Goal: Transaction & Acquisition: Purchase product/service

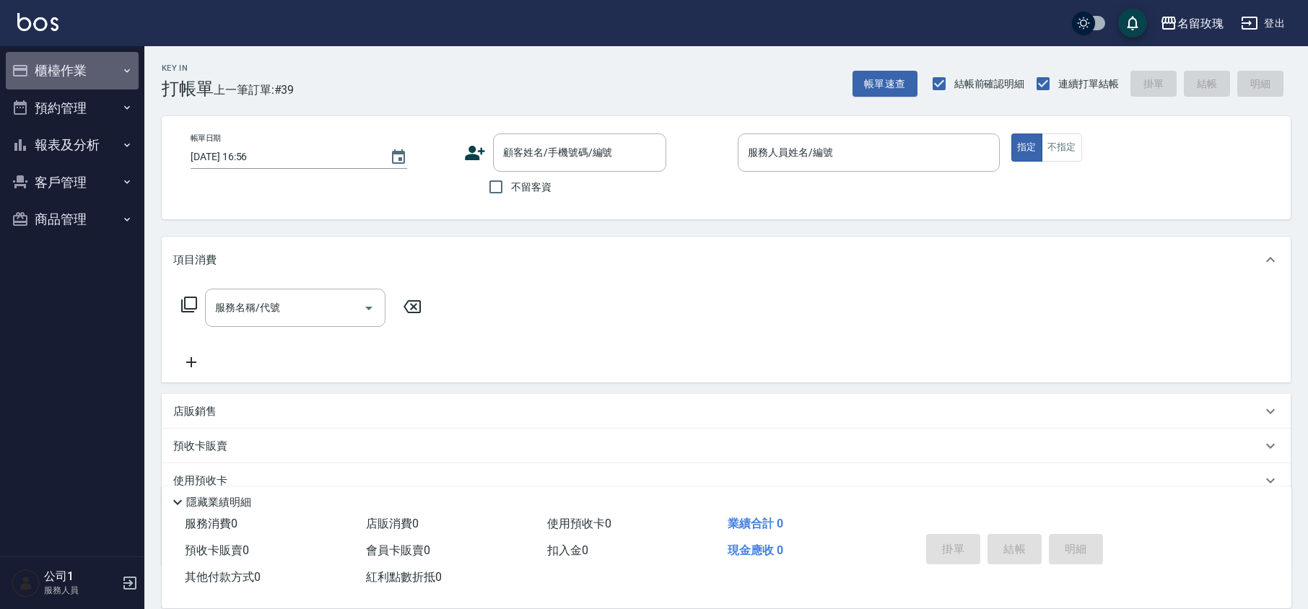
click at [75, 67] on button "櫃檯作業" at bounding box center [72, 71] width 133 height 38
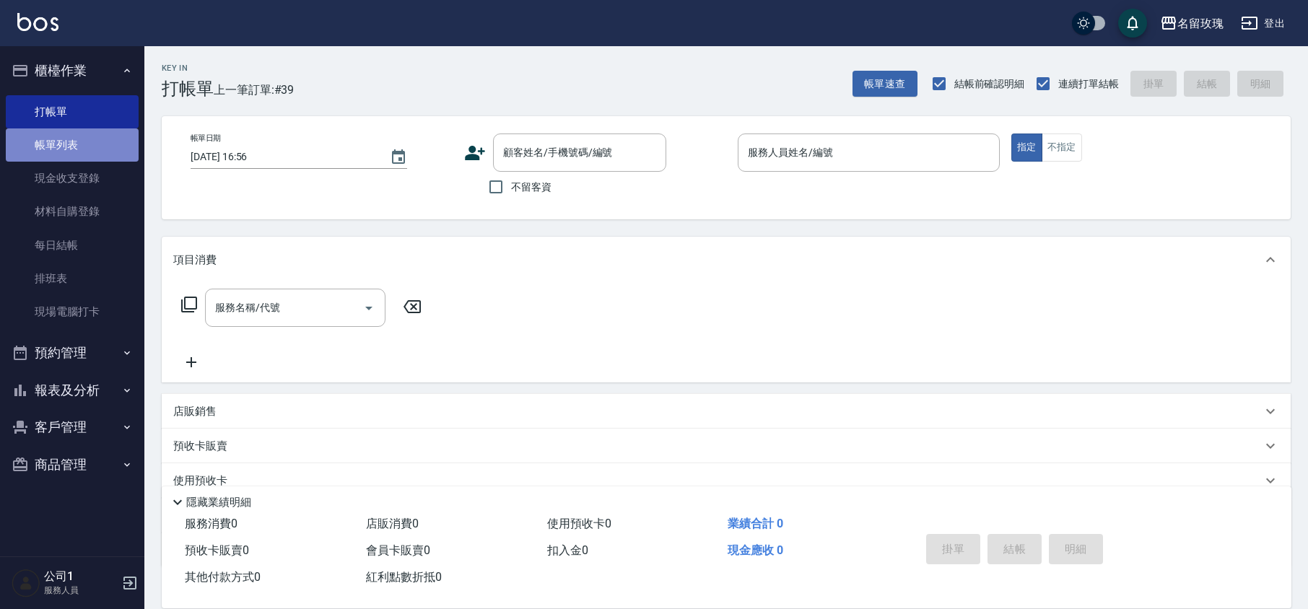
click at [98, 153] on link "帳單列表" at bounding box center [72, 145] width 133 height 33
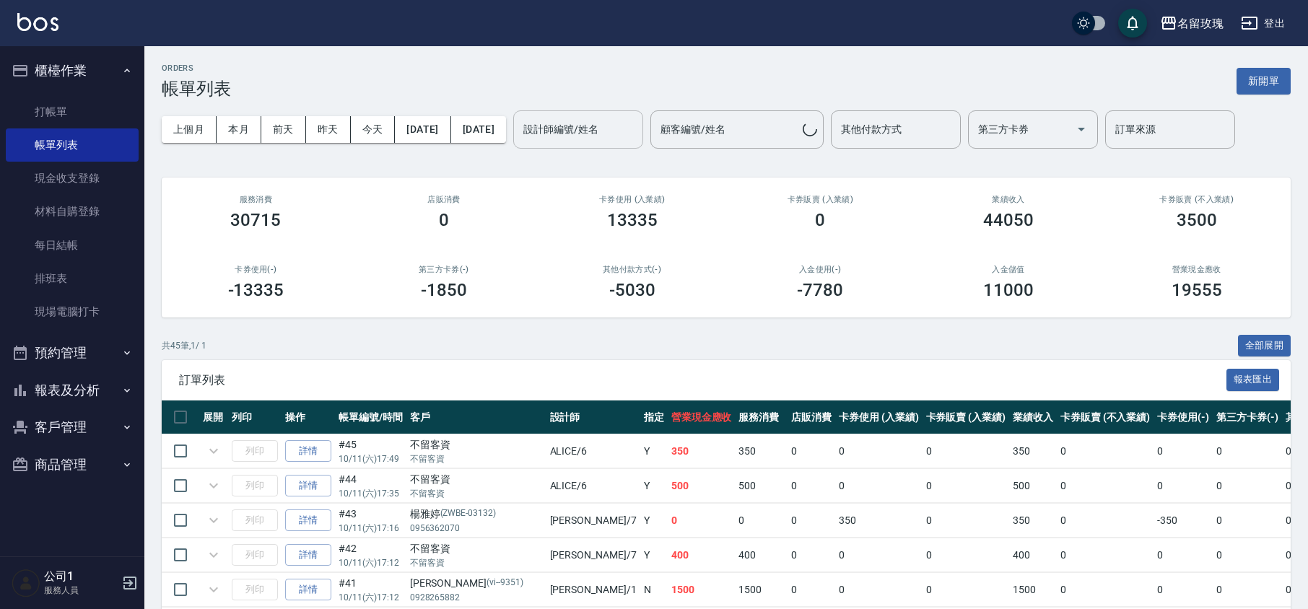
click at [619, 131] on input "設計師編號/姓名" at bounding box center [578, 129] width 117 height 25
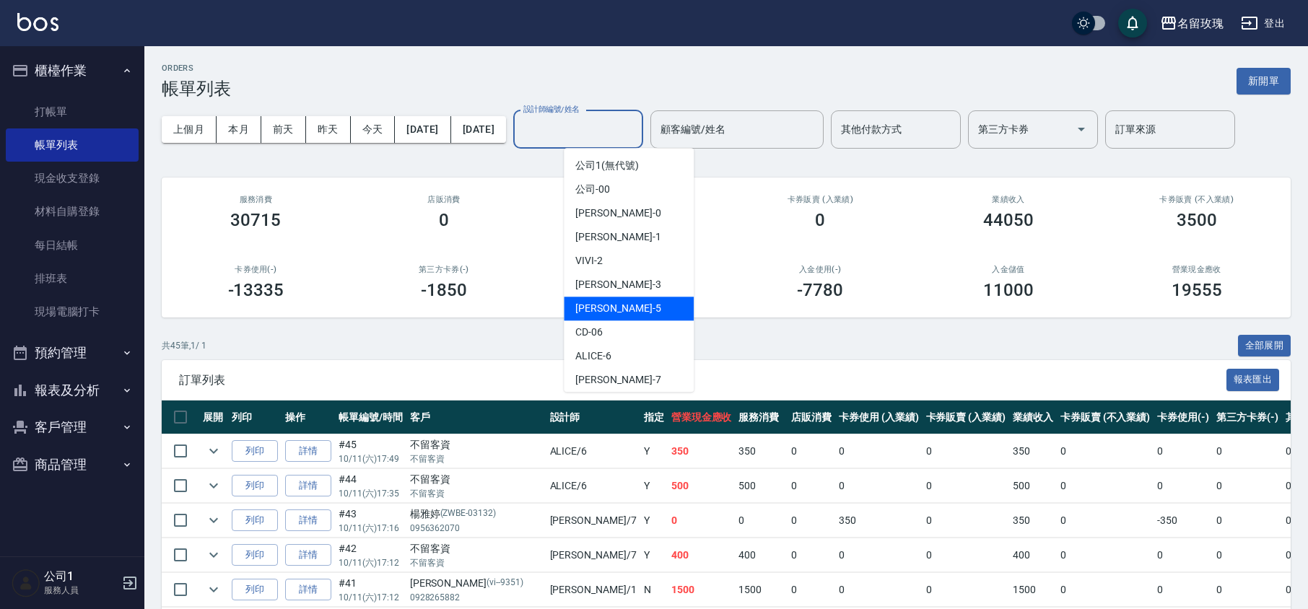
click at [639, 307] on div "KELLY -5" at bounding box center [629, 309] width 130 height 24
type input "[PERSON_NAME]-5"
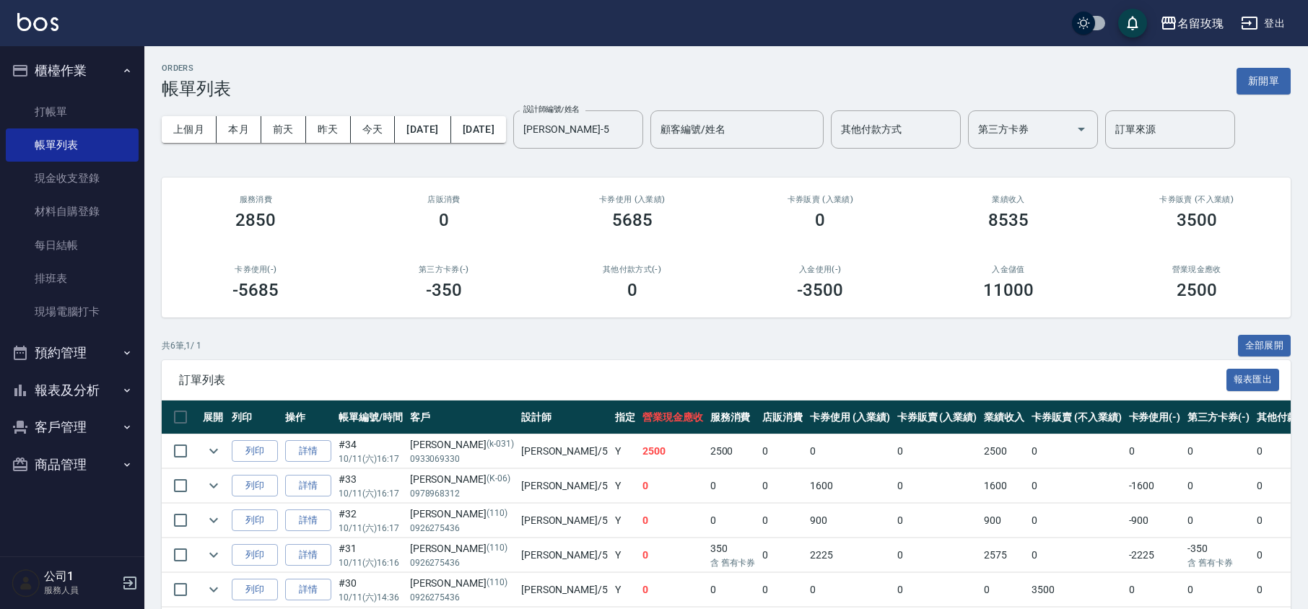
click at [718, 165] on div "ORDERS 帳單列表 新開單 上個月 本月 [DATE] [DATE] [DATE] [DATE] [DATE] 設計師編號/姓名 [PERSON_NAME…" at bounding box center [726, 372] width 1164 height 653
click at [98, 98] on link "打帳單" at bounding box center [72, 111] width 133 height 33
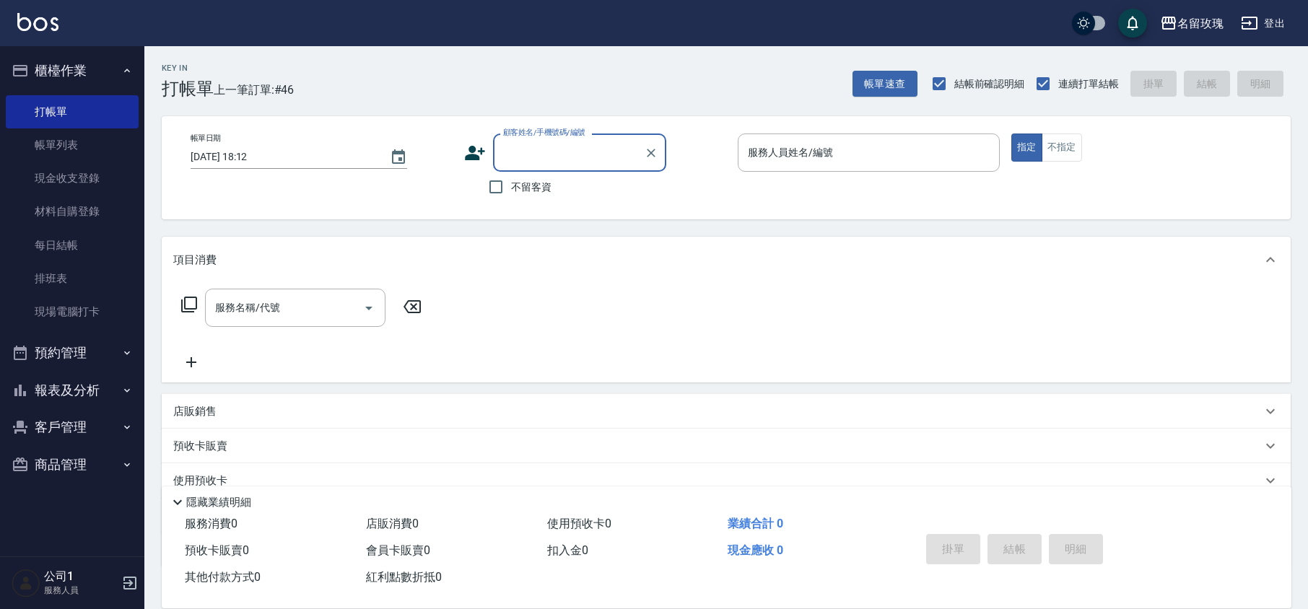
click at [87, 56] on button "櫃檯作業" at bounding box center [72, 71] width 133 height 38
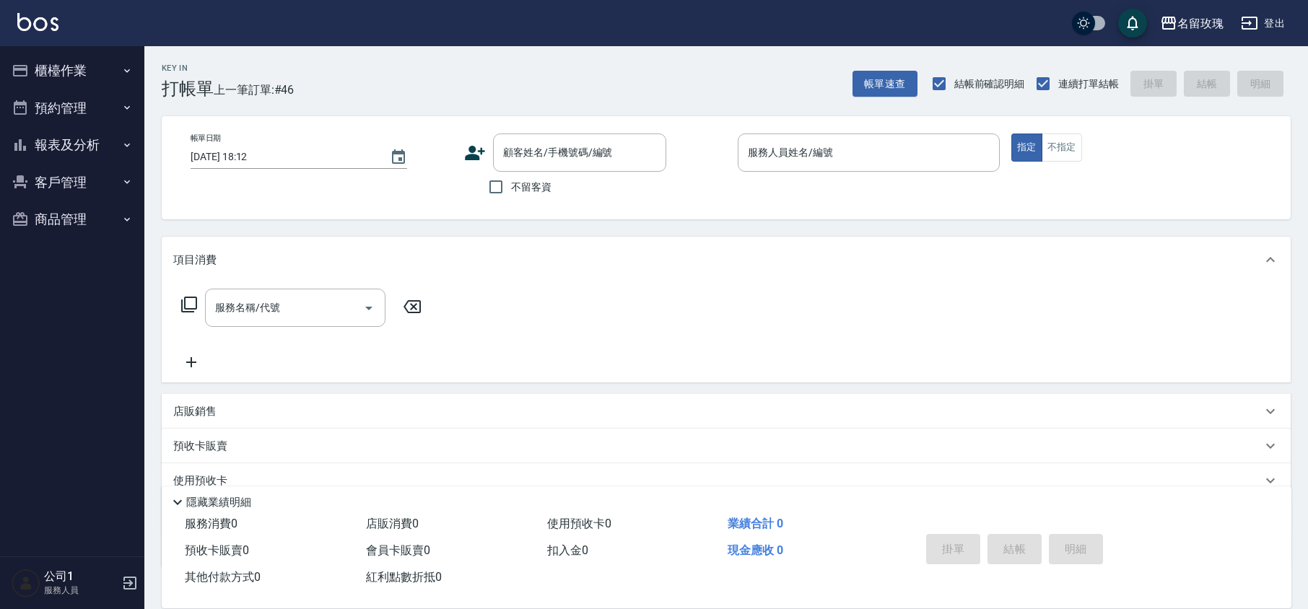
click at [433, 67] on div "Key In 打帳單 上一筆訂單:#46 帳單速查 結帳前確認明細 連續打單結帳 掛單 結帳 明細" at bounding box center [717, 72] width 1146 height 53
click at [64, 153] on button "報表及分析" at bounding box center [72, 145] width 133 height 38
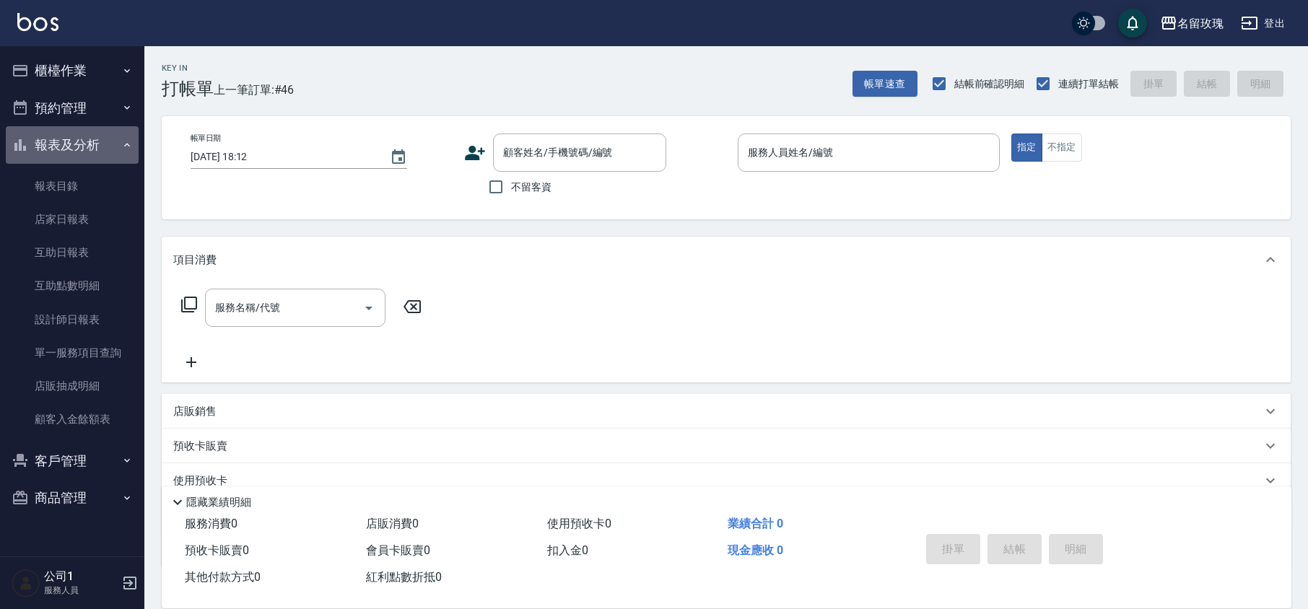
click at [75, 140] on button "報表及分析" at bounding box center [72, 145] width 133 height 38
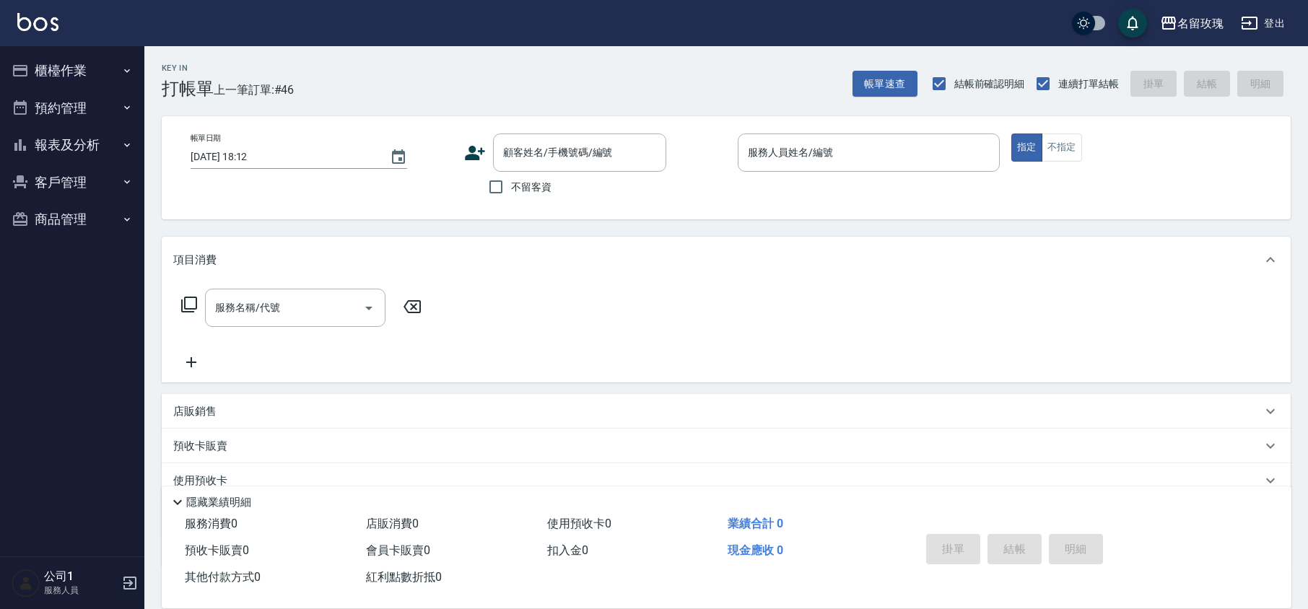
click at [92, 67] on button "櫃檯作業" at bounding box center [72, 71] width 133 height 38
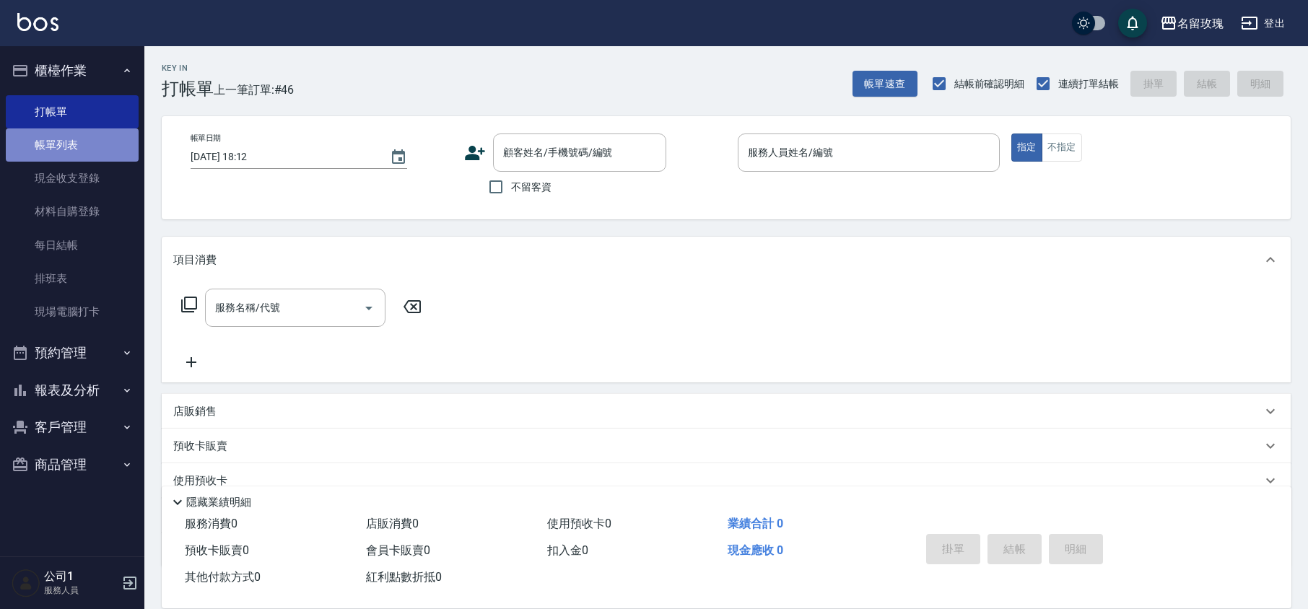
click at [85, 143] on link "帳單列表" at bounding box center [72, 145] width 133 height 33
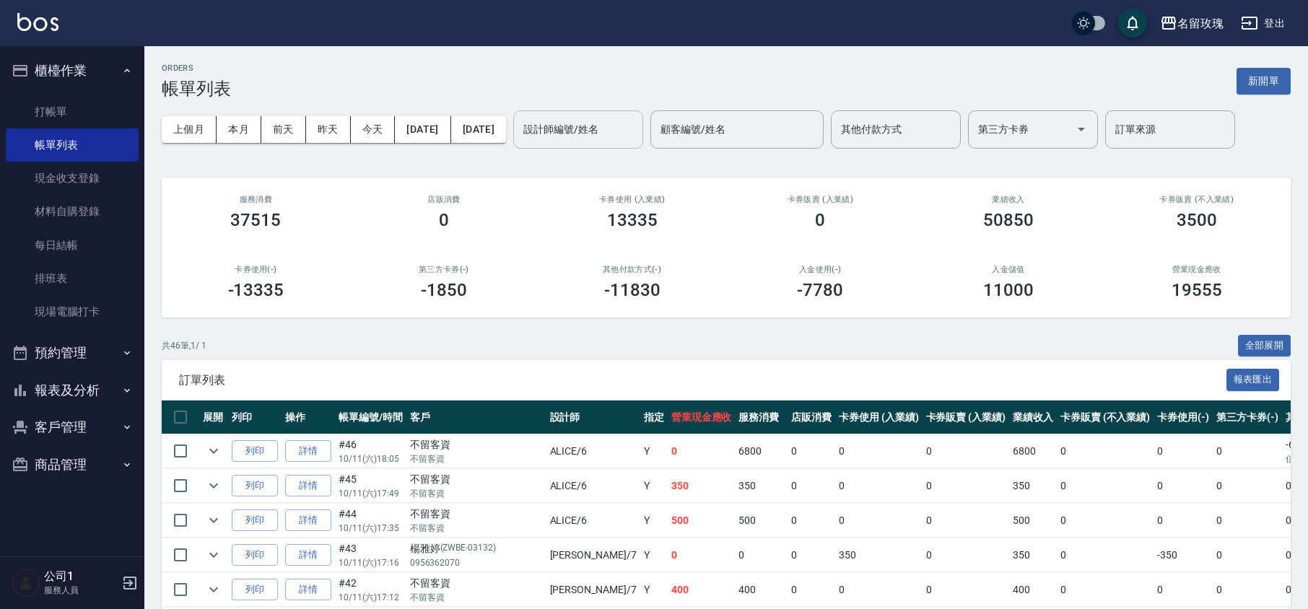
click at [643, 113] on div "設計師編號/姓名" at bounding box center [578, 129] width 130 height 38
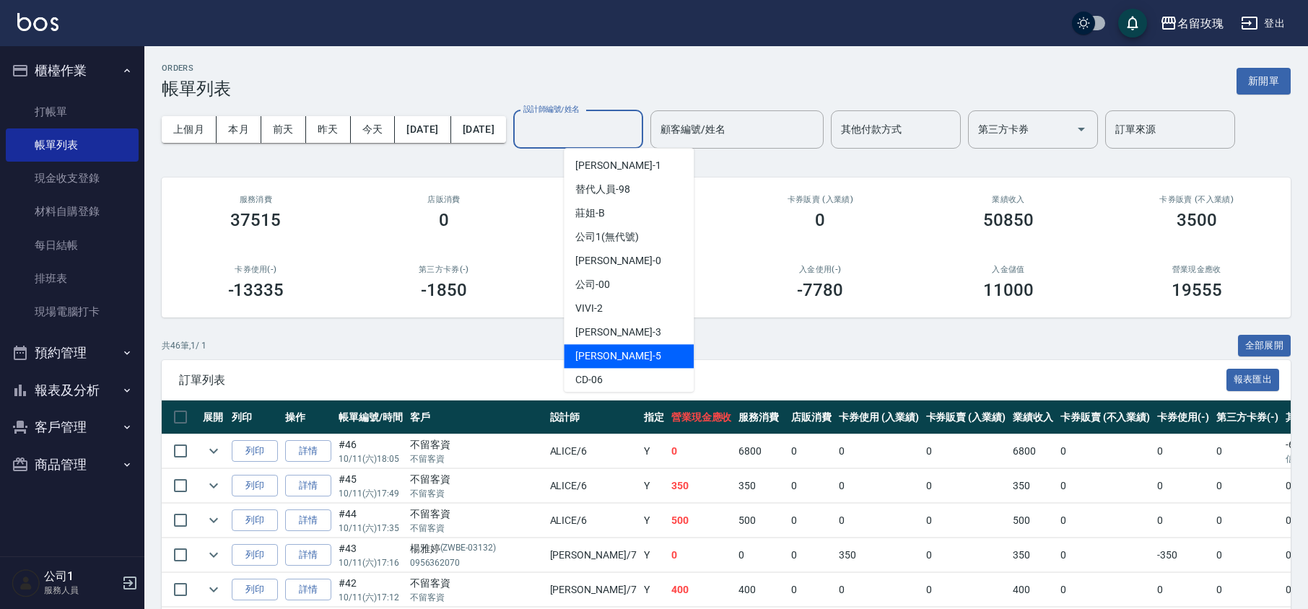
click at [624, 360] on div "KELLY -5" at bounding box center [629, 356] width 130 height 24
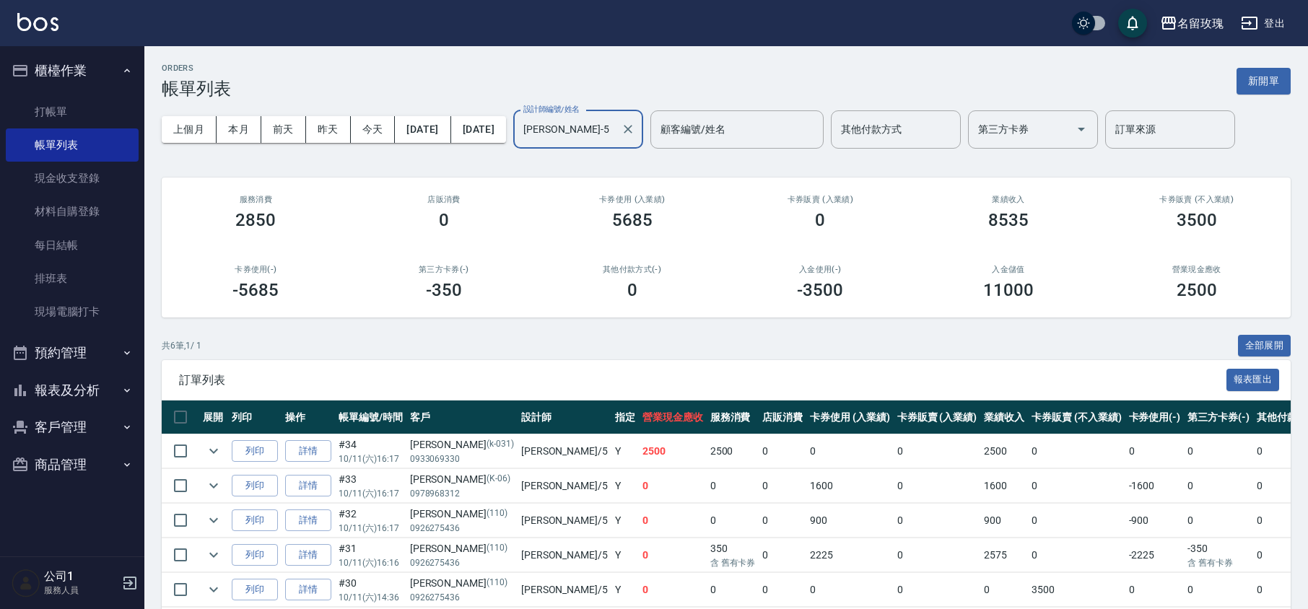
click at [615, 131] on input "[PERSON_NAME]-5" at bounding box center [567, 129] width 95 height 25
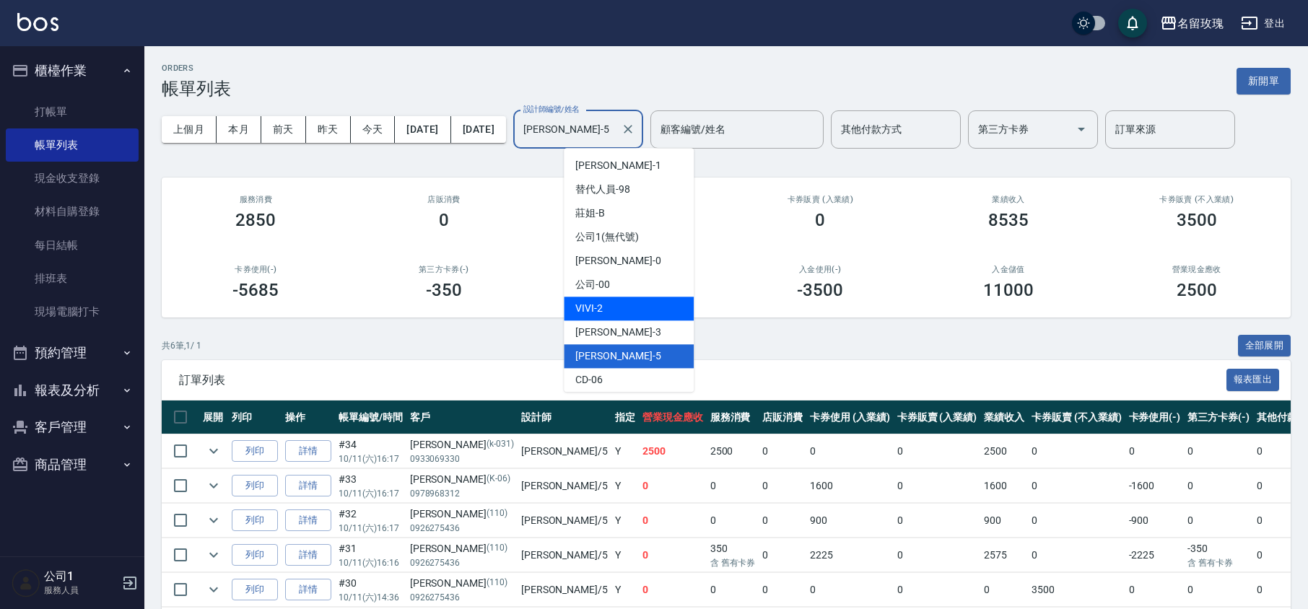
click at [619, 297] on div "VIVI -2" at bounding box center [629, 309] width 130 height 24
type input "VIVI-2"
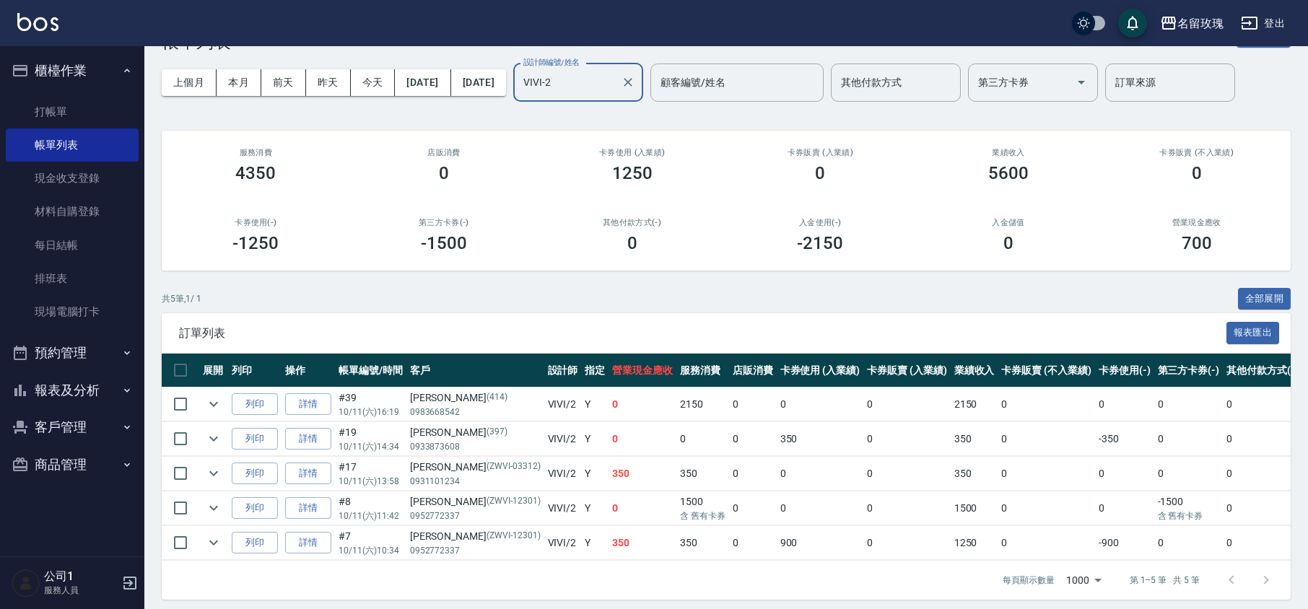
scroll to position [72, 0]
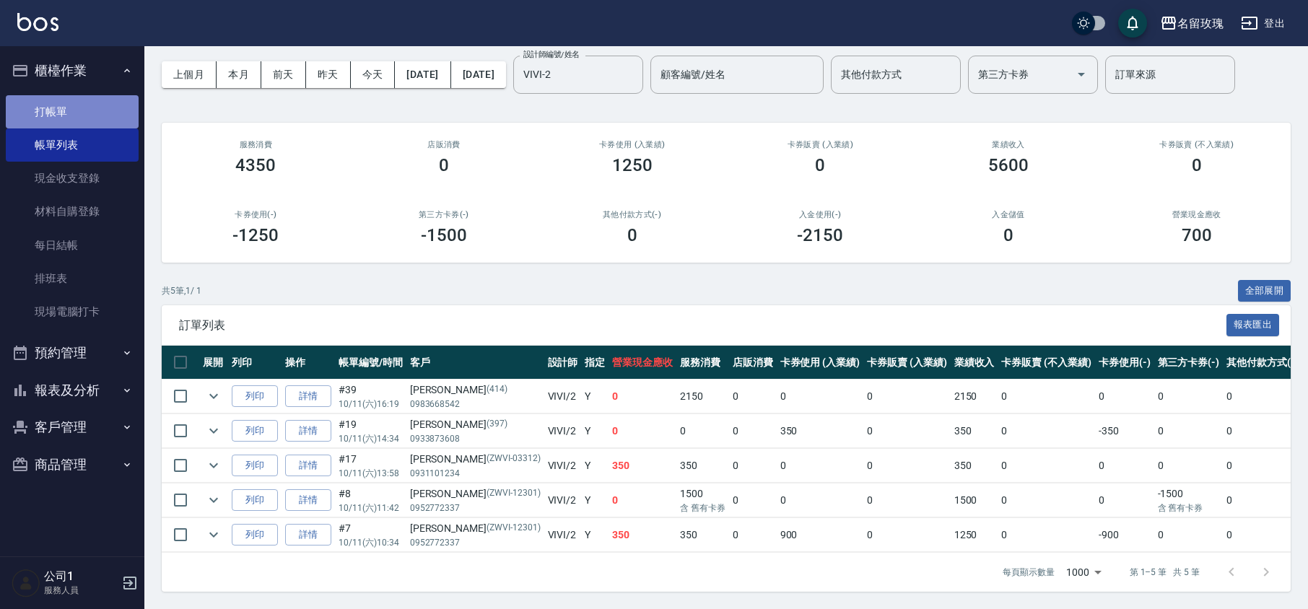
click at [97, 99] on link "打帳單" at bounding box center [72, 111] width 133 height 33
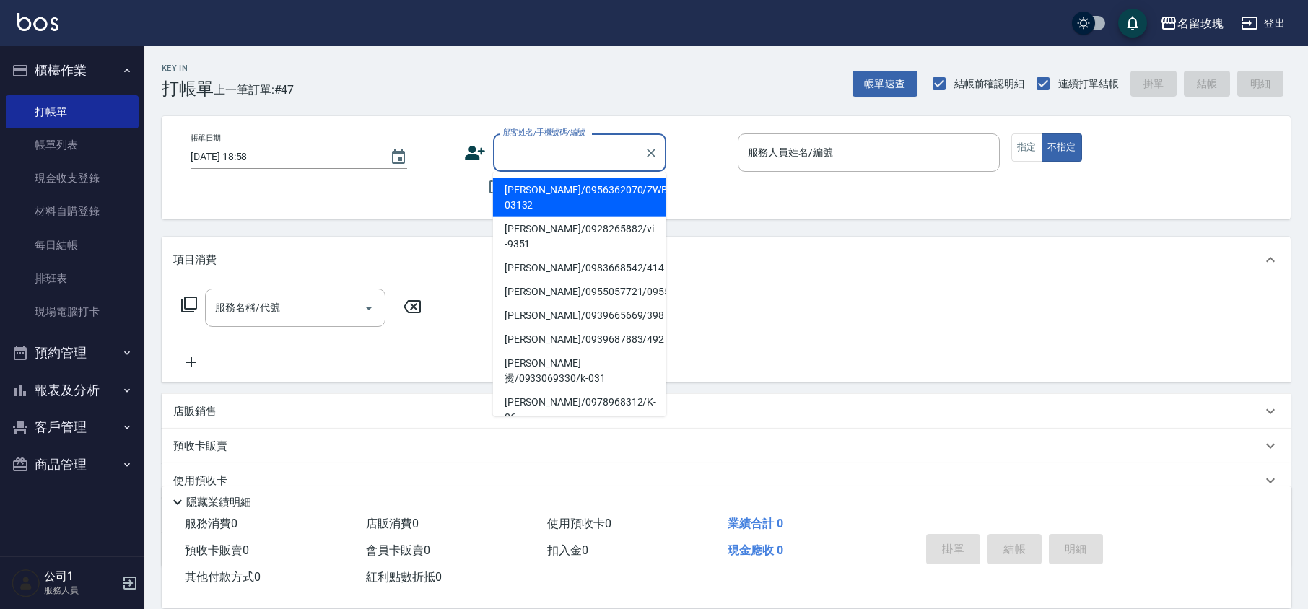
click at [555, 152] on input "顧客姓名/手機號碼/編號" at bounding box center [569, 152] width 139 height 25
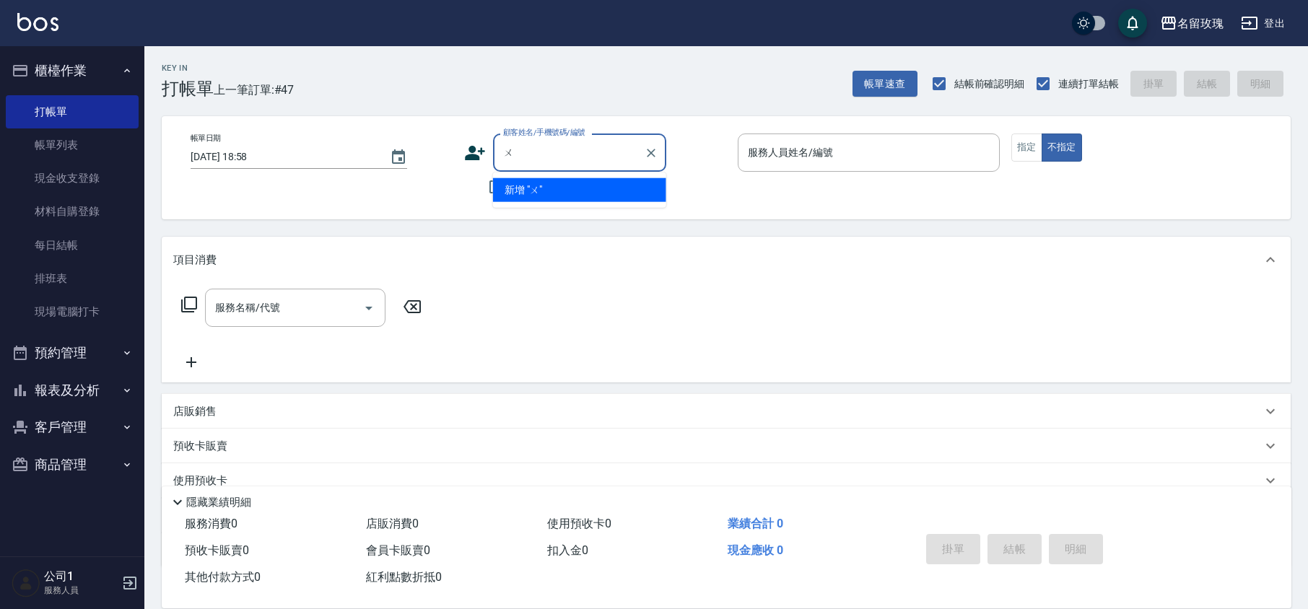
type input "無"
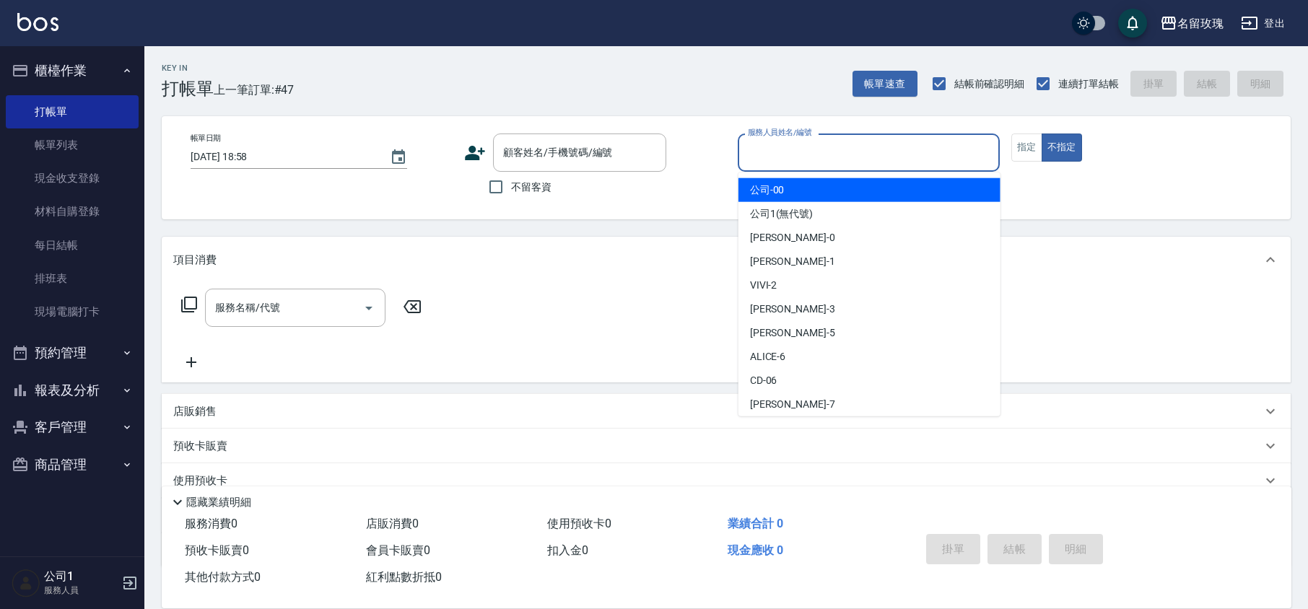
click at [772, 159] on input "服務人員姓名/編號" at bounding box center [868, 152] width 249 height 25
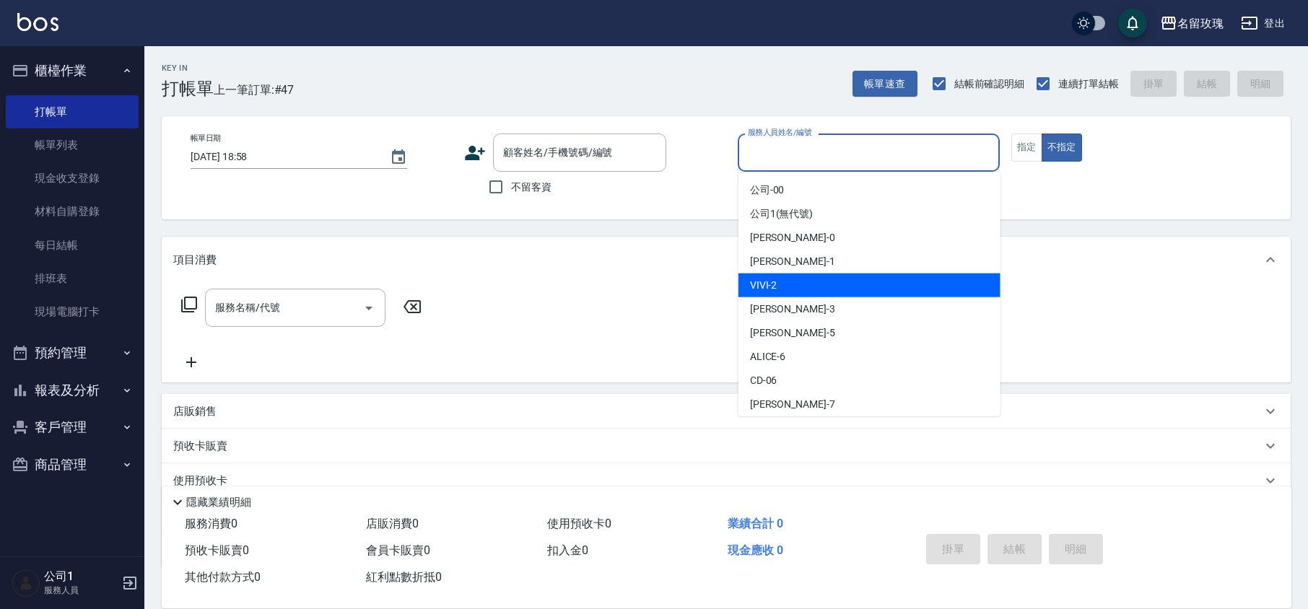
click at [783, 289] on div "VIVI -2" at bounding box center [870, 286] width 262 height 24
type input "VIVI-2"
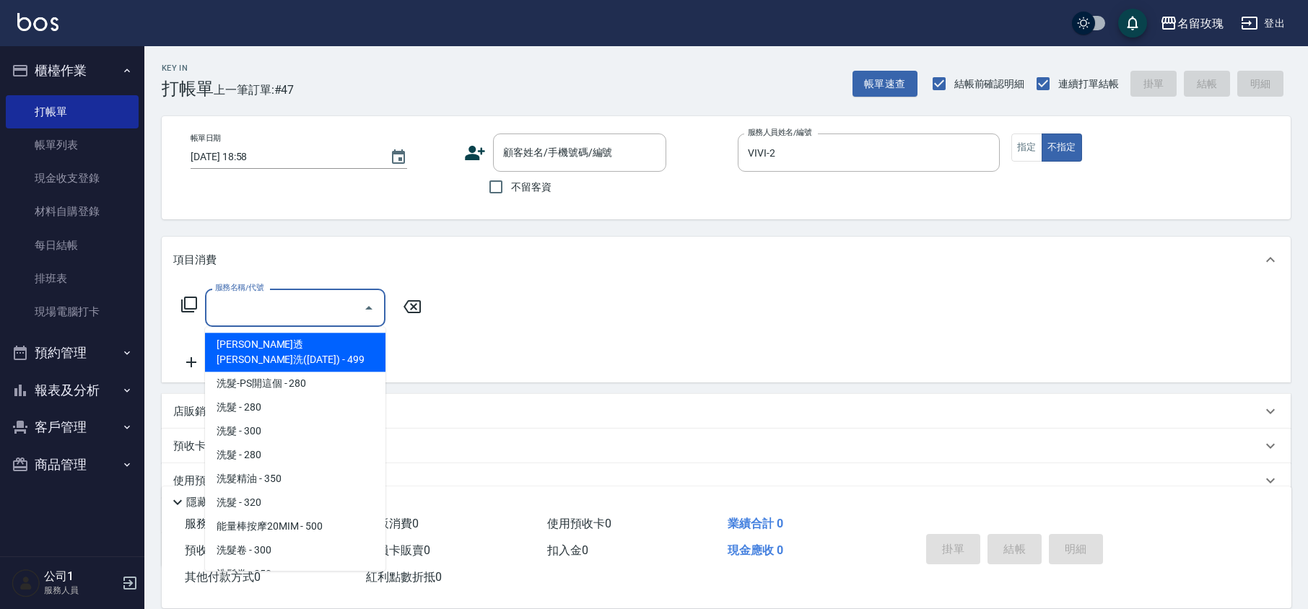
click at [245, 297] on div "服務名稱/代號 服務名稱/代號" at bounding box center [295, 308] width 180 height 38
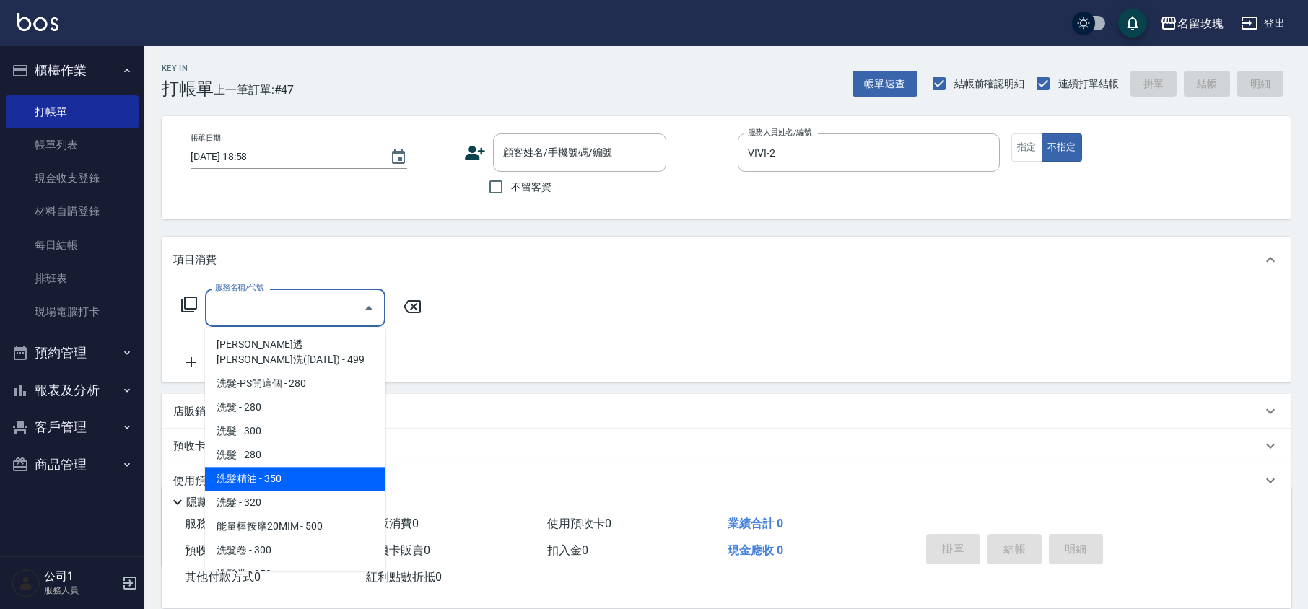
drag, startPoint x: 298, startPoint y: 456, endPoint x: 417, endPoint y: 396, distance: 133.0
click at [301, 467] on span "洗髮精油 - 350" at bounding box center [295, 479] width 180 height 24
type input "洗髮精油(206)"
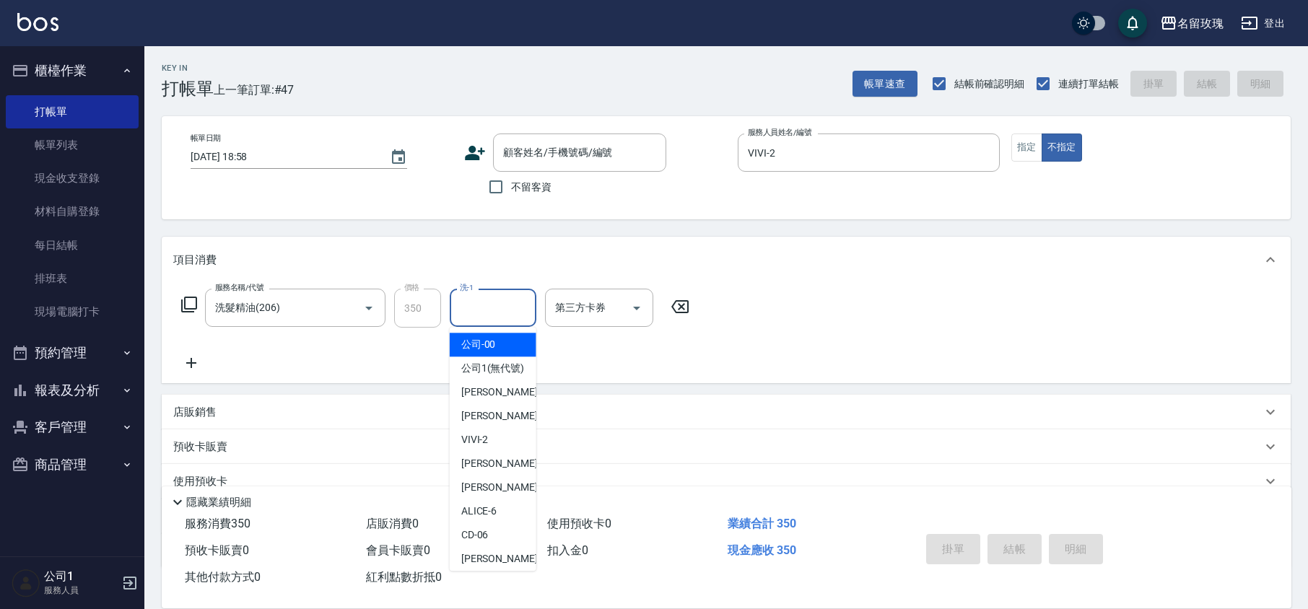
click at [523, 307] on input "洗-1" at bounding box center [493, 307] width 74 height 25
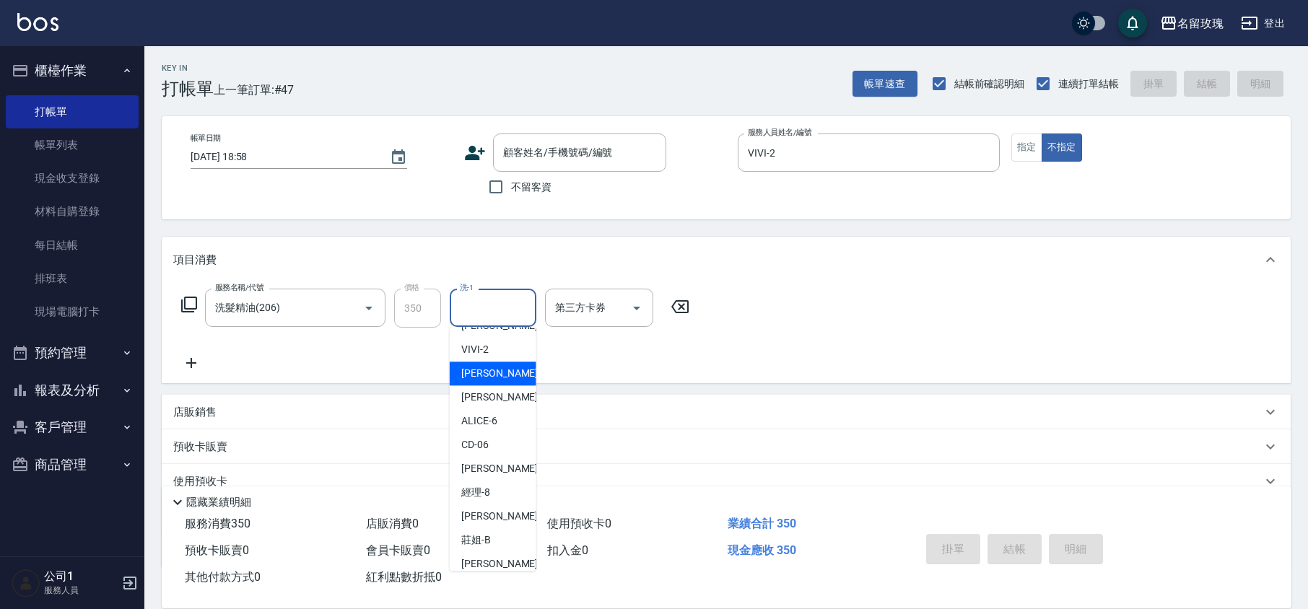
scroll to position [192, 0]
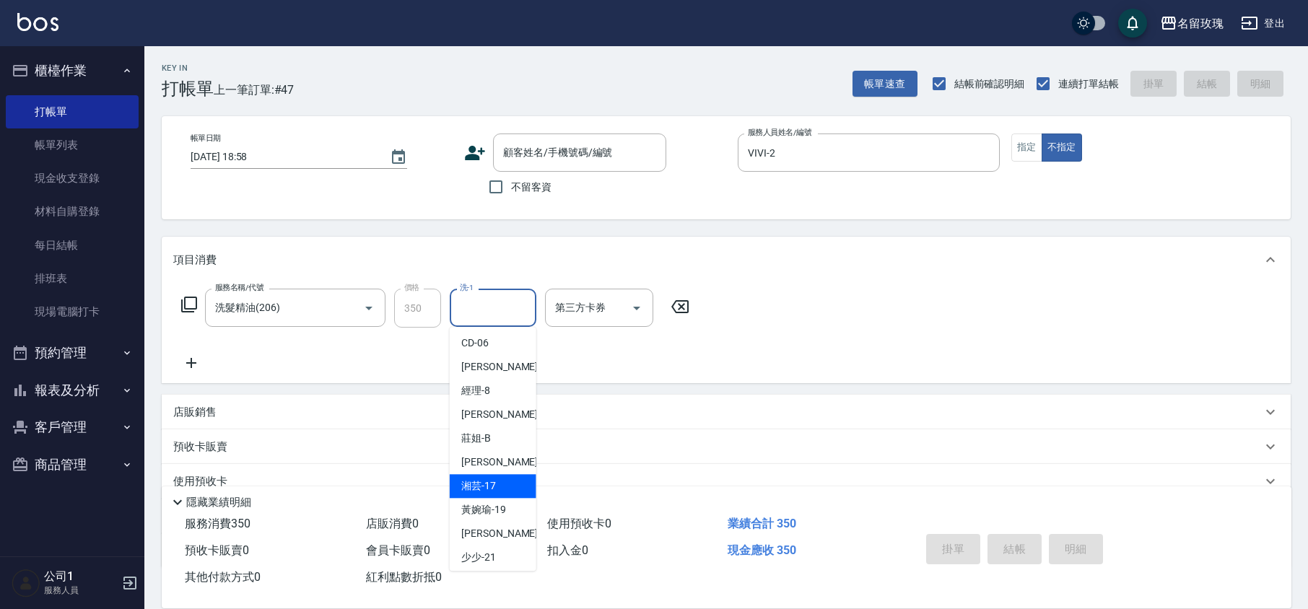
click at [508, 495] on div "湘芸 -17" at bounding box center [493, 486] width 87 height 24
type input "湘芸-17"
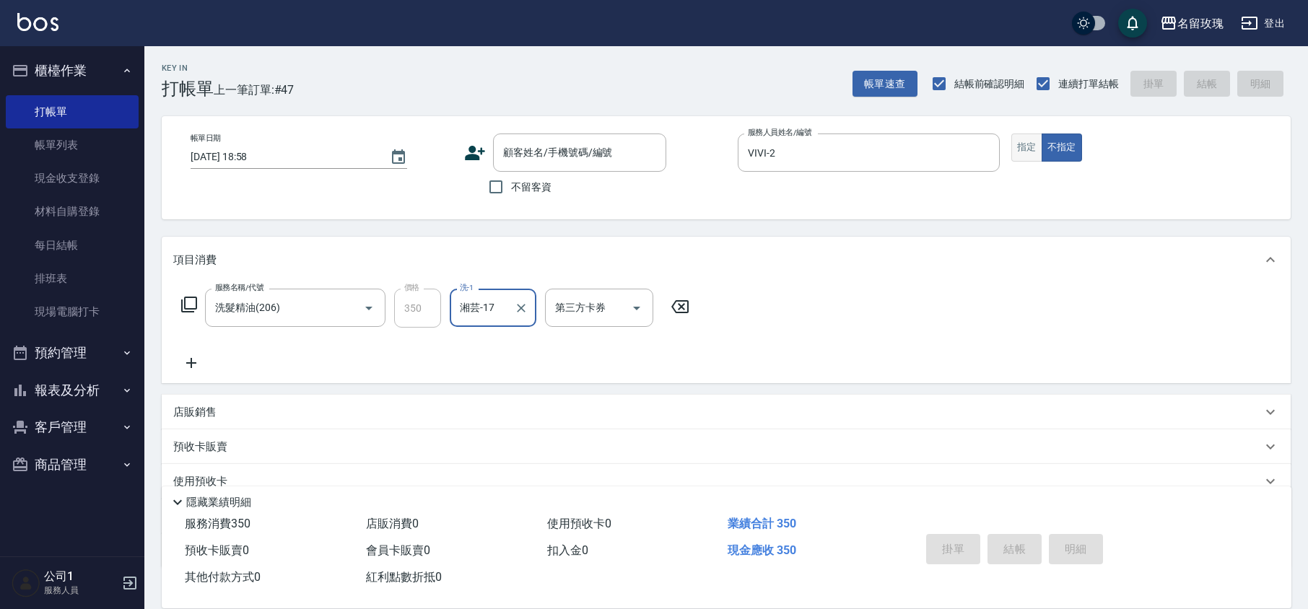
click at [1022, 148] on button "指定" at bounding box center [1026, 148] width 31 height 28
click at [492, 183] on input "不留客資" at bounding box center [496, 187] width 30 height 30
checkbox input "true"
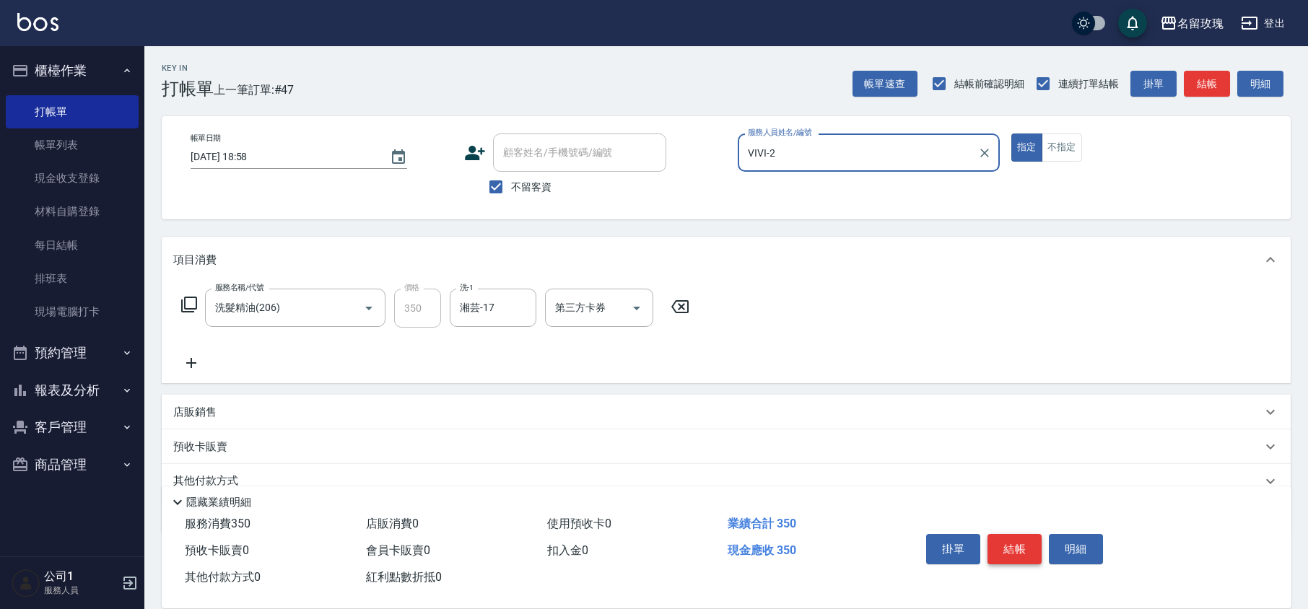
click at [1008, 546] on button "結帳" at bounding box center [1015, 549] width 54 height 30
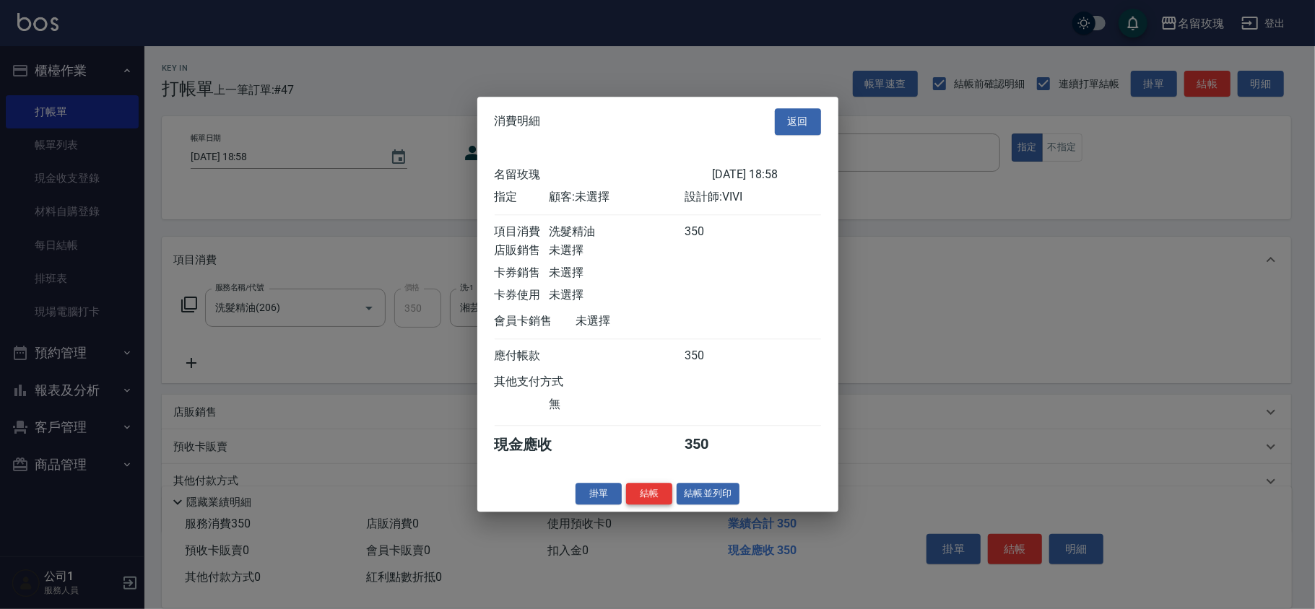
click at [656, 497] on button "結帳" at bounding box center [649, 494] width 46 height 22
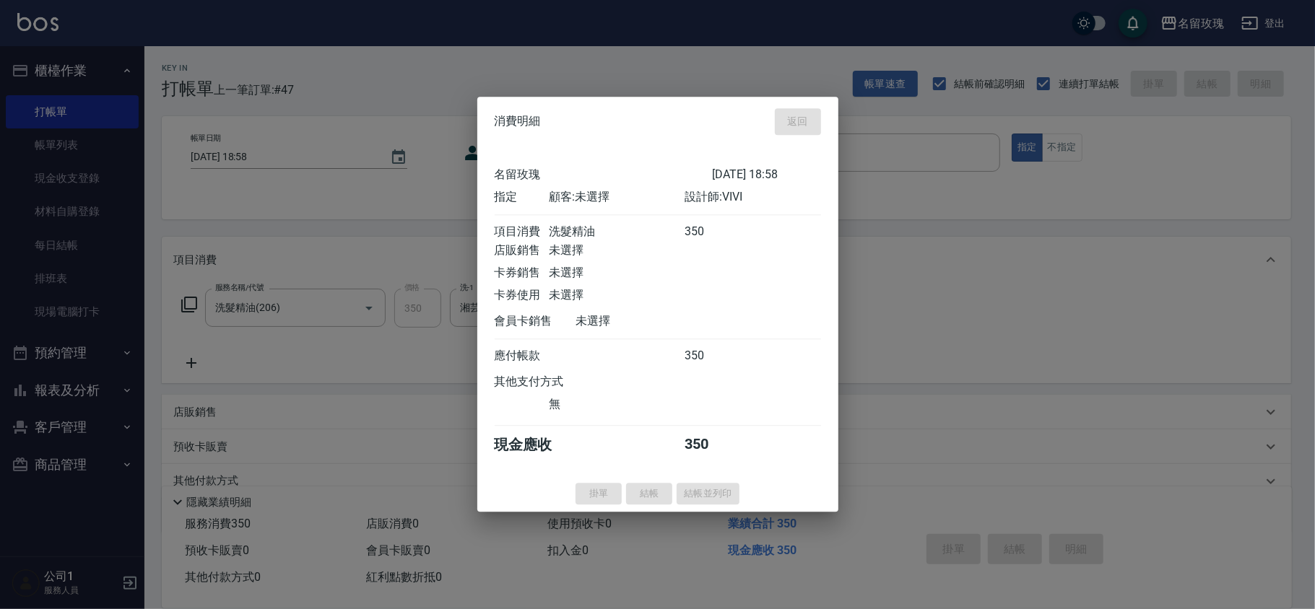
type input "[DATE] 18:59"
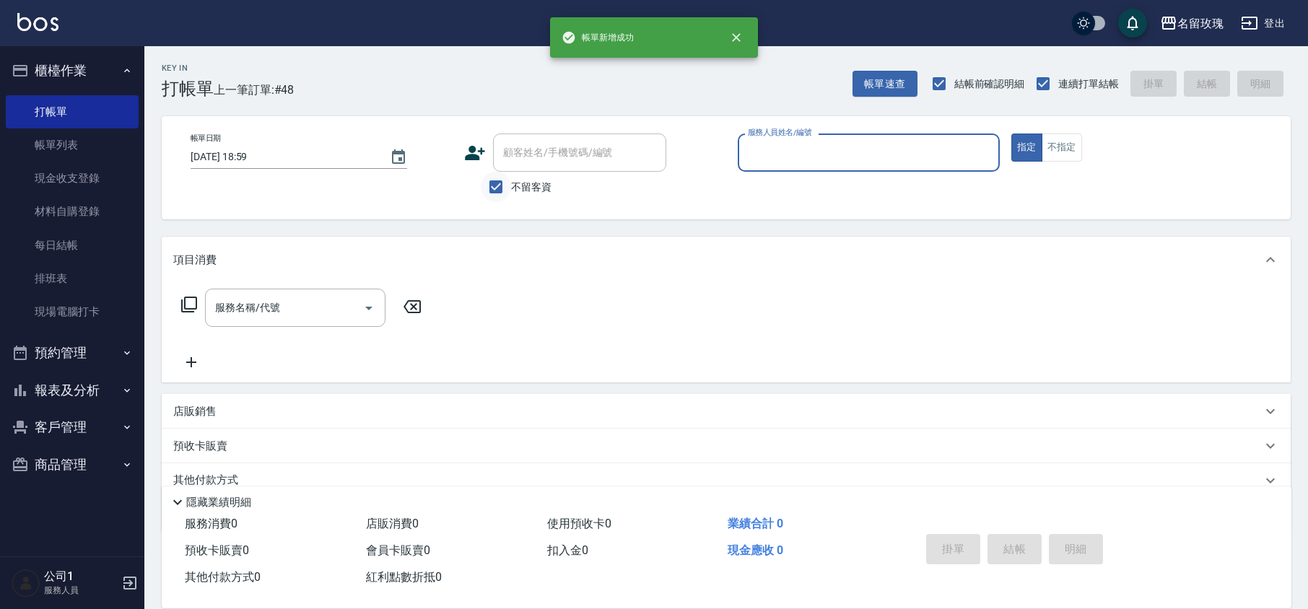
click at [500, 186] on input "不留客資" at bounding box center [496, 187] width 30 height 30
checkbox input "false"
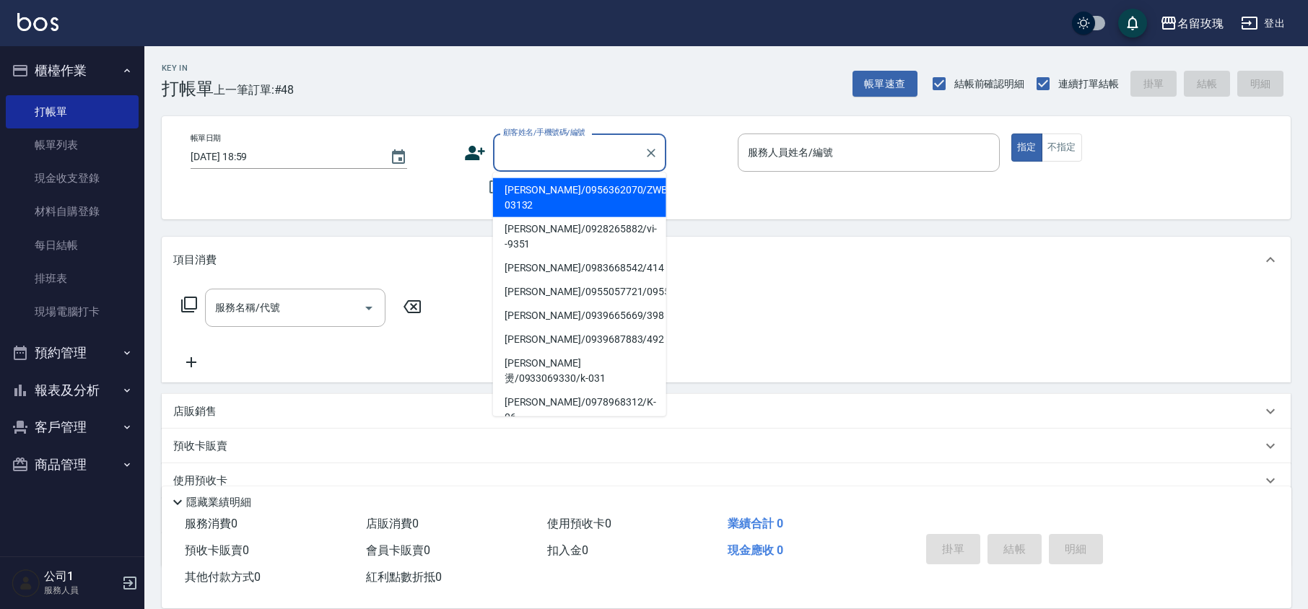
click at [526, 159] on input "顧客姓名/手機號碼/編號" at bounding box center [569, 152] width 139 height 25
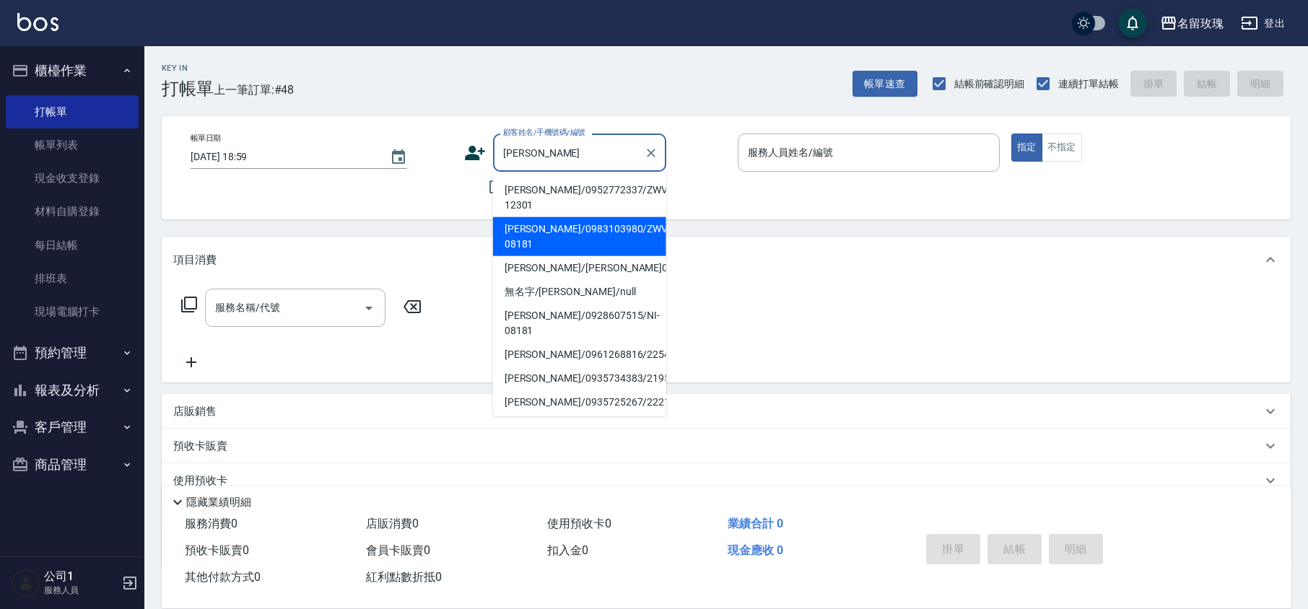
click at [566, 226] on li "[PERSON_NAME]/0983103980/ZWVI-08181" at bounding box center [579, 236] width 173 height 39
type input "[PERSON_NAME]/0983103980/ZWVI-08181"
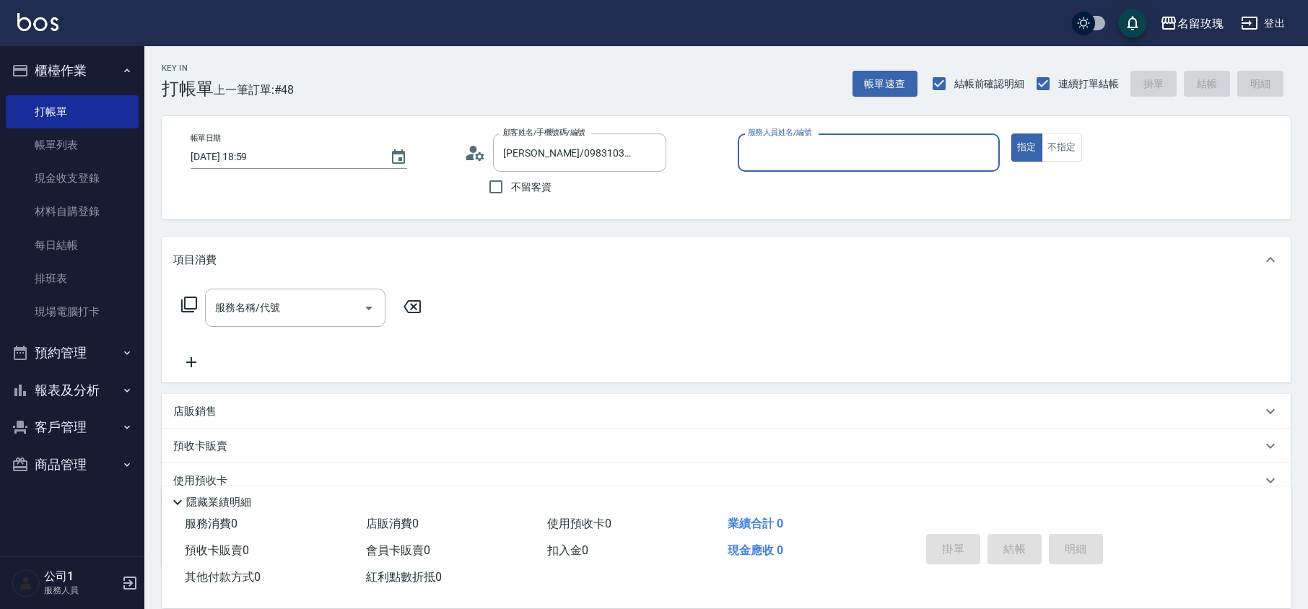
type input "VIVI-2"
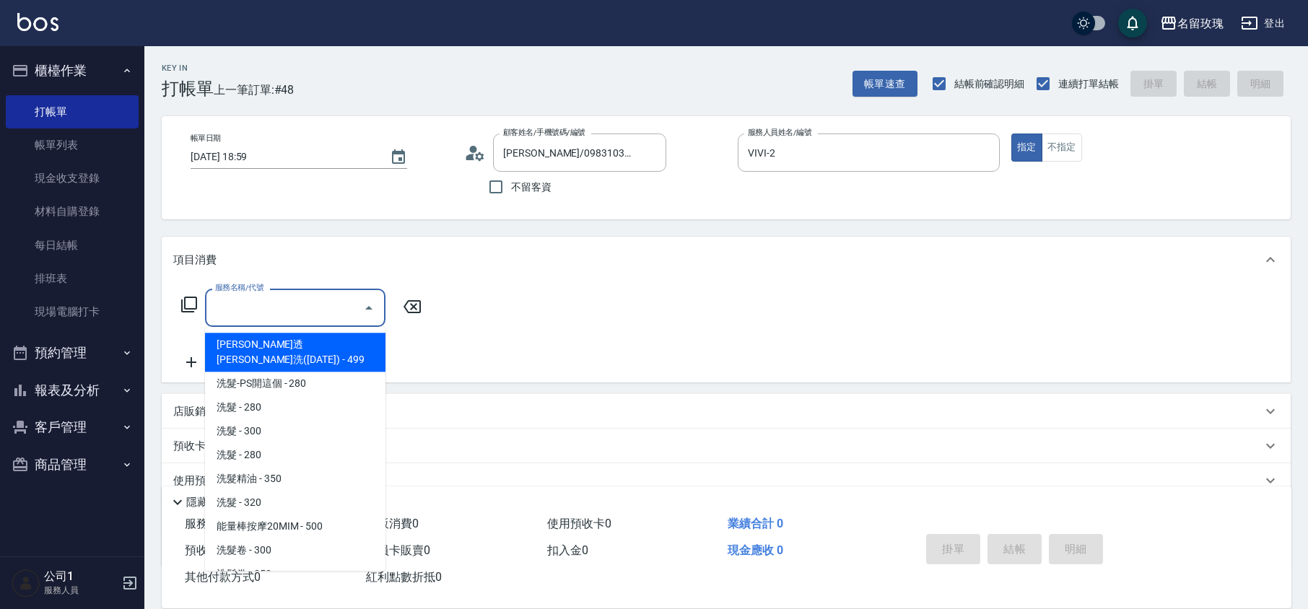
click at [281, 313] on input "服務名稱/代號" at bounding box center [285, 307] width 146 height 25
click at [186, 303] on icon at bounding box center [188, 304] width 17 height 17
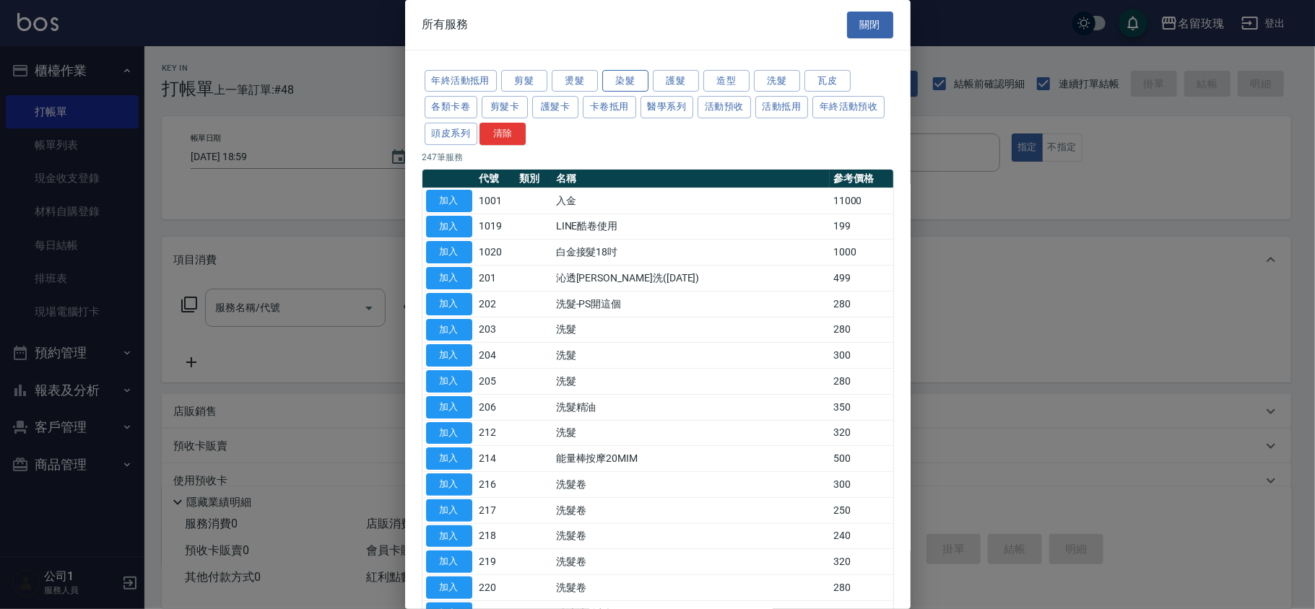
click at [624, 82] on button "染髮" at bounding box center [625, 81] width 46 height 22
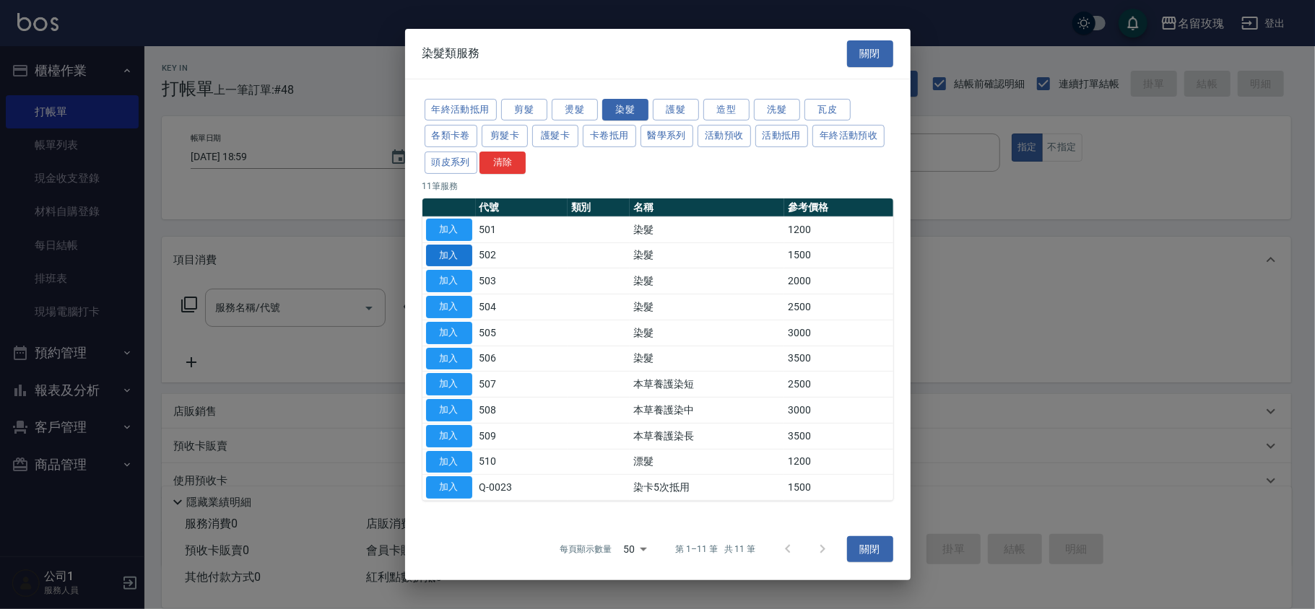
click at [431, 255] on button "加入" at bounding box center [449, 255] width 46 height 22
type input "染髮(502)"
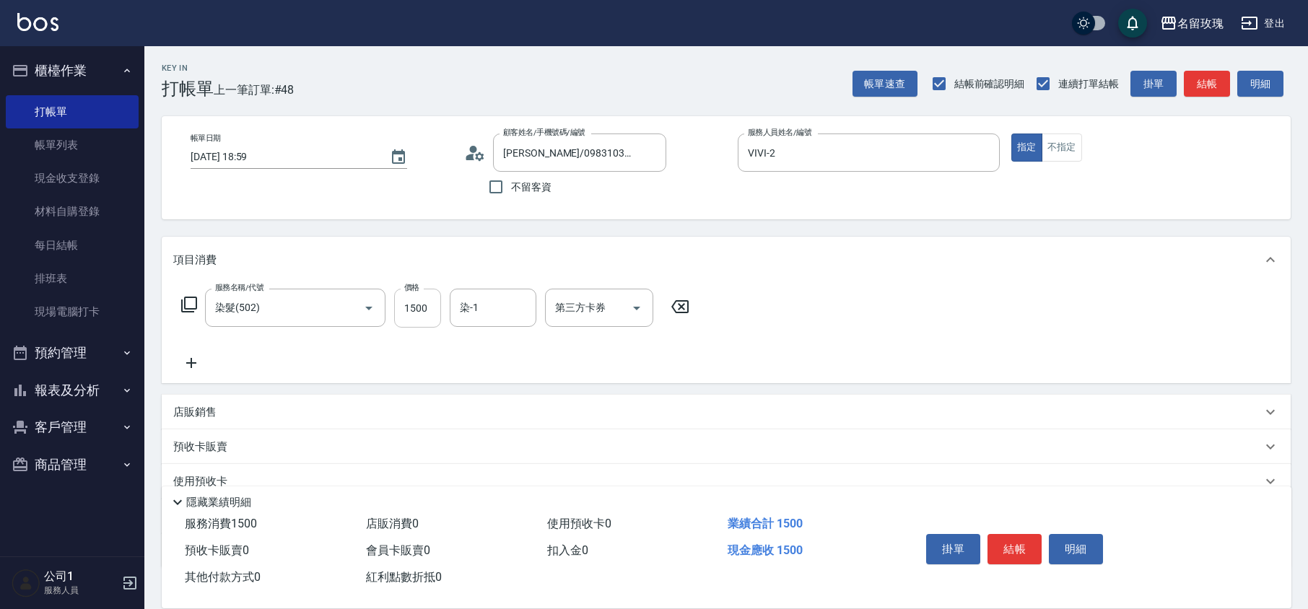
click at [417, 302] on input "1500" at bounding box center [417, 308] width 47 height 39
drag, startPoint x: 412, startPoint y: 310, endPoint x: 377, endPoint y: 303, distance: 35.3
click at [377, 303] on div "服務名稱/代號 染髮(502) 服務名稱/代號 價格 0 價格 染-1 染-1 第三方卡券 第三方卡券" at bounding box center [435, 308] width 525 height 39
type input "1200"
type input "湘芸-17"
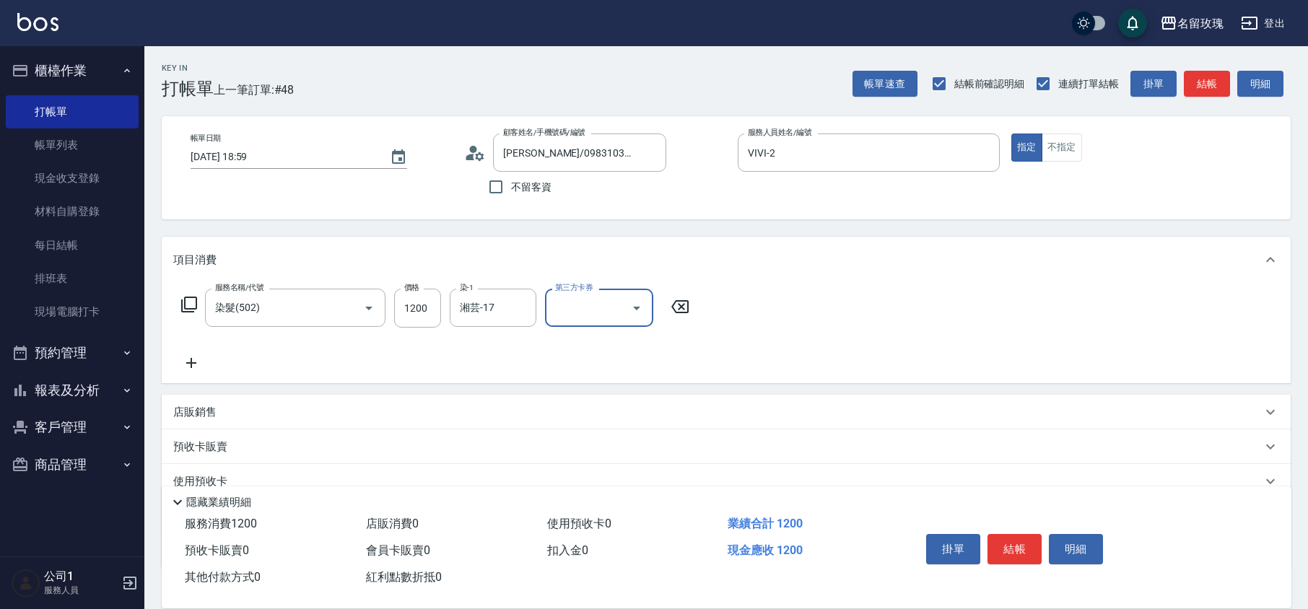
click at [186, 362] on icon at bounding box center [191, 362] width 36 height 17
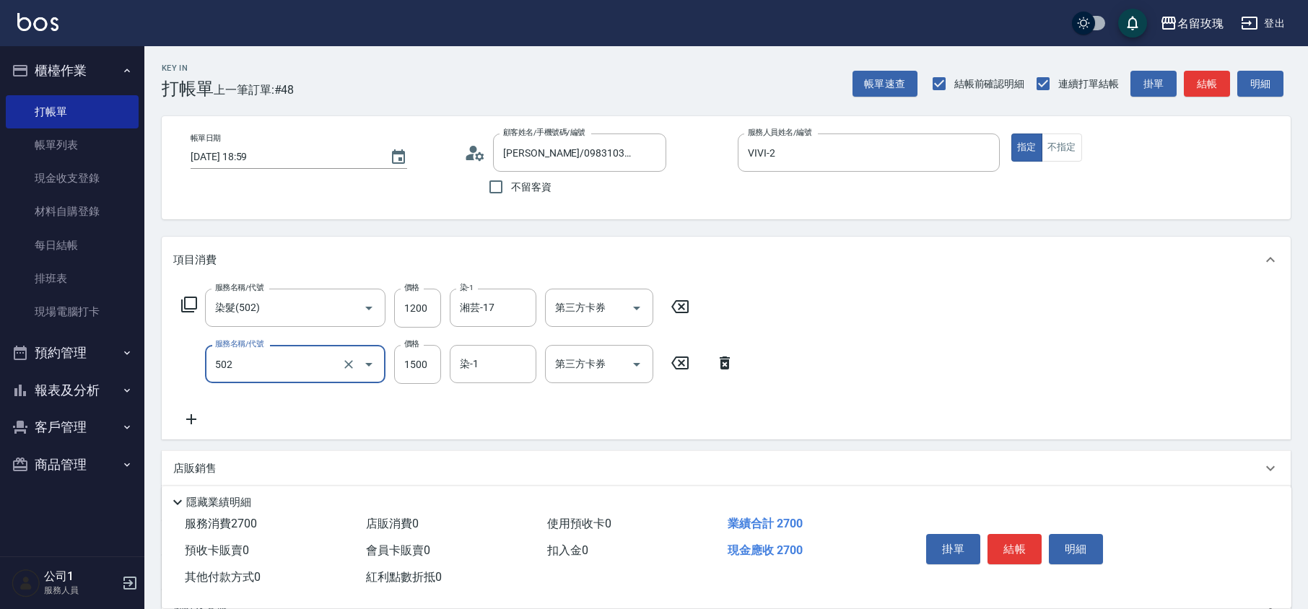
type input "染髮(502)"
type input "1200"
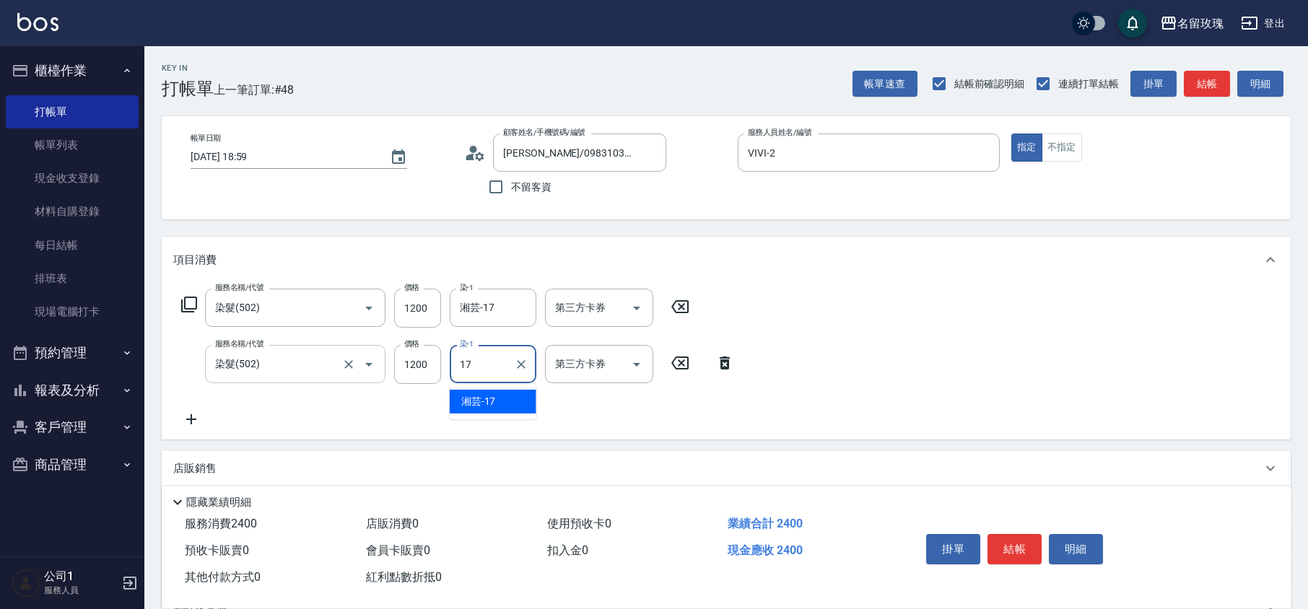
type input "湘芸-17"
click at [1022, 536] on button "結帳" at bounding box center [1015, 549] width 54 height 30
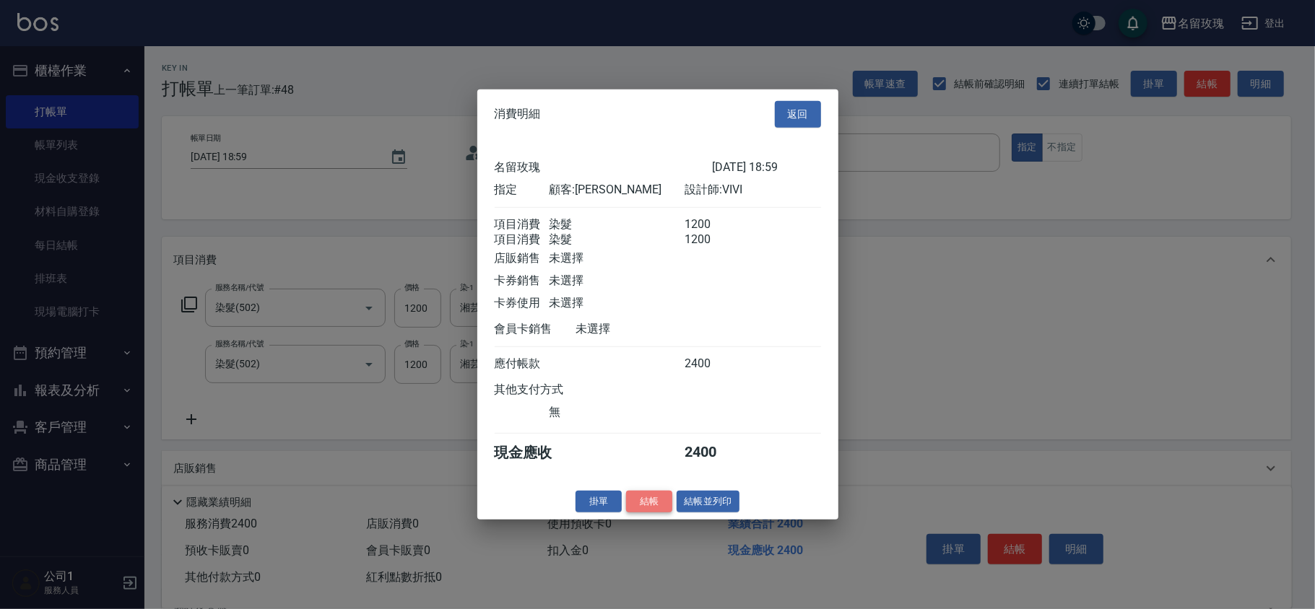
click at [645, 505] on button "結帳" at bounding box center [649, 501] width 46 height 22
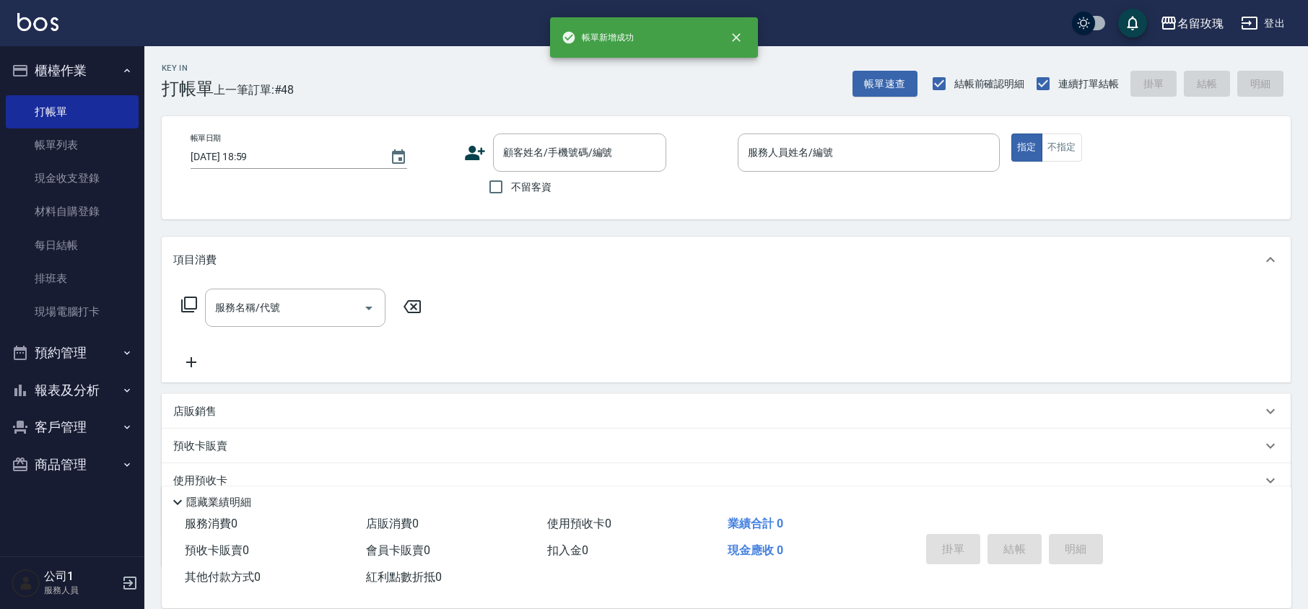
scroll to position [0, 0]
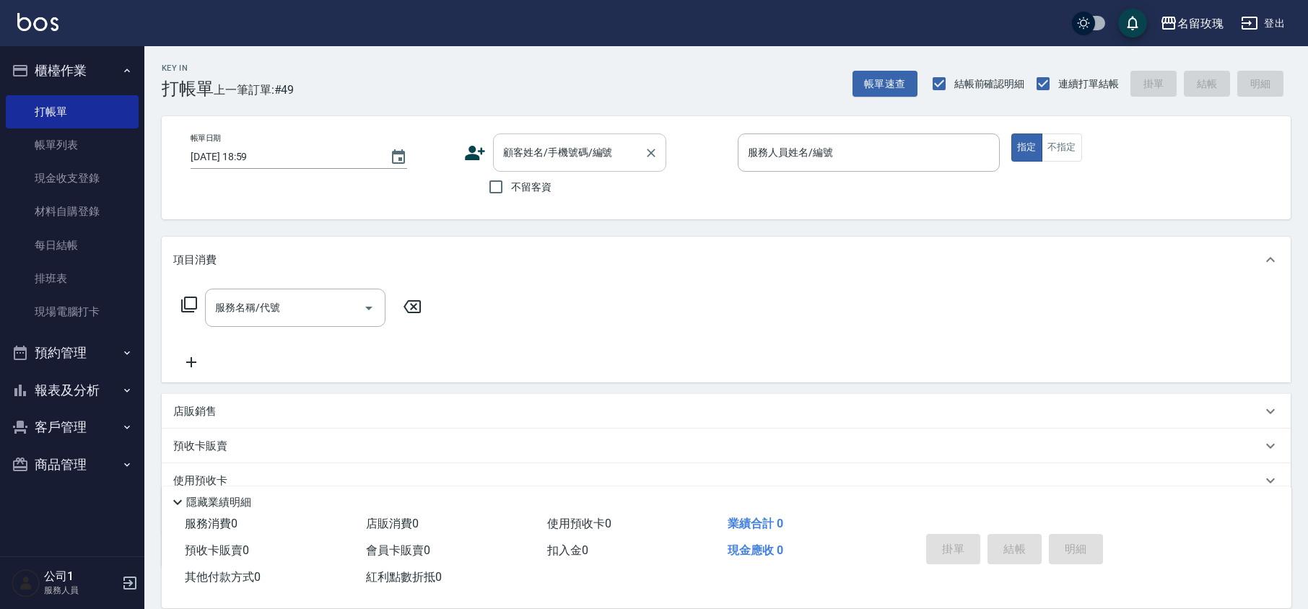
click at [533, 151] on input "顧客姓名/手機號碼/編號" at bounding box center [569, 152] width 139 height 25
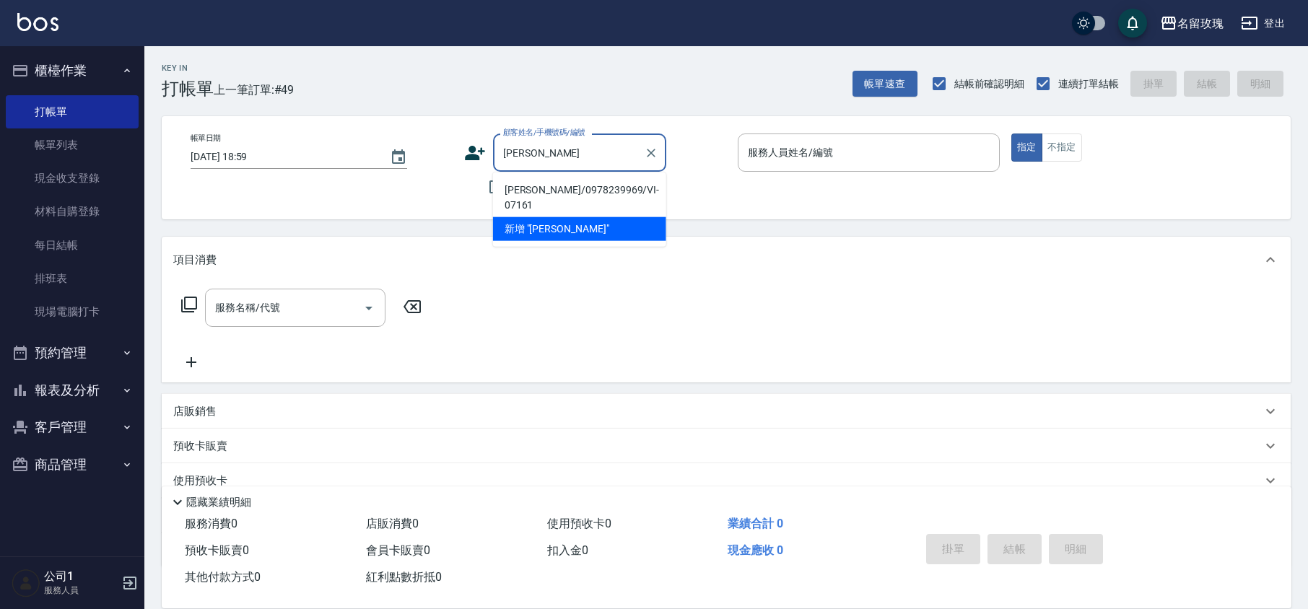
click at [546, 186] on li "[PERSON_NAME]/0978239969/VI-07161" at bounding box center [579, 197] width 173 height 39
type input "[PERSON_NAME]/0978239969/VI-07161"
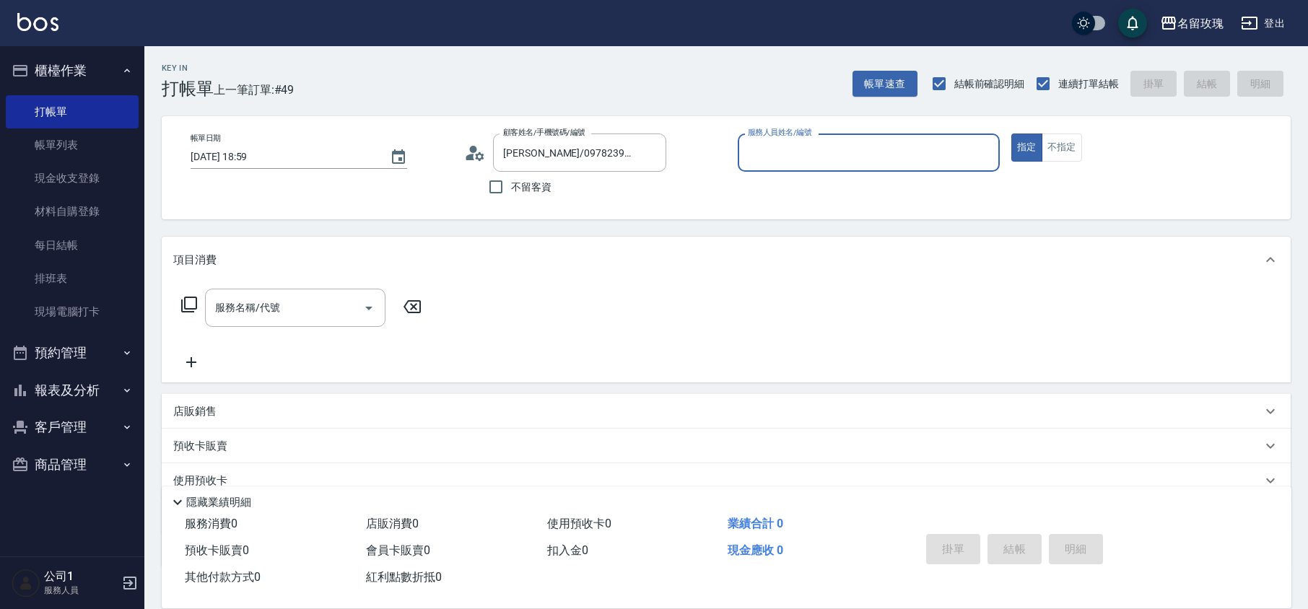
type input "VIVI-2"
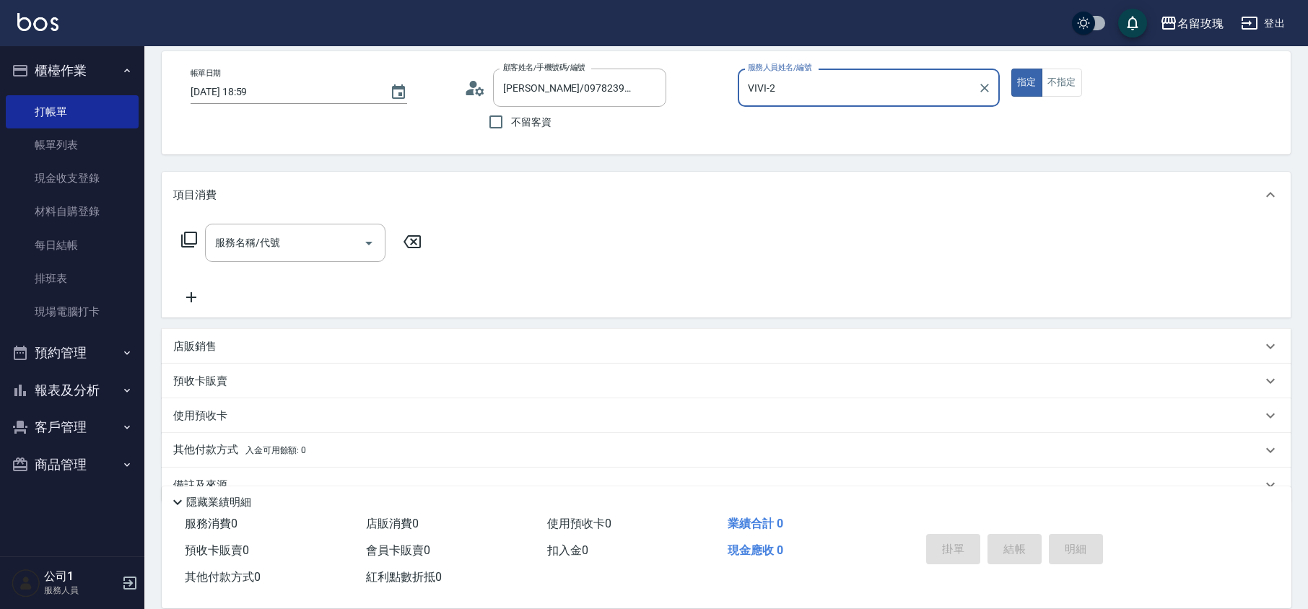
scroll to position [94, 0]
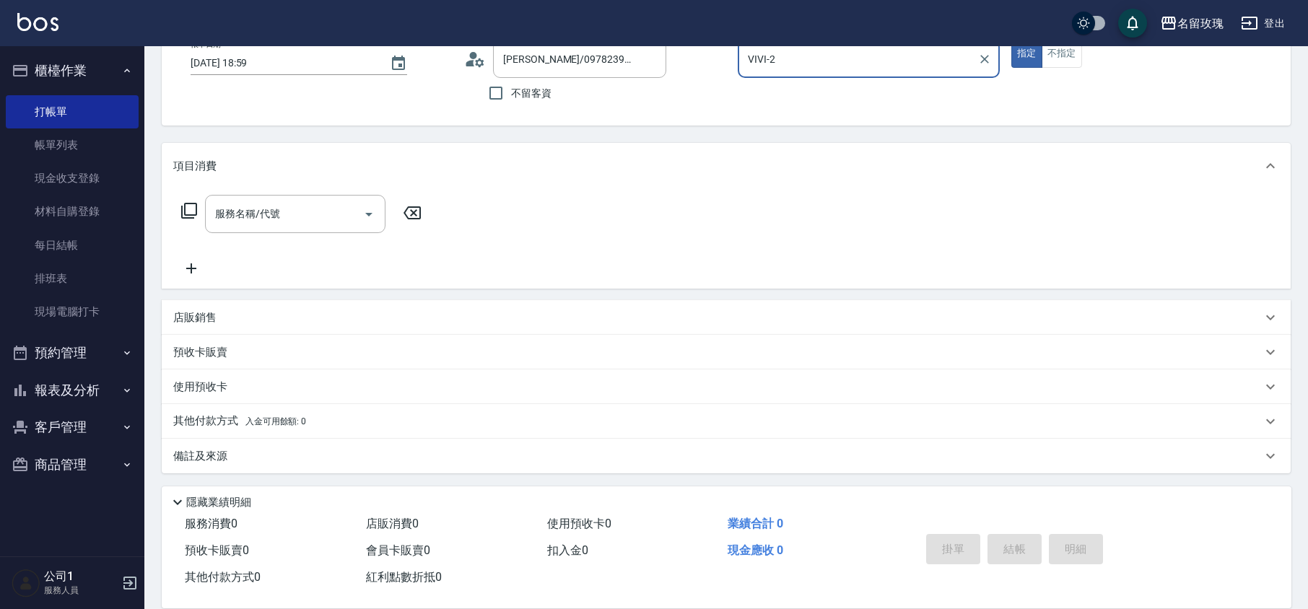
click at [214, 310] on p "店販銷售" at bounding box center [194, 317] width 43 height 15
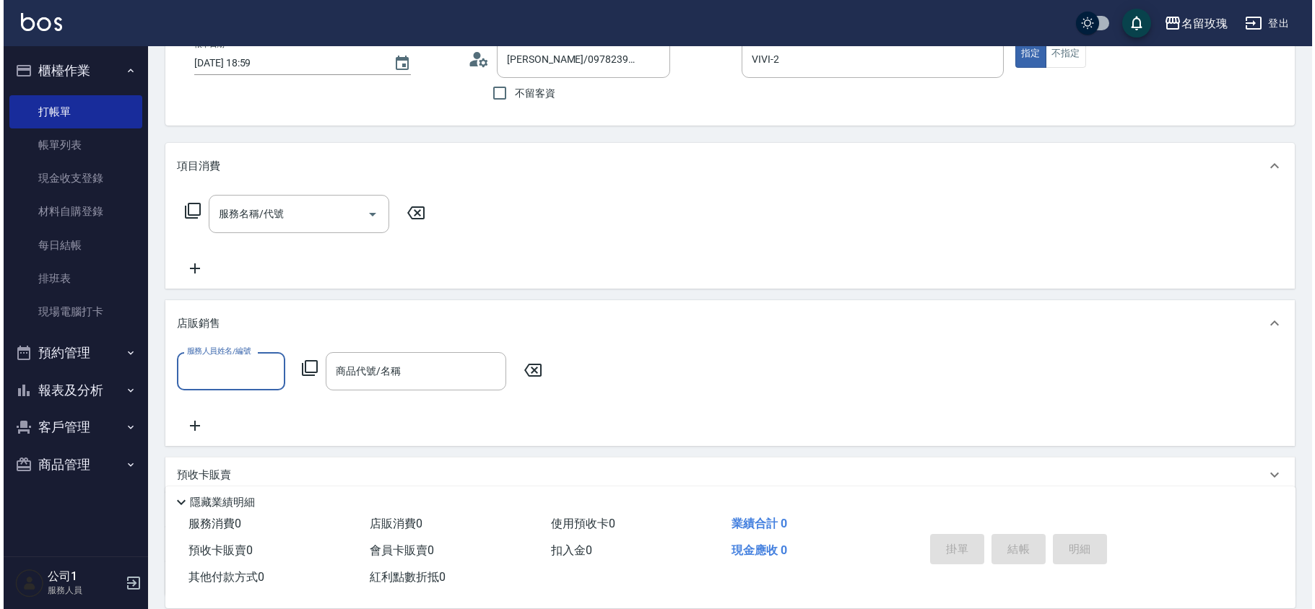
scroll to position [0, 0]
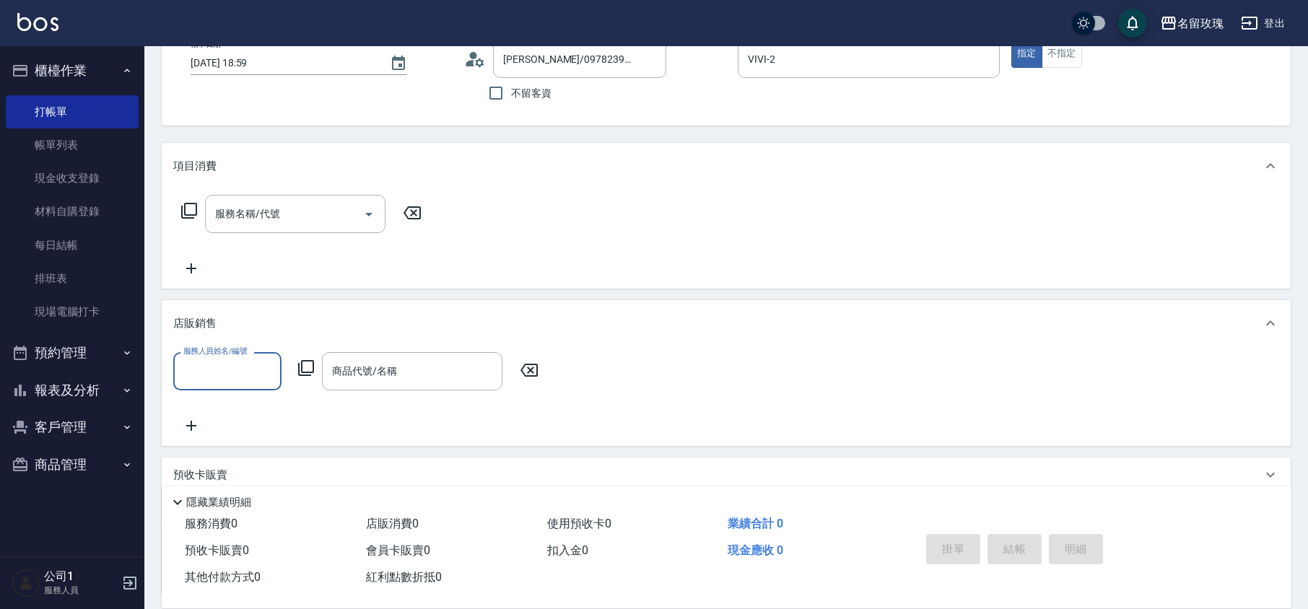
click at [211, 355] on label "服務人員姓名/編號" at bounding box center [215, 351] width 64 height 11
click at [211, 359] on input "服務人員姓名/編號" at bounding box center [227, 371] width 95 height 25
click at [234, 388] on div "服務人員姓名/編號" at bounding box center [227, 371] width 108 height 38
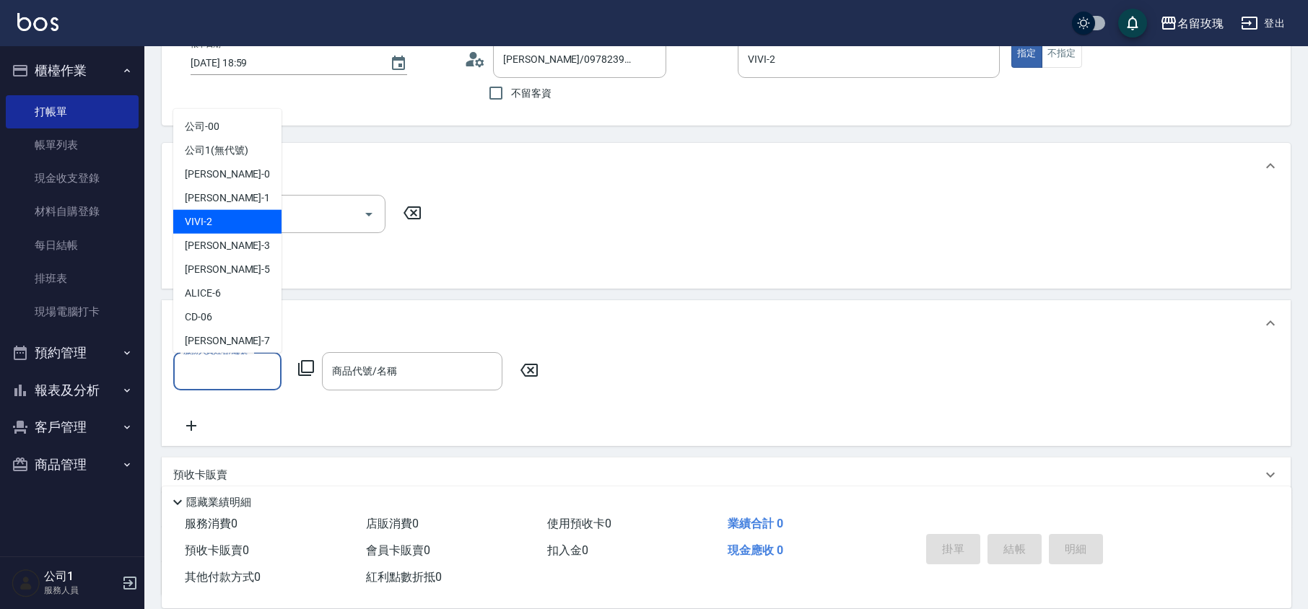
click at [238, 227] on div "VIVI -2" at bounding box center [227, 222] width 108 height 24
type input "VIVI-2"
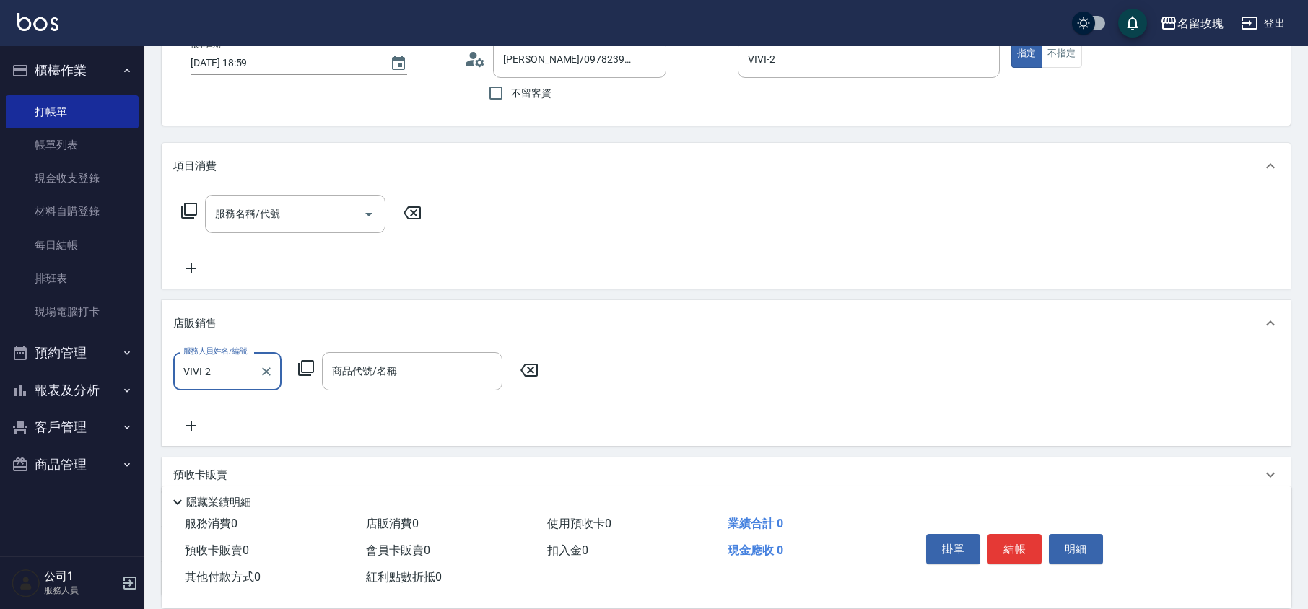
click at [307, 370] on icon at bounding box center [305, 368] width 17 height 17
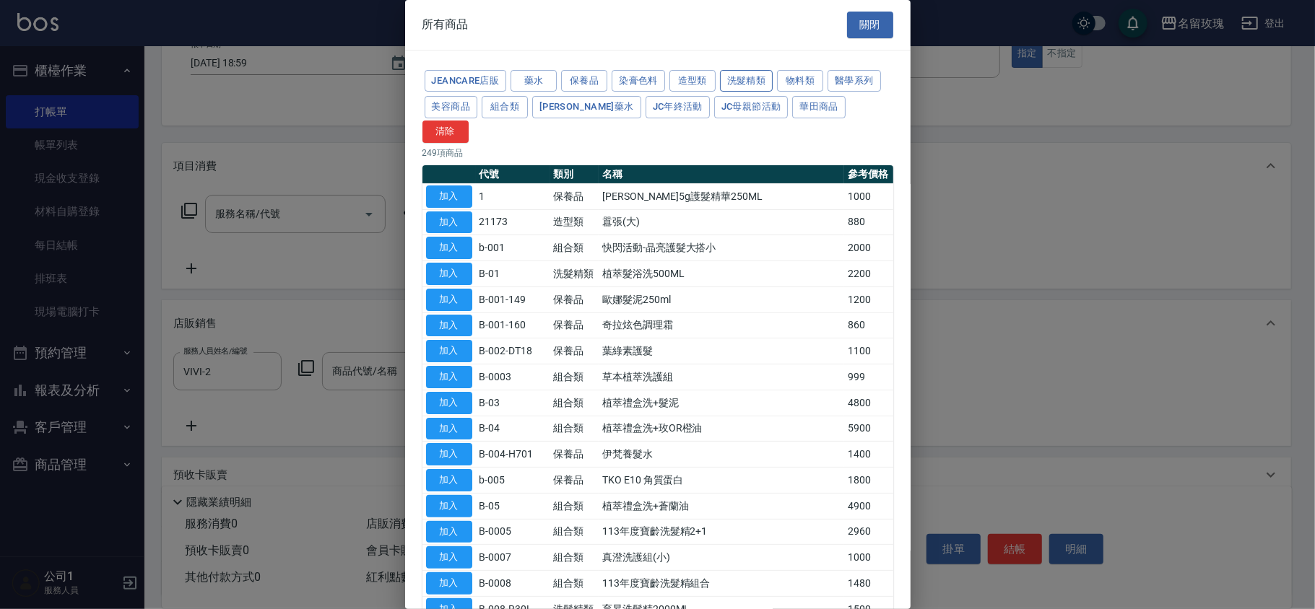
click at [757, 84] on button "洗髮精類" at bounding box center [746, 81] width 53 height 22
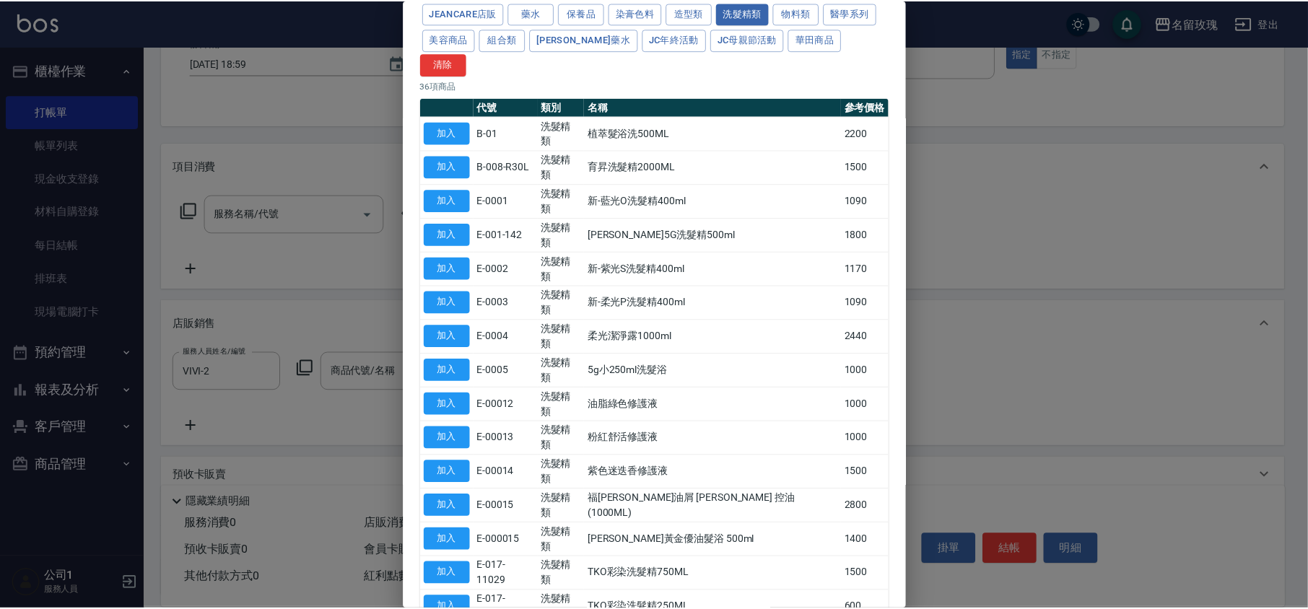
scroll to position [96, 0]
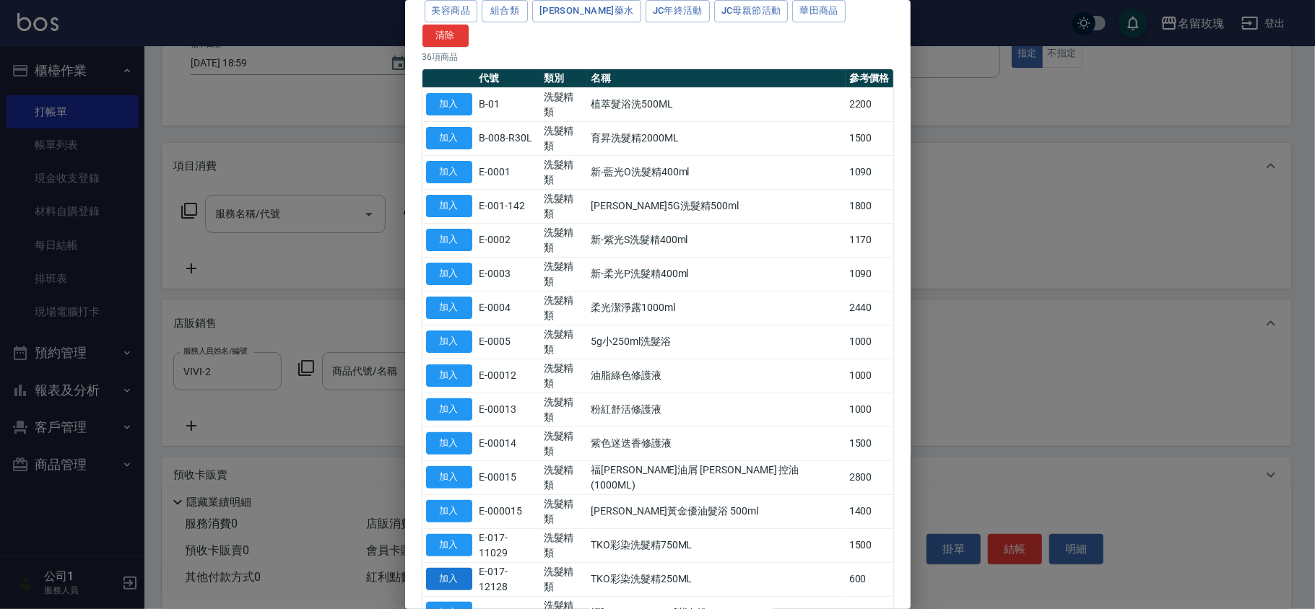
click at [462, 568] on button "加入" at bounding box center [449, 579] width 46 height 22
type input "TKO彩染洗髮精250ML"
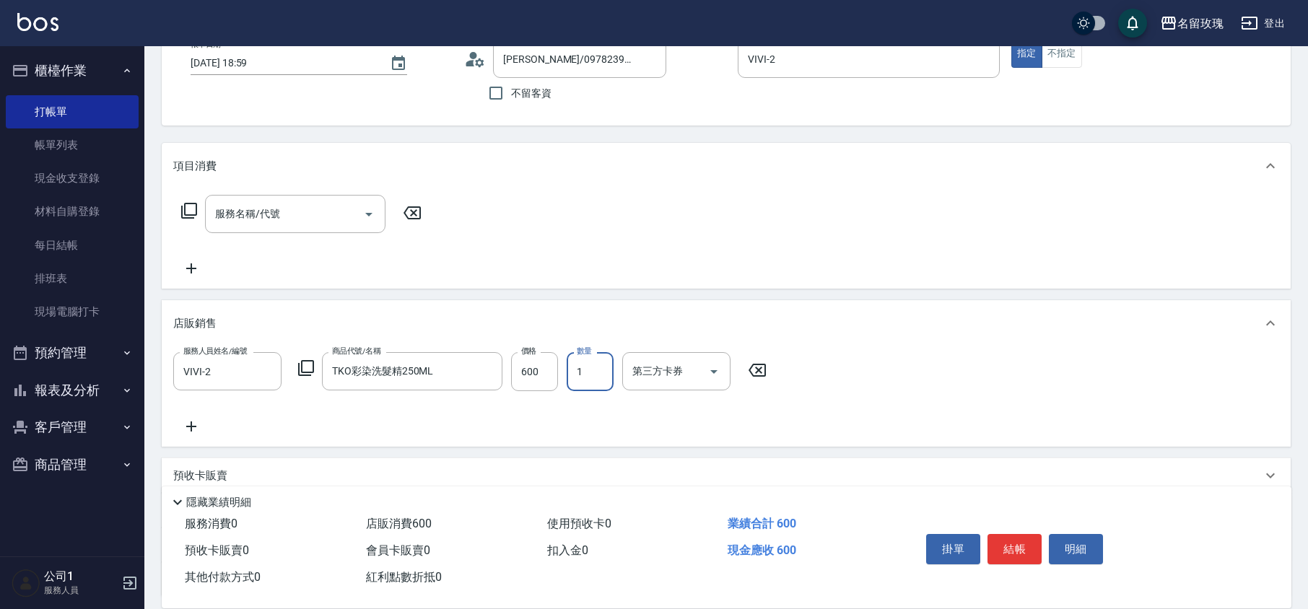
click at [596, 370] on input "1" at bounding box center [590, 371] width 47 height 39
type input "2"
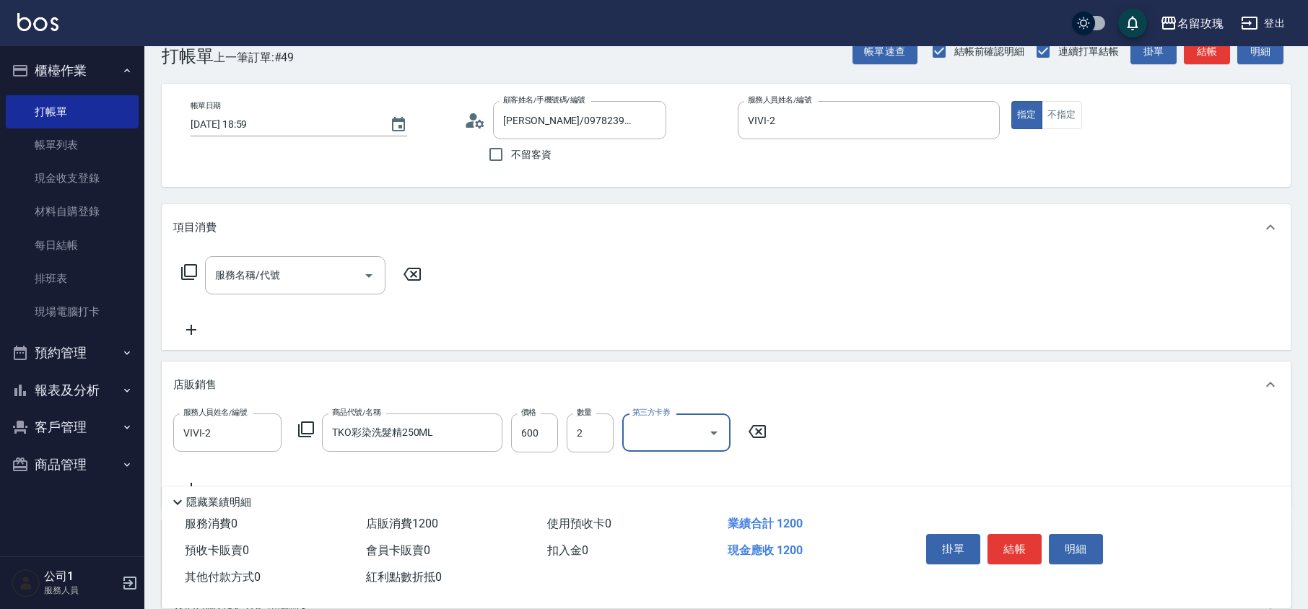
scroll to position [0, 0]
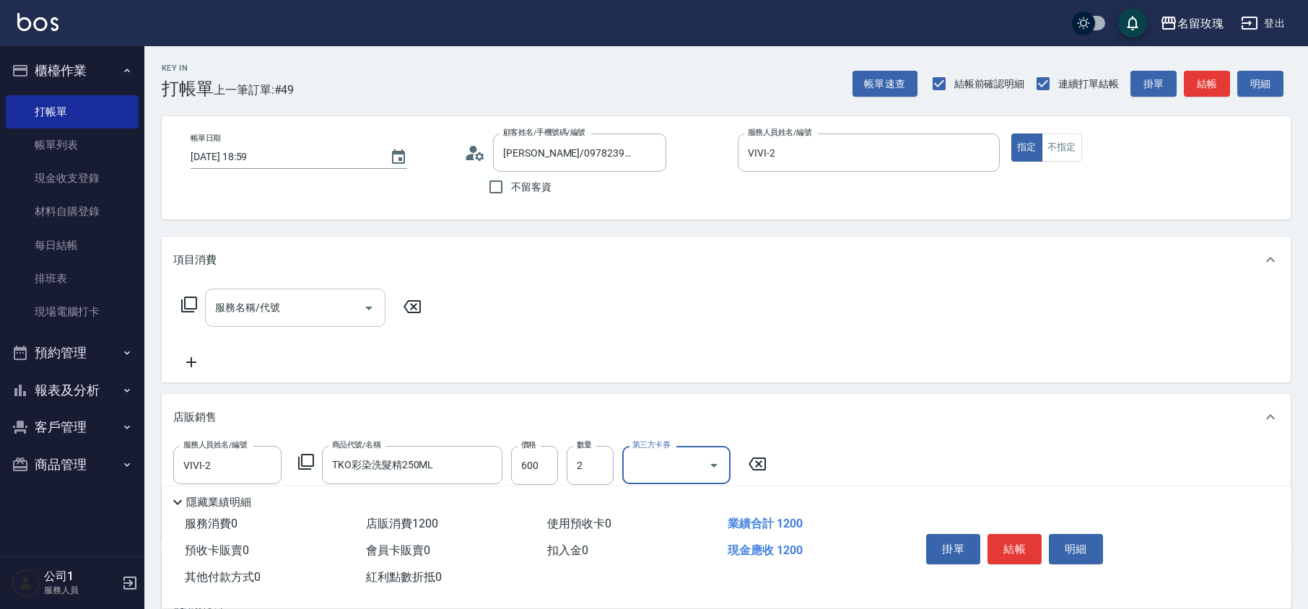
click at [238, 300] on div "服務名稱/代號 服務名稱/代號" at bounding box center [295, 308] width 180 height 38
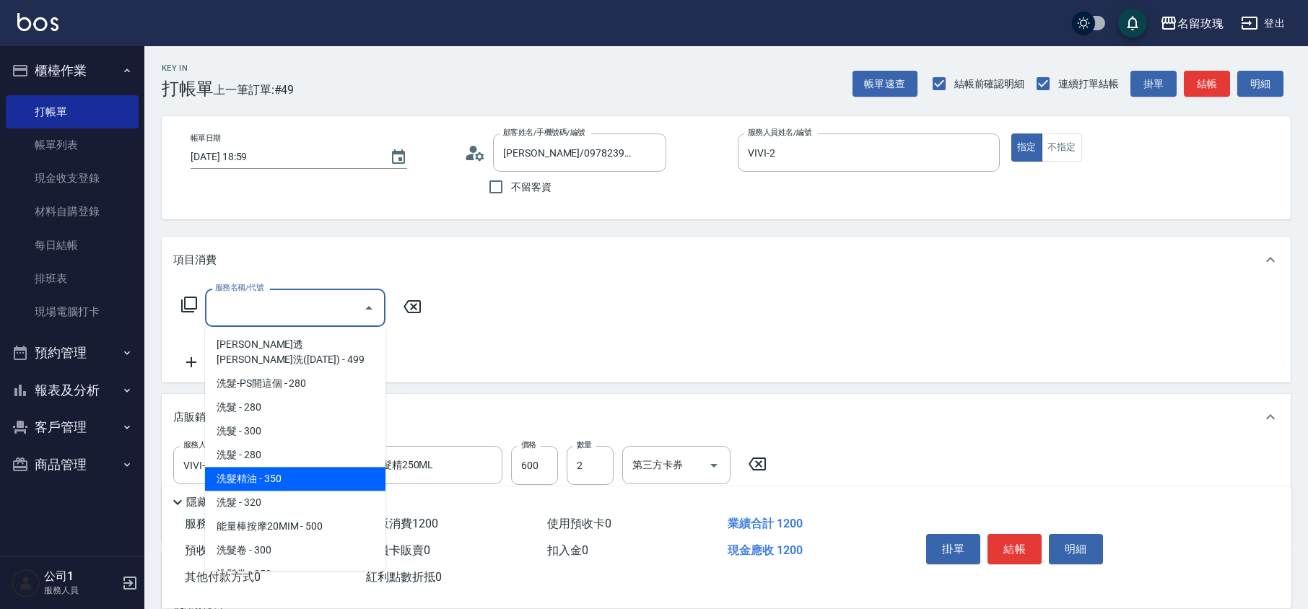
click at [284, 467] on span "洗髮精油 - 350" at bounding box center [295, 479] width 180 height 24
type input "洗髮精油(206)"
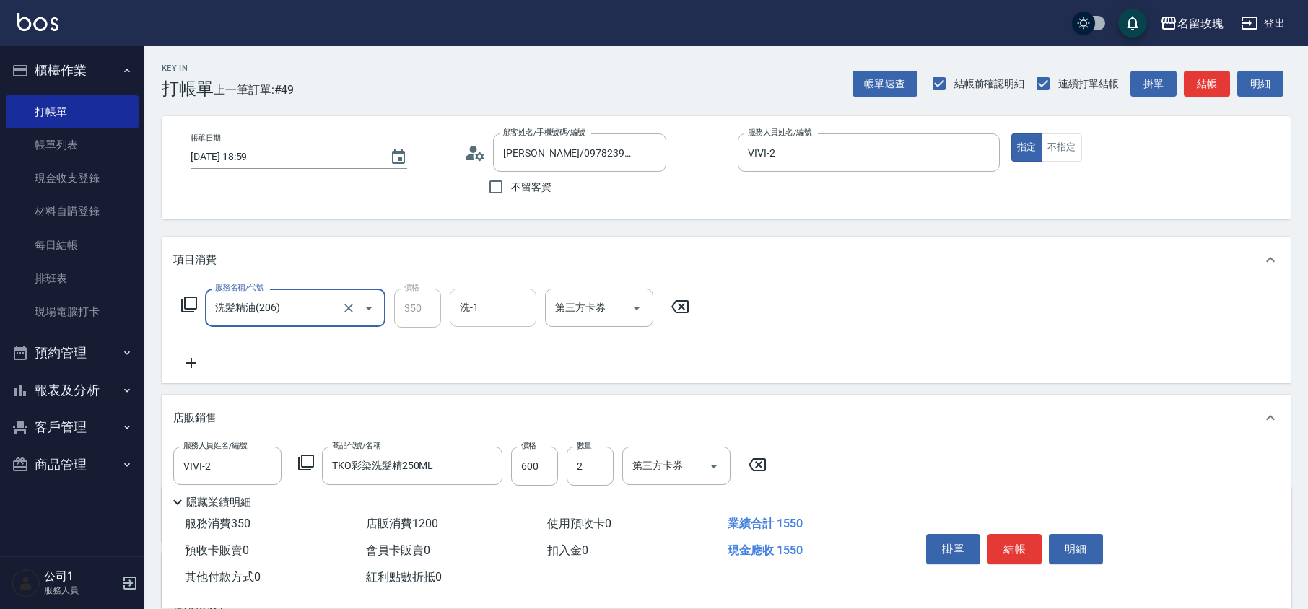
click at [480, 310] on input "洗-1" at bounding box center [493, 307] width 74 height 25
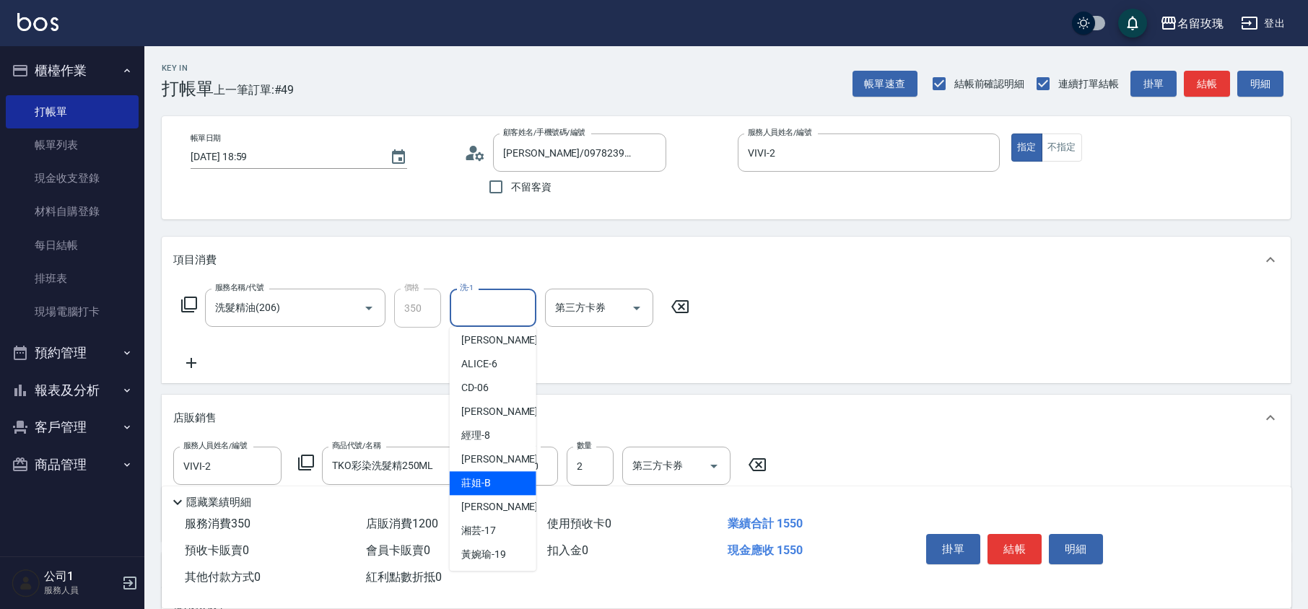
scroll to position [284, 0]
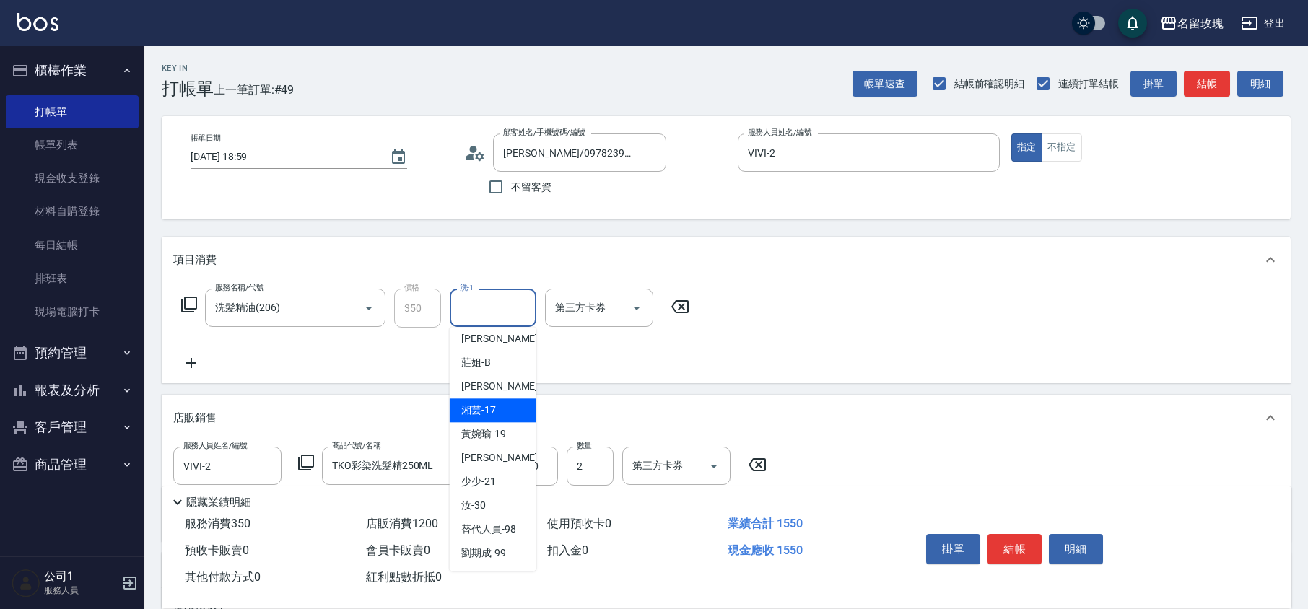
click at [504, 407] on div "湘芸 -17" at bounding box center [493, 411] width 87 height 24
type input "湘芸-17"
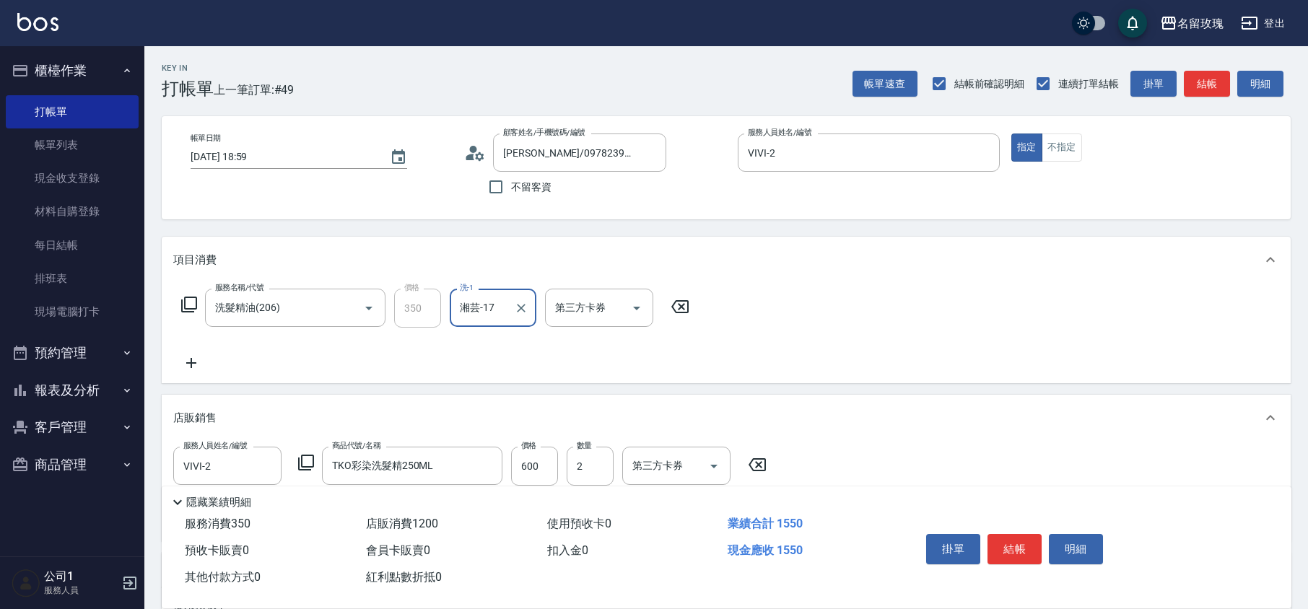
click at [188, 364] on icon at bounding box center [191, 363] width 10 height 10
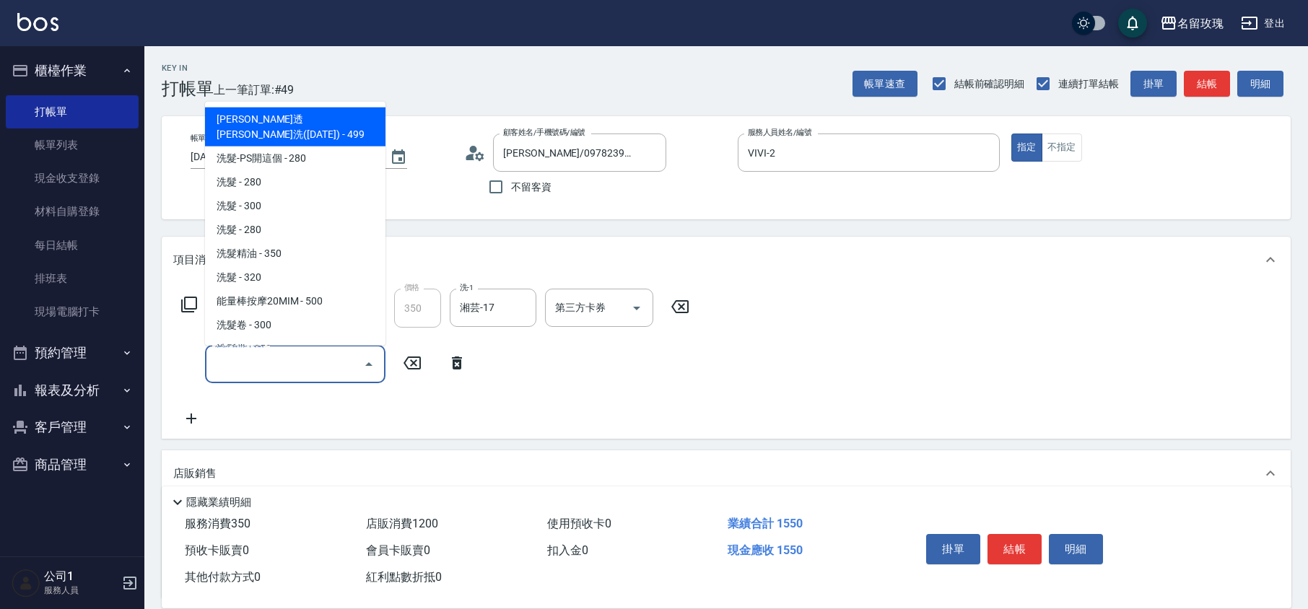
click at [235, 354] on input "服務名稱/代號" at bounding box center [285, 364] width 146 height 25
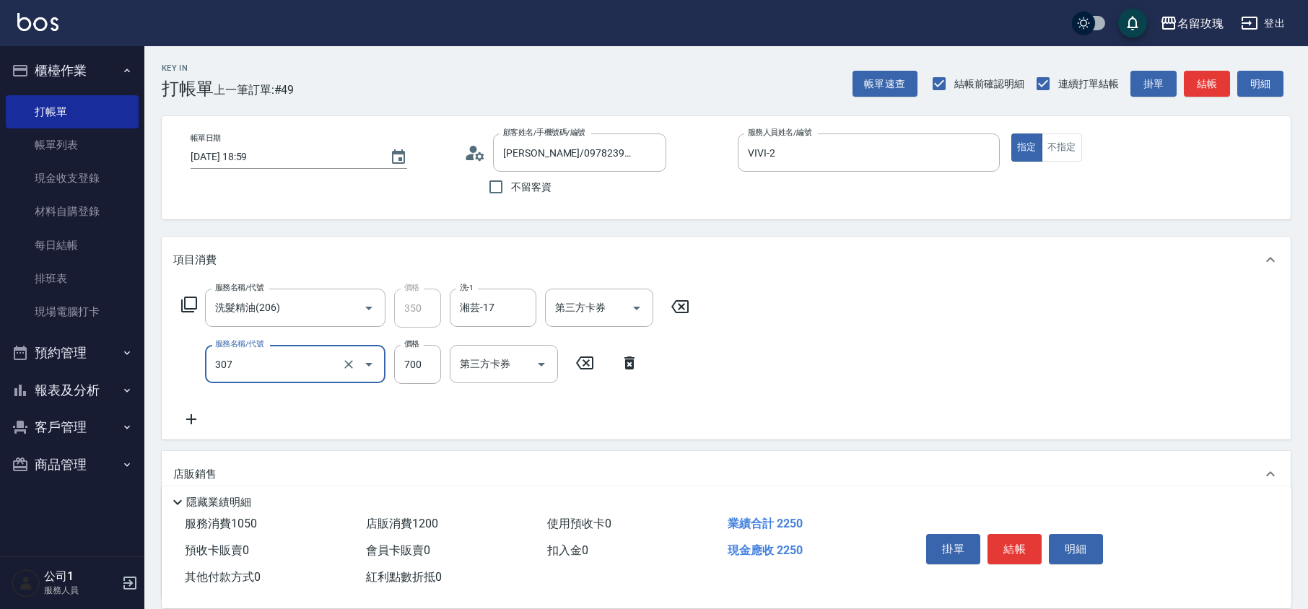
type input "剪髮(307)"
click at [194, 423] on icon at bounding box center [191, 419] width 36 height 17
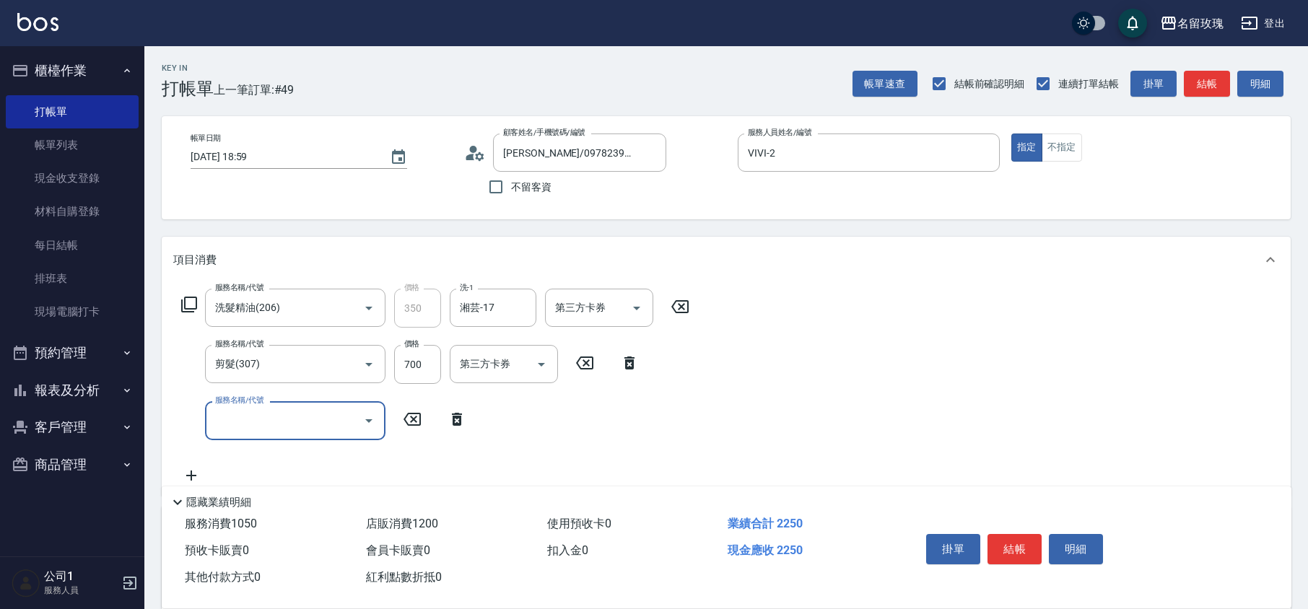
click at [188, 303] on icon at bounding box center [188, 304] width 17 height 17
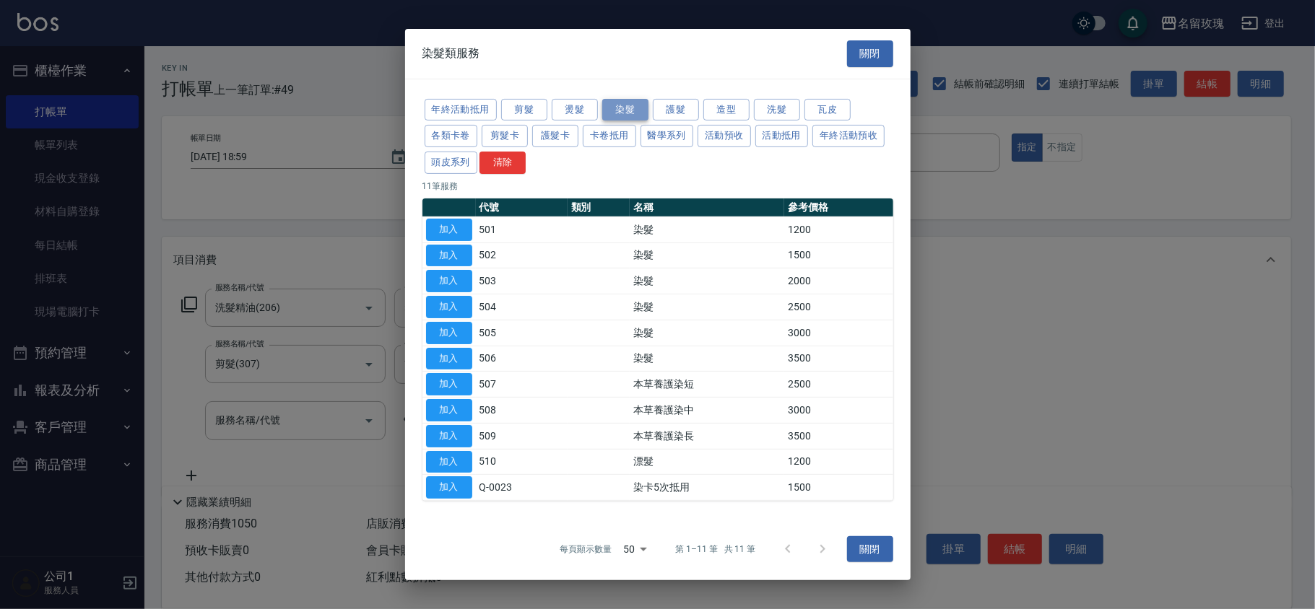
click at [625, 105] on button "染髮" at bounding box center [625, 109] width 46 height 22
click at [443, 459] on button "加入" at bounding box center [449, 461] width 46 height 22
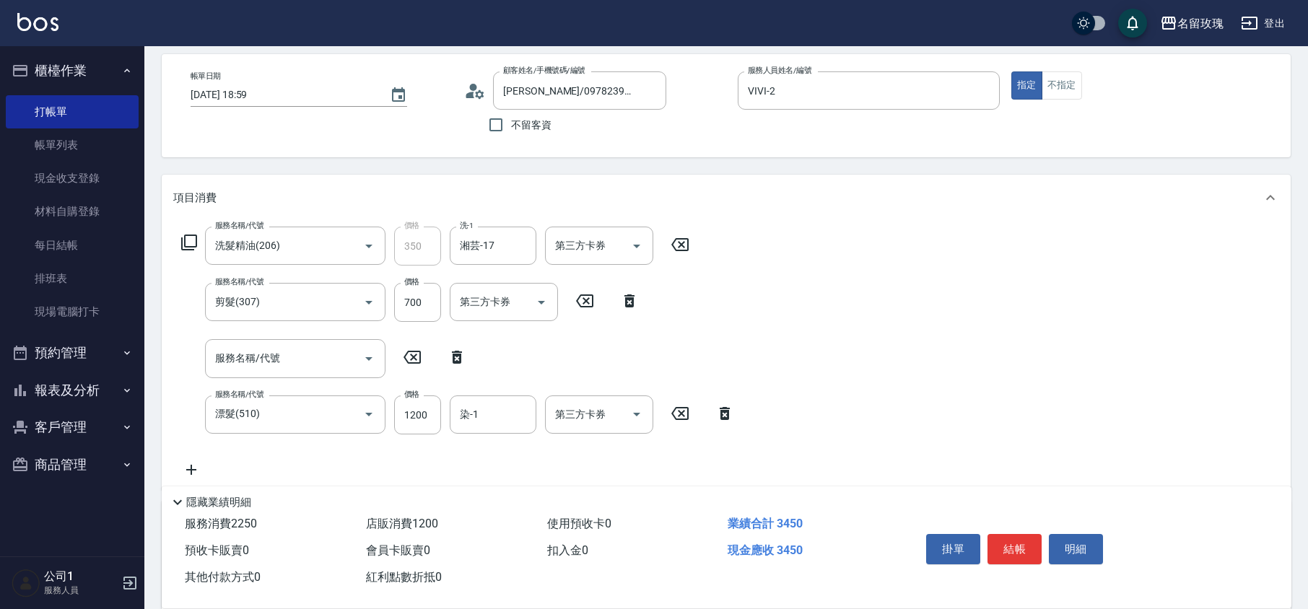
scroll to position [96, 0]
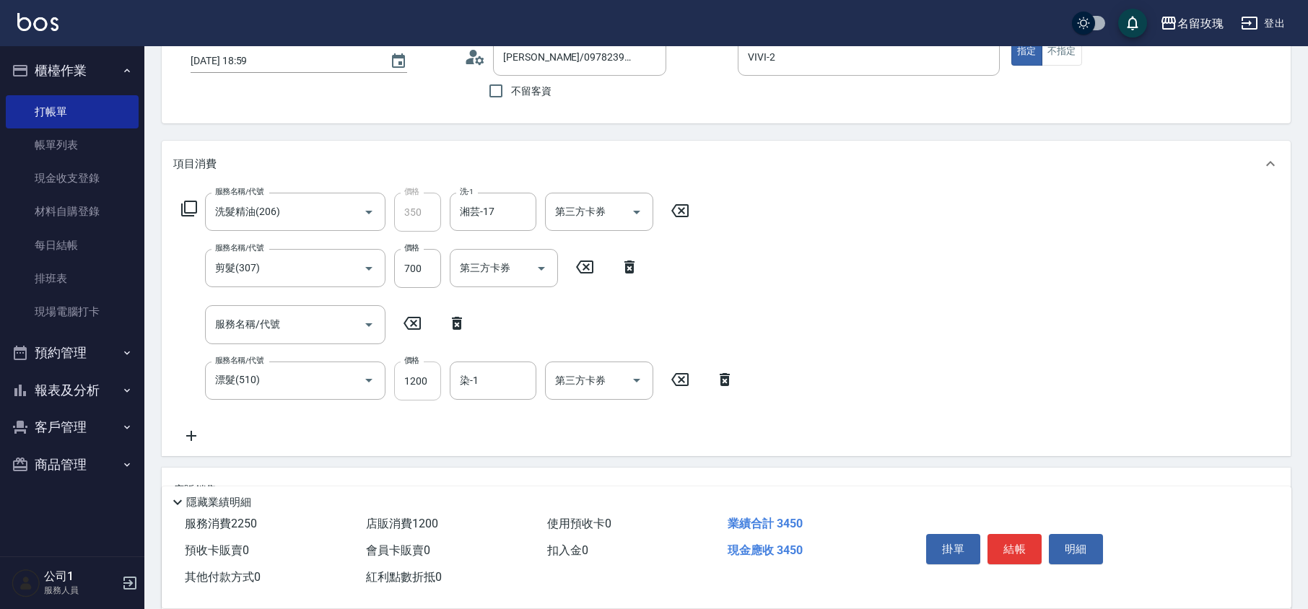
click at [411, 380] on input "1200" at bounding box center [417, 381] width 47 height 39
type input "2500"
type input "湘芸-17"
click at [453, 318] on icon at bounding box center [457, 323] width 10 height 13
type input "漂髮(510)"
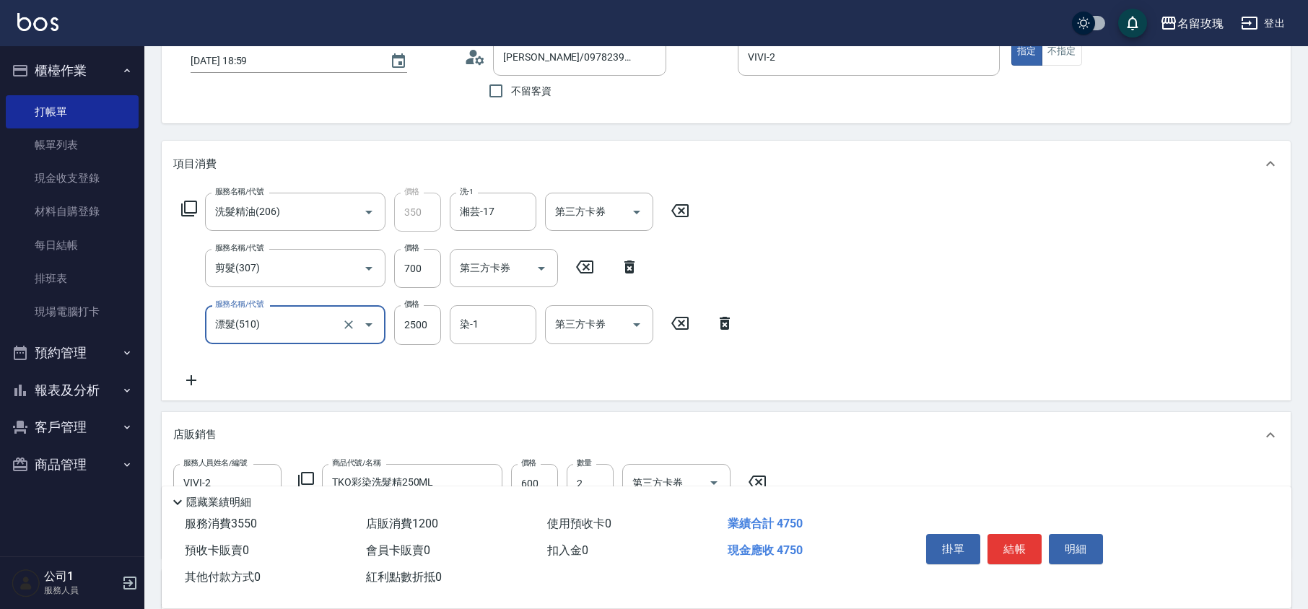
click at [193, 209] on icon at bounding box center [188, 208] width 17 height 17
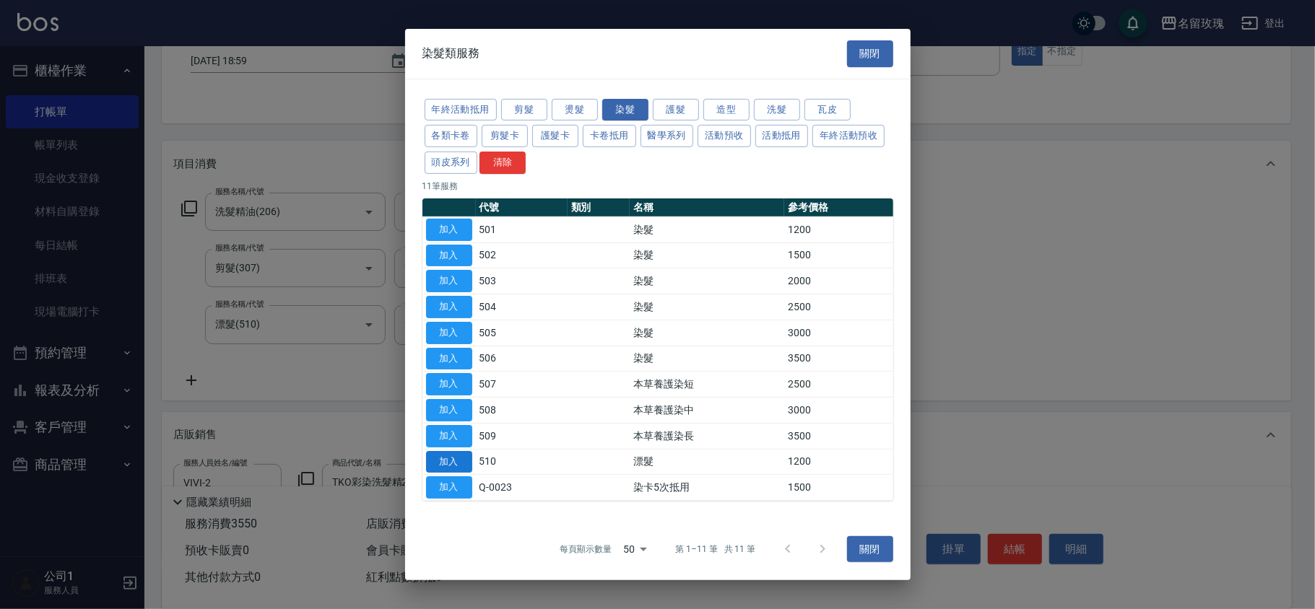
click at [445, 461] on button "加入" at bounding box center [449, 461] width 46 height 22
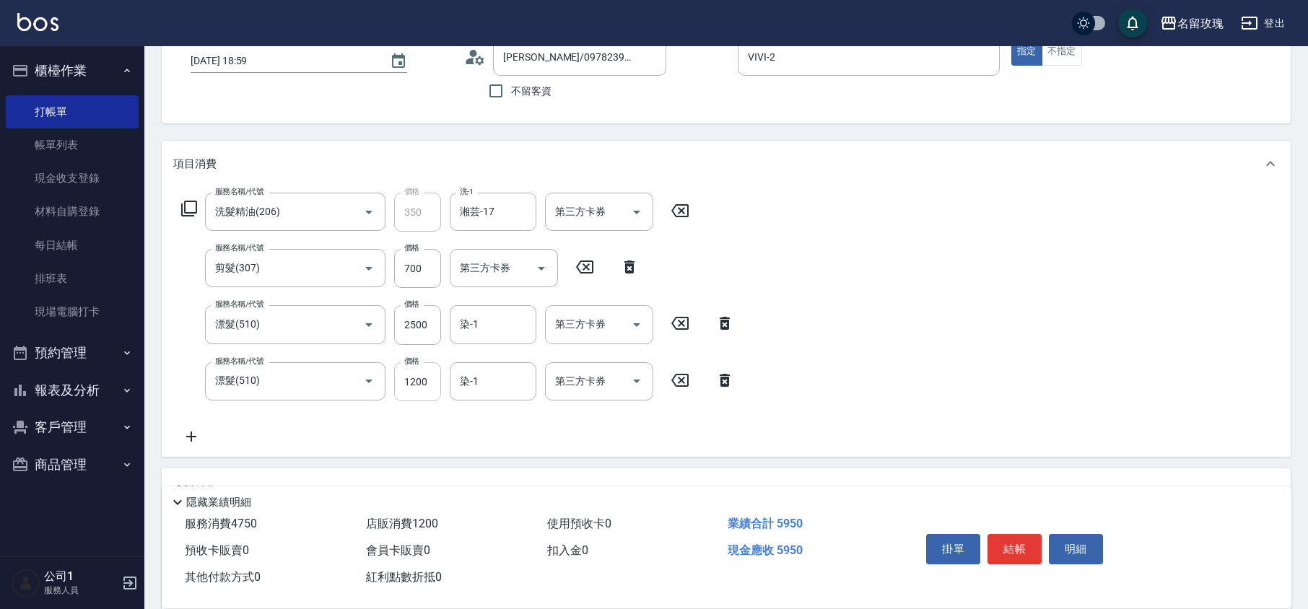
click at [425, 379] on input "1200" at bounding box center [417, 381] width 47 height 39
type input "2500"
type input "湘芸-17"
click at [469, 325] on input "染-1" at bounding box center [493, 324] width 74 height 25
type input "湘芸-17"
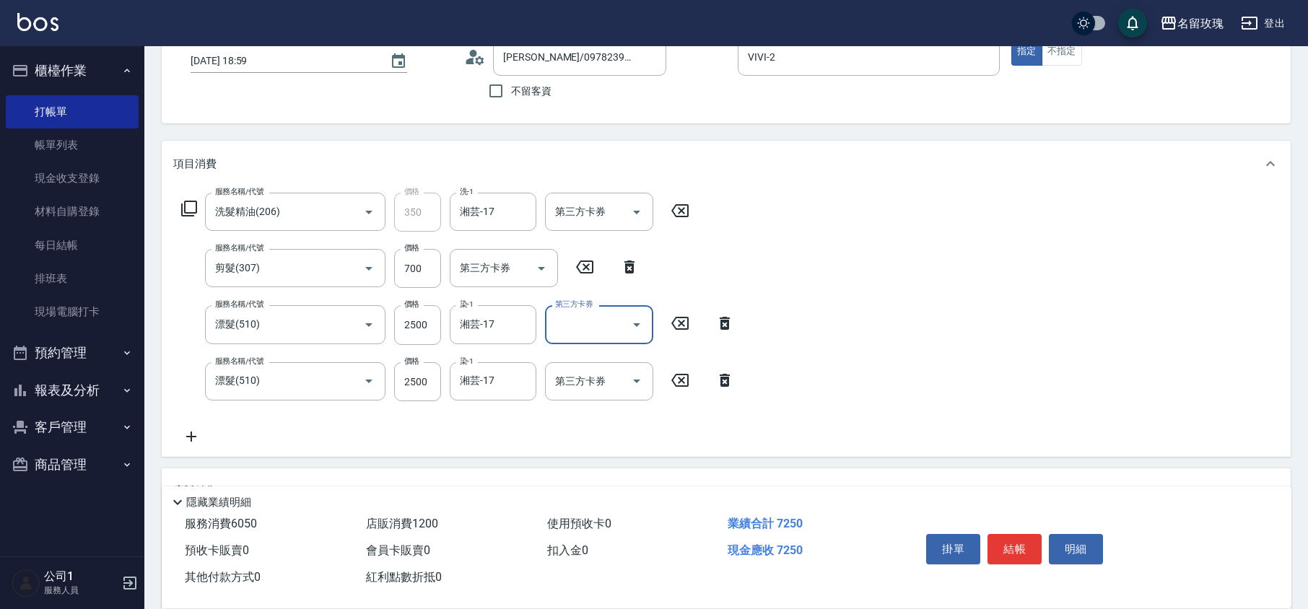
click at [191, 208] on icon at bounding box center [188, 208] width 17 height 17
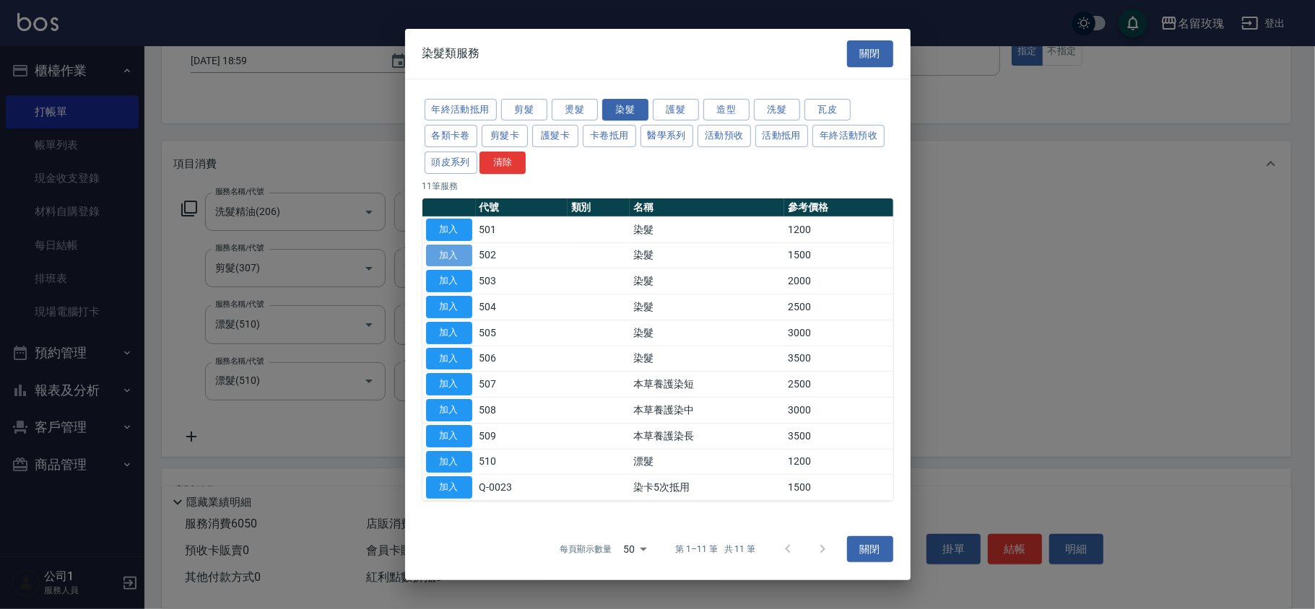
click at [450, 255] on button "加入" at bounding box center [449, 255] width 46 height 22
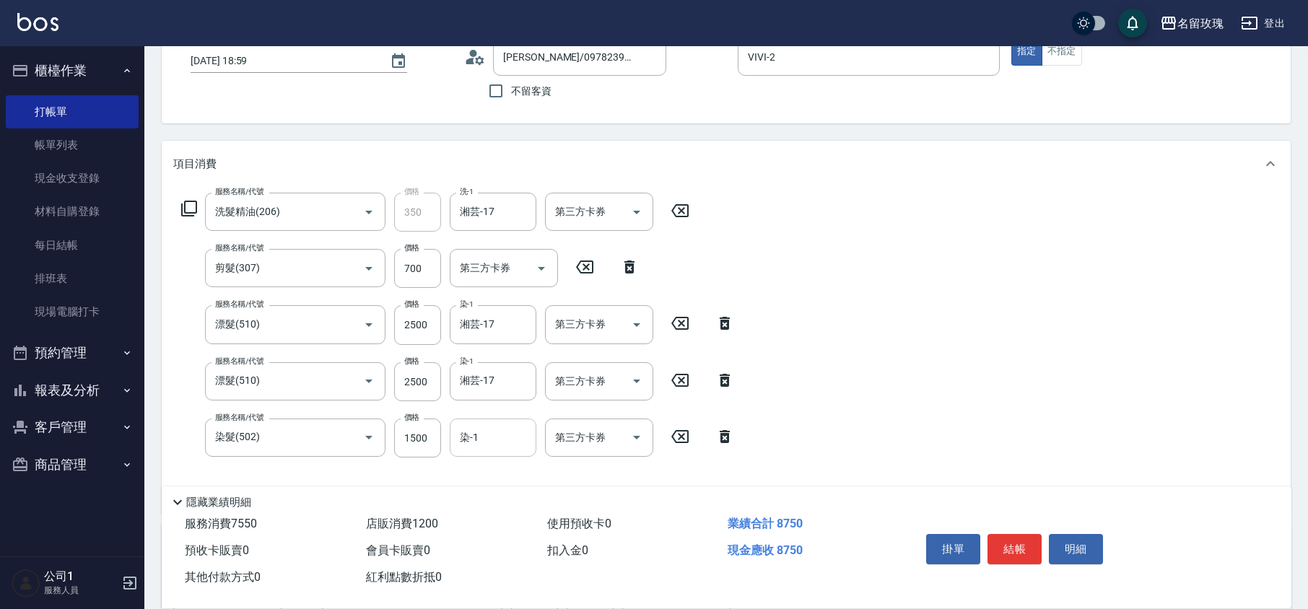
click at [485, 437] on input "染-1" at bounding box center [493, 437] width 74 height 25
type input "湘芸-17"
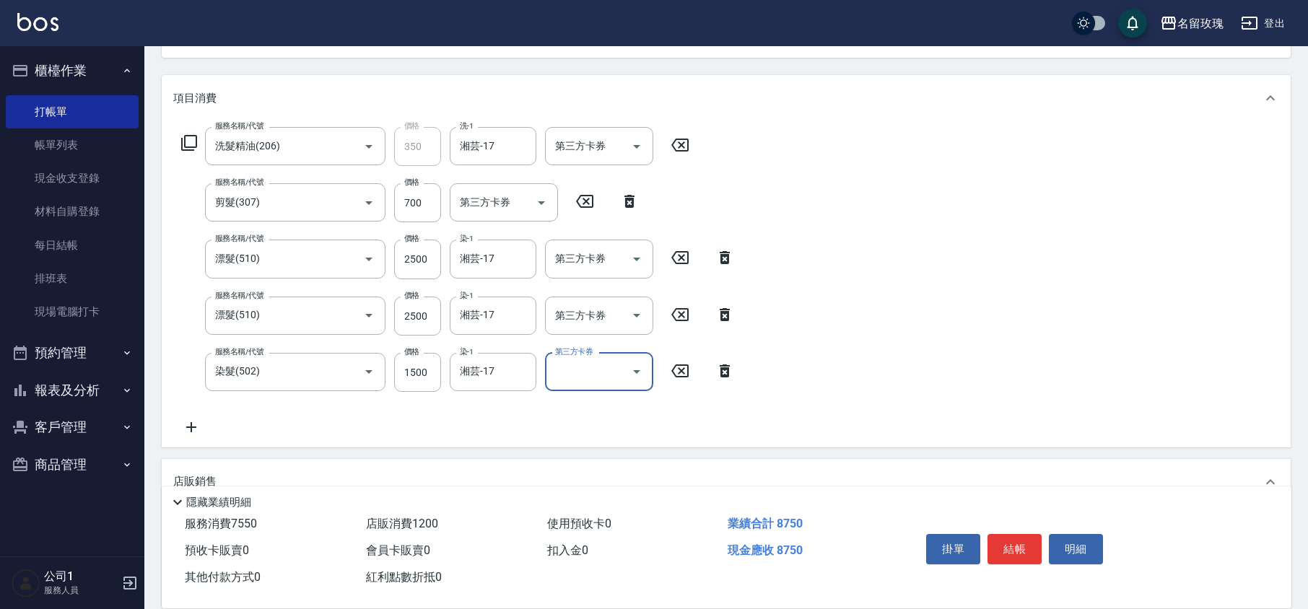
scroll to position [192, 0]
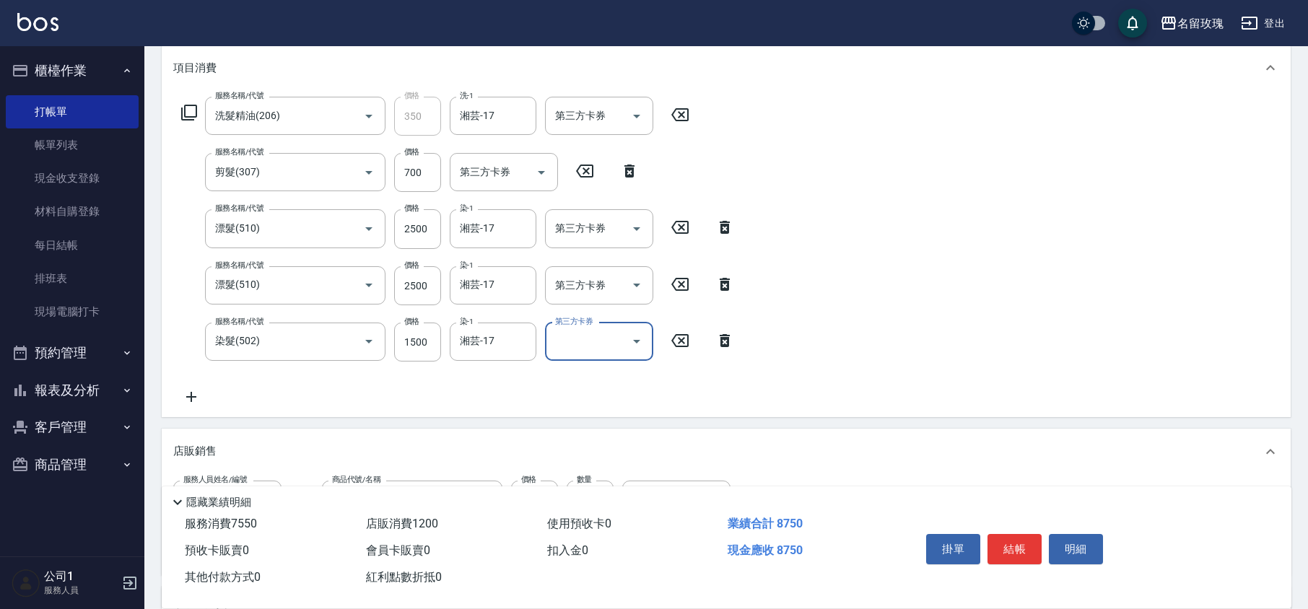
click at [193, 396] on icon at bounding box center [191, 397] width 10 height 10
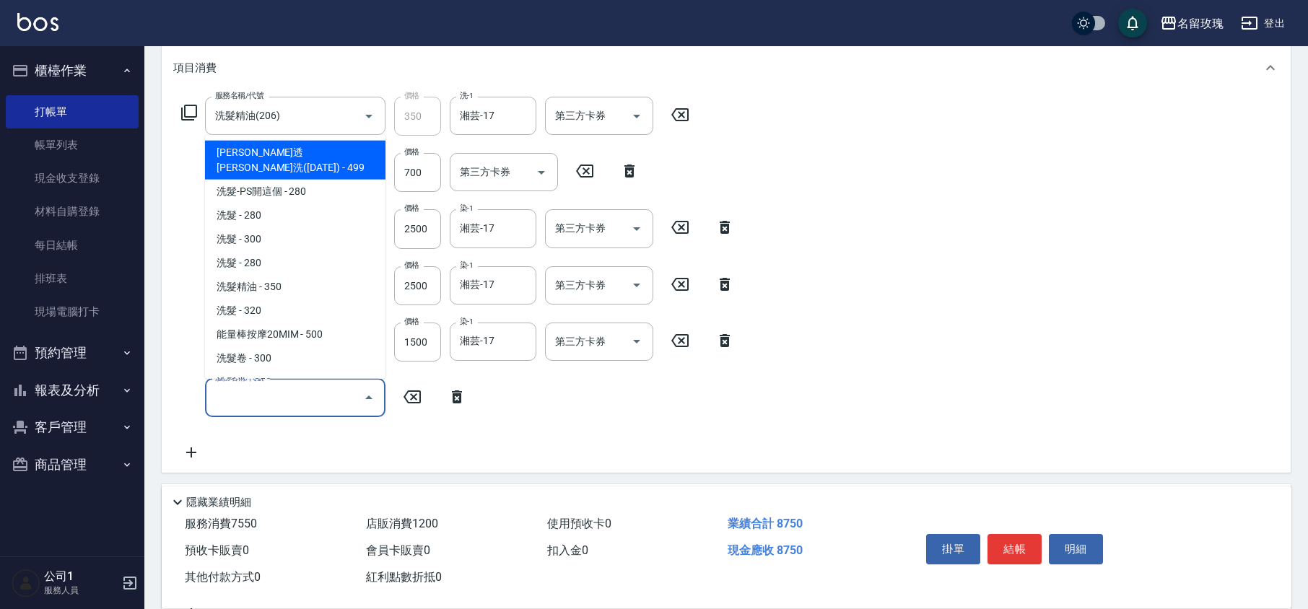
click at [246, 399] on input "服務名稱/代號" at bounding box center [285, 398] width 146 height 25
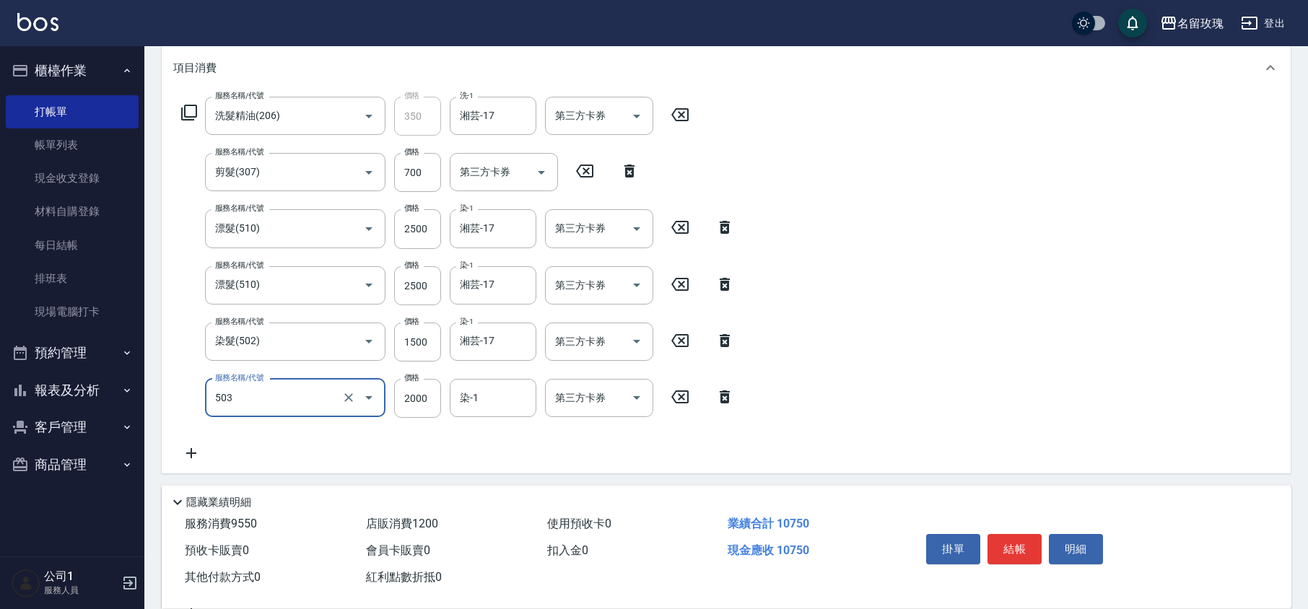
type input "染髮(503)"
type input "1500"
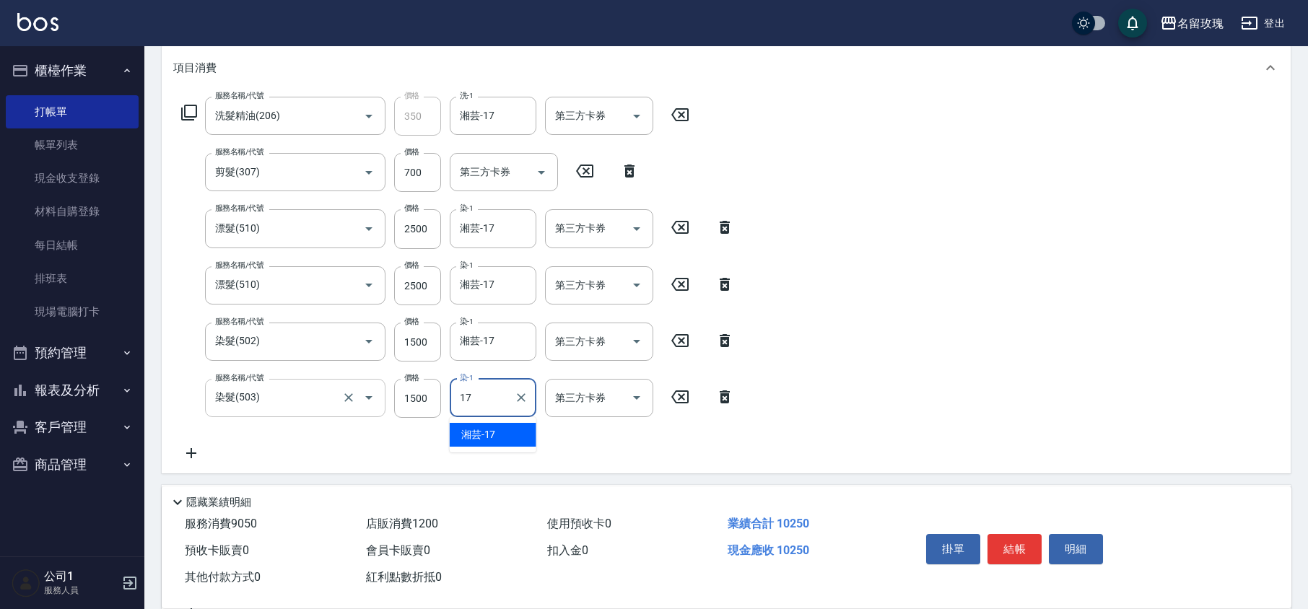
type input "湘芸-17"
type input "2500"
click at [1011, 543] on button "結帳" at bounding box center [1015, 549] width 54 height 30
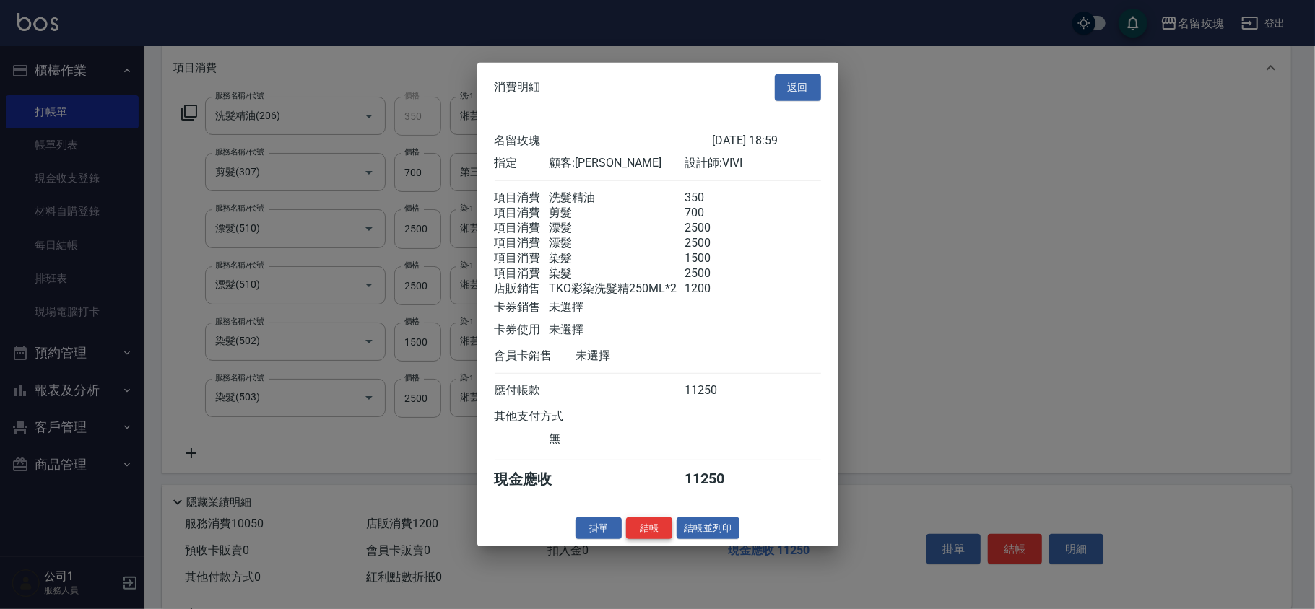
click at [657, 537] on button "結帳" at bounding box center [649, 528] width 46 height 22
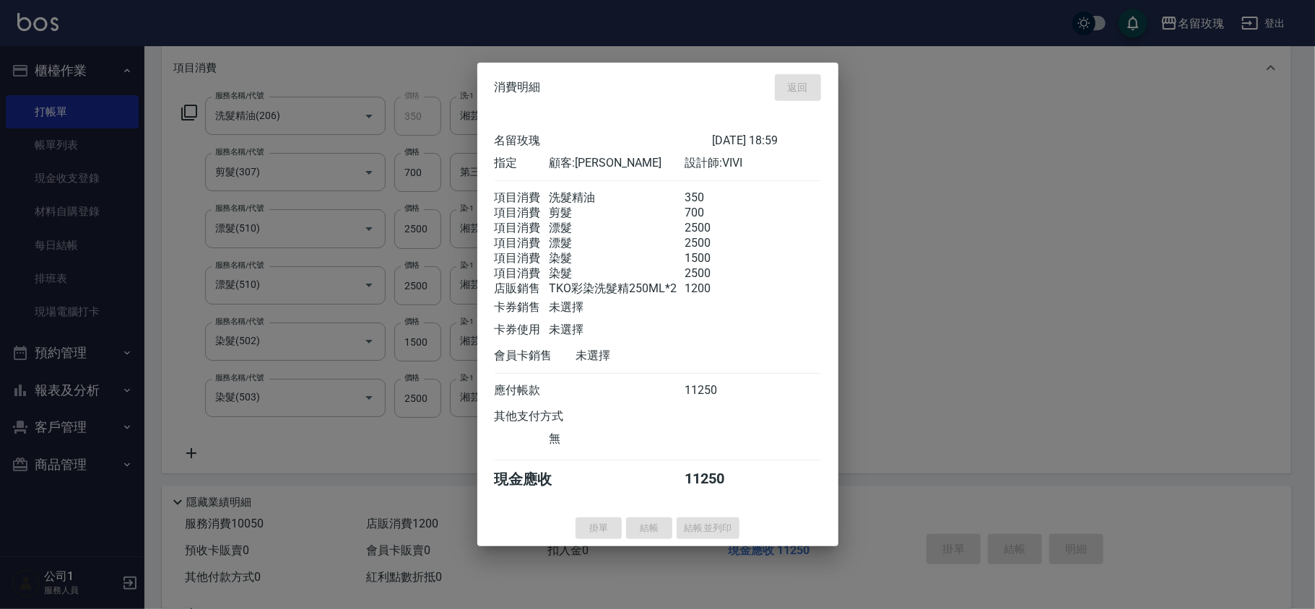
type input "[DATE] 19:11"
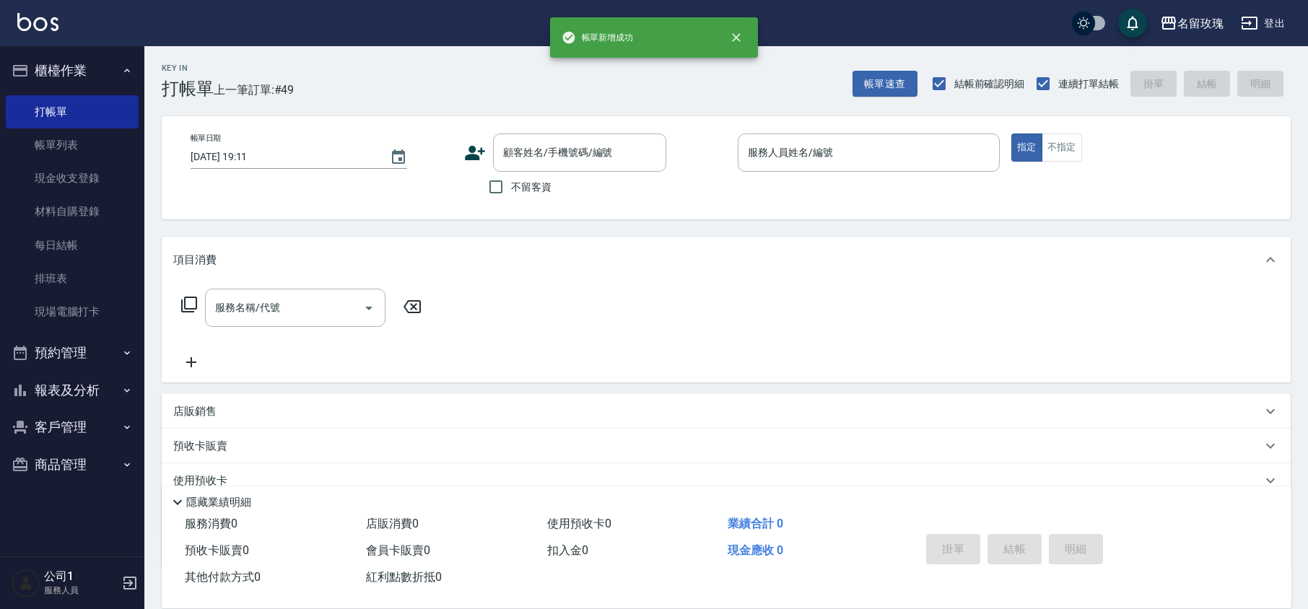
scroll to position [0, 0]
click at [78, 390] on button "報表及分析" at bounding box center [72, 391] width 133 height 38
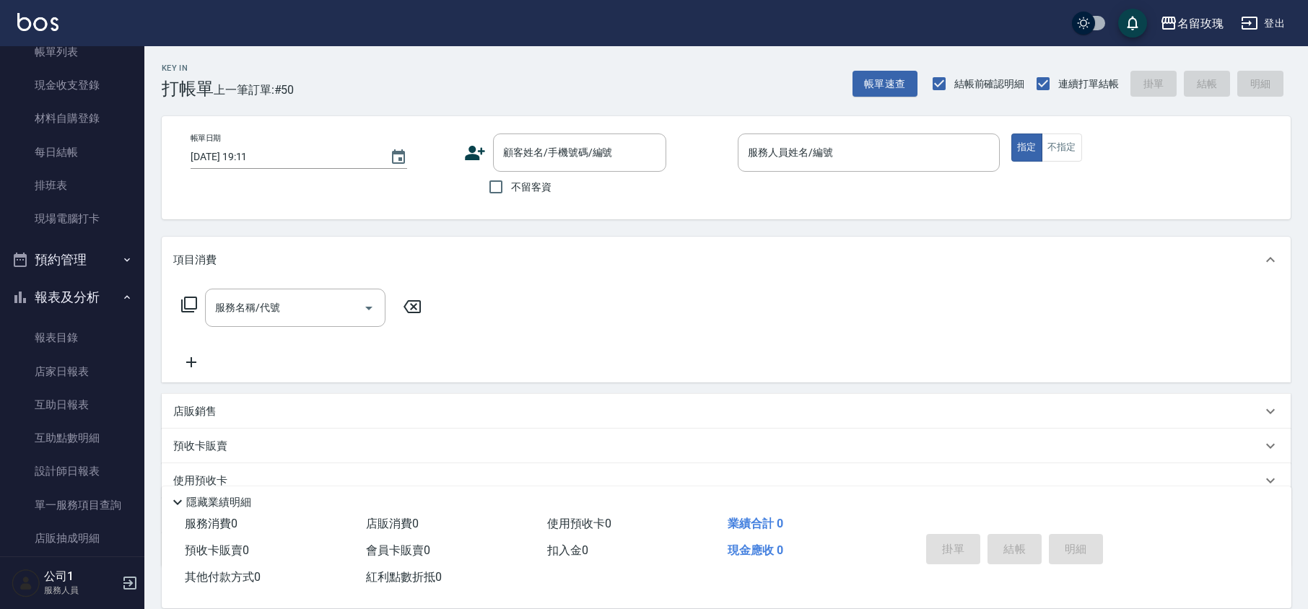
scroll to position [192, 0]
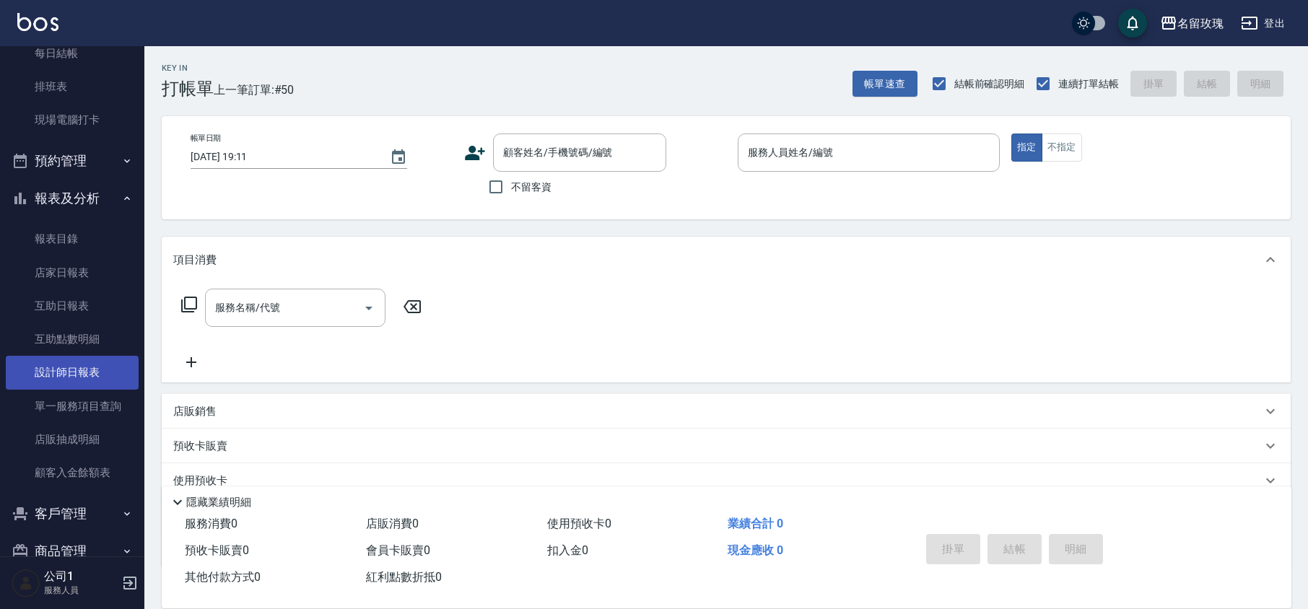
click at [96, 376] on link "設計師日報表" at bounding box center [72, 372] width 133 height 33
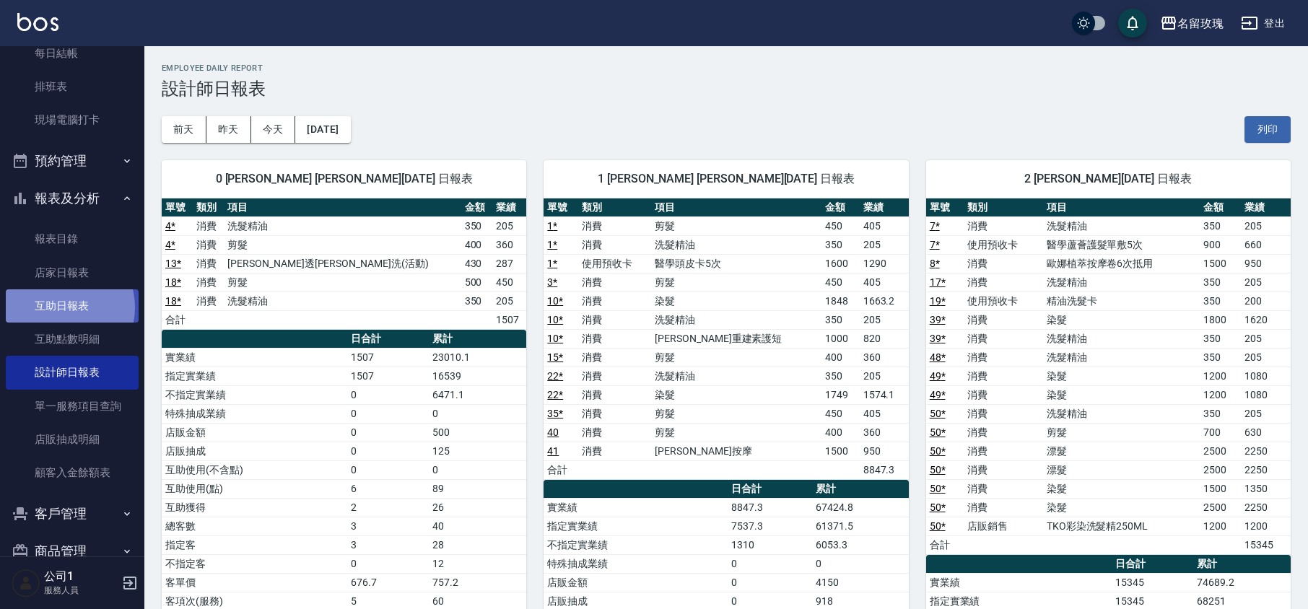
click at [58, 307] on link "互助日報表" at bounding box center [72, 305] width 133 height 33
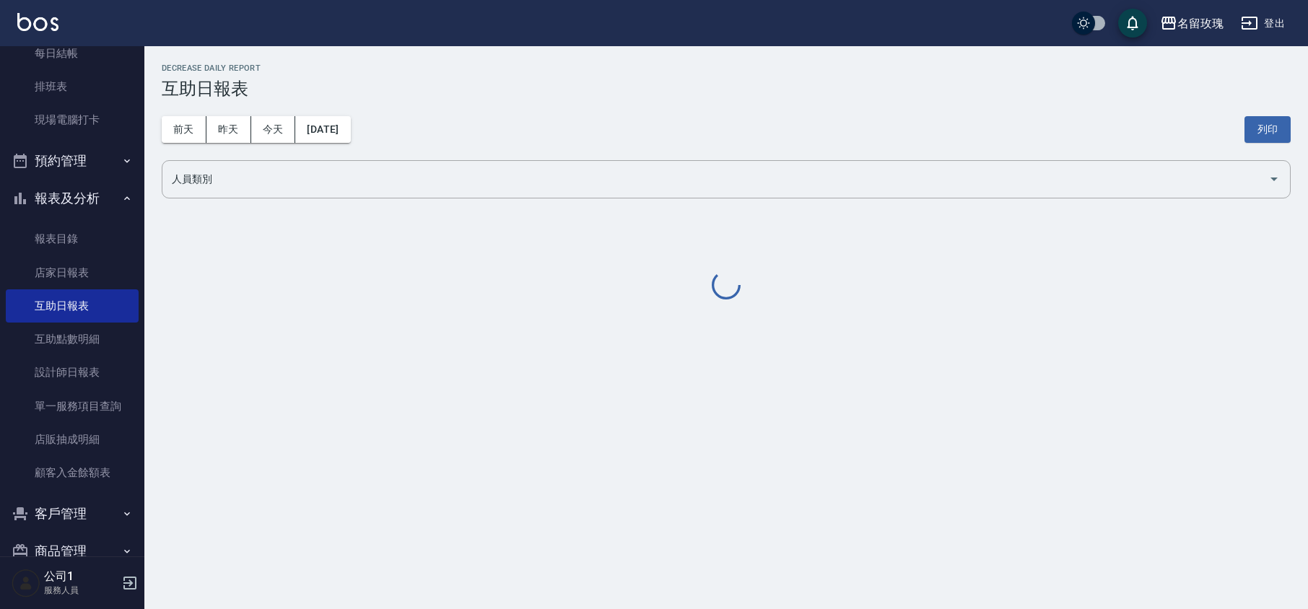
click at [437, 134] on div "[DATE] [DATE] [DATE] [DATE] 列印" at bounding box center [726, 129] width 1129 height 61
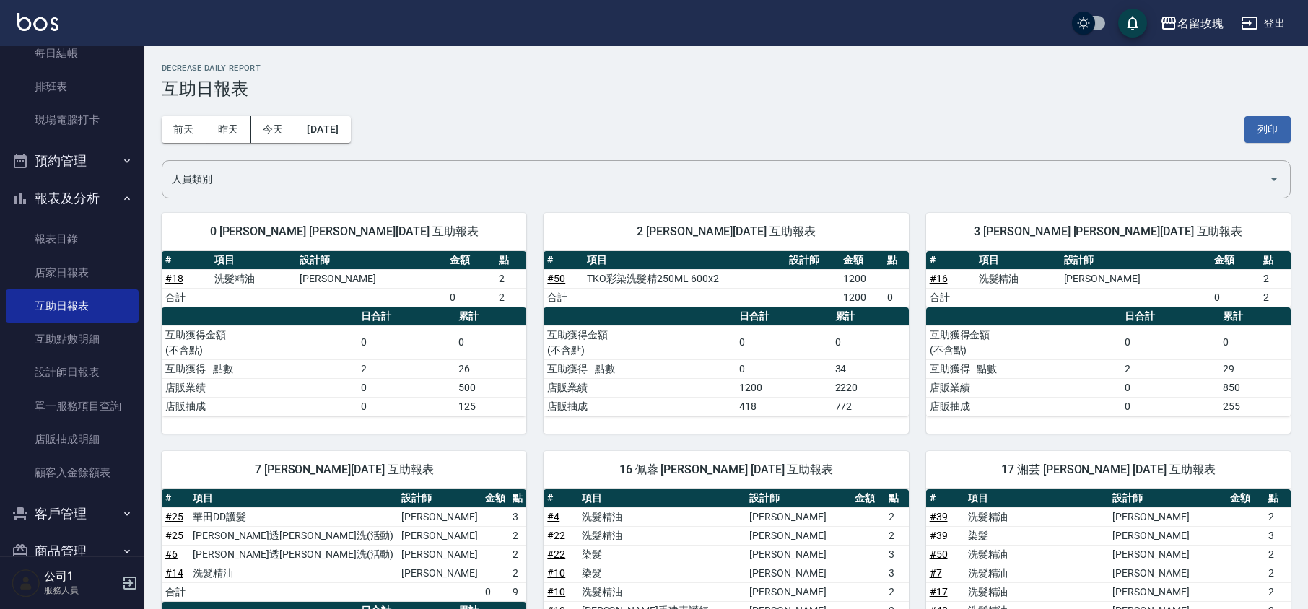
click at [523, 139] on div "[DATE] [DATE] [DATE] [DATE] 列印" at bounding box center [726, 129] width 1129 height 61
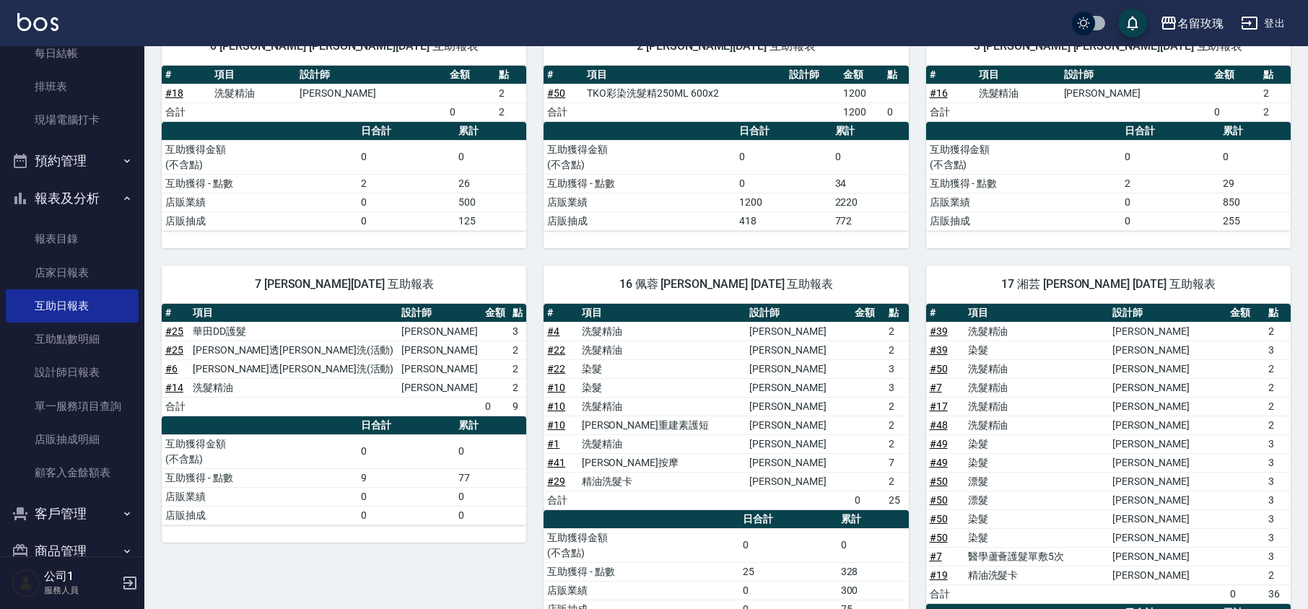
scroll to position [481, 0]
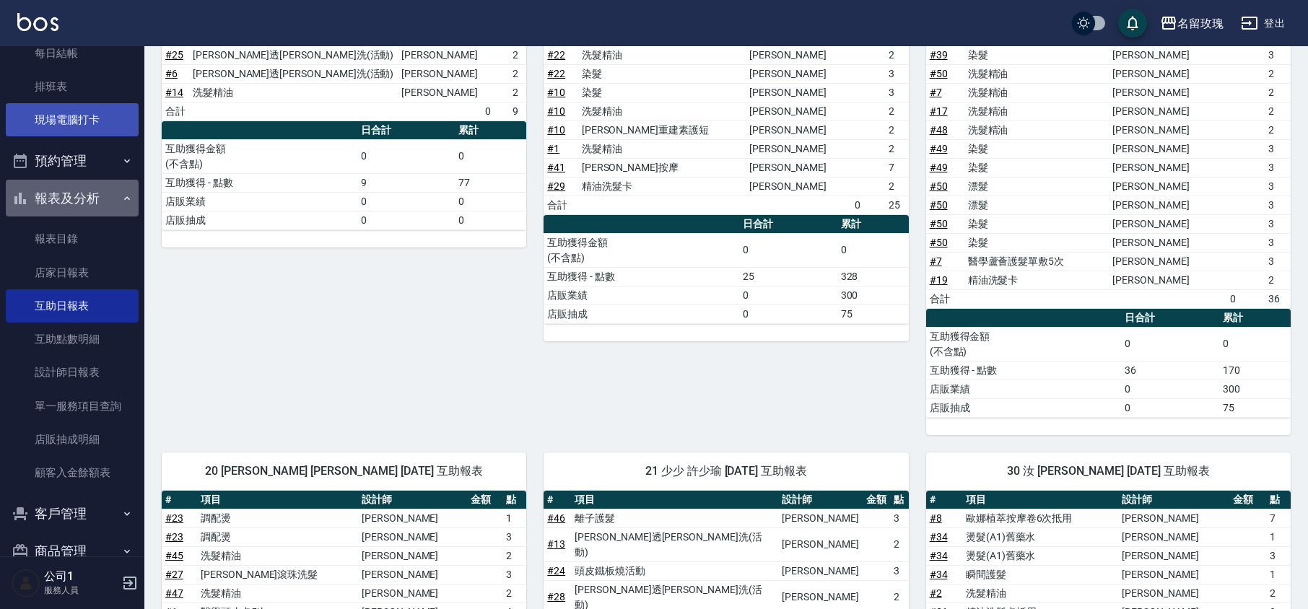
drag, startPoint x: 85, startPoint y: 200, endPoint x: 77, endPoint y: 169, distance: 32.2
click at [87, 200] on button "報表及分析" at bounding box center [72, 199] width 133 height 38
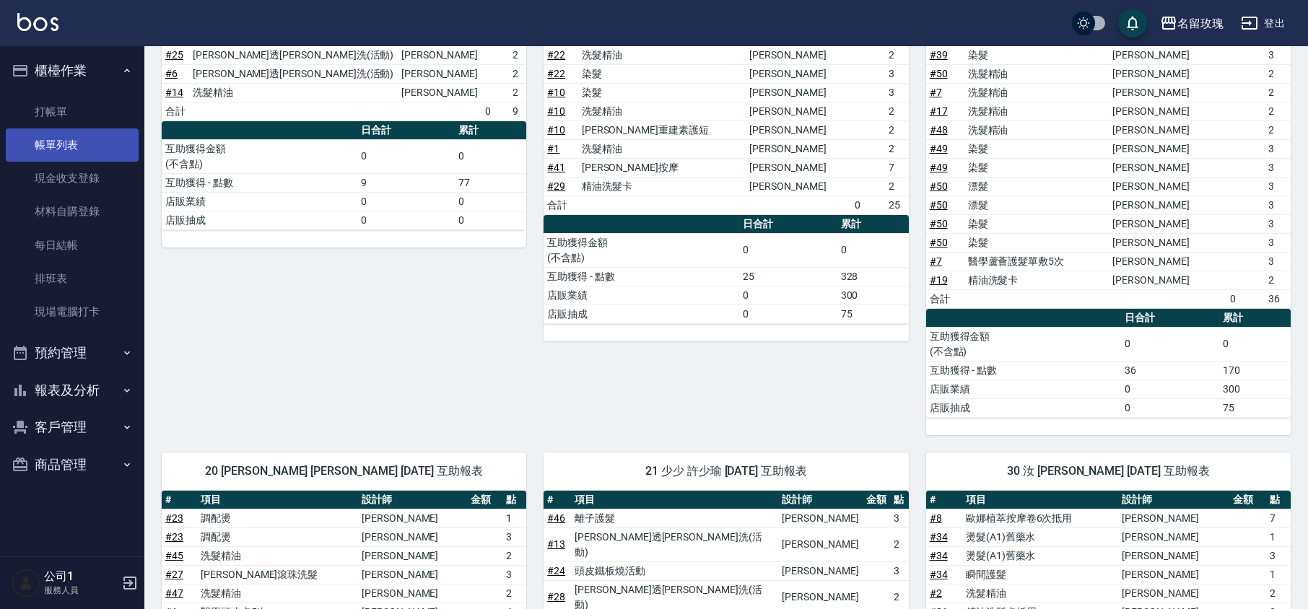
scroll to position [0, 0]
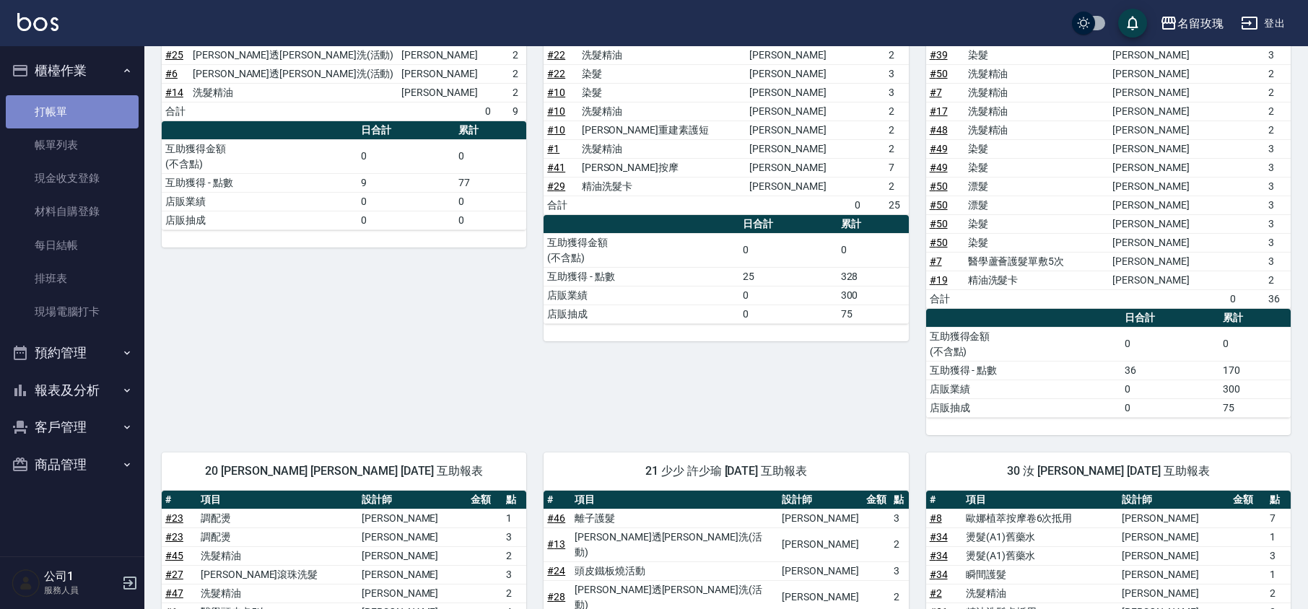
click at [64, 116] on link "打帳單" at bounding box center [72, 111] width 133 height 33
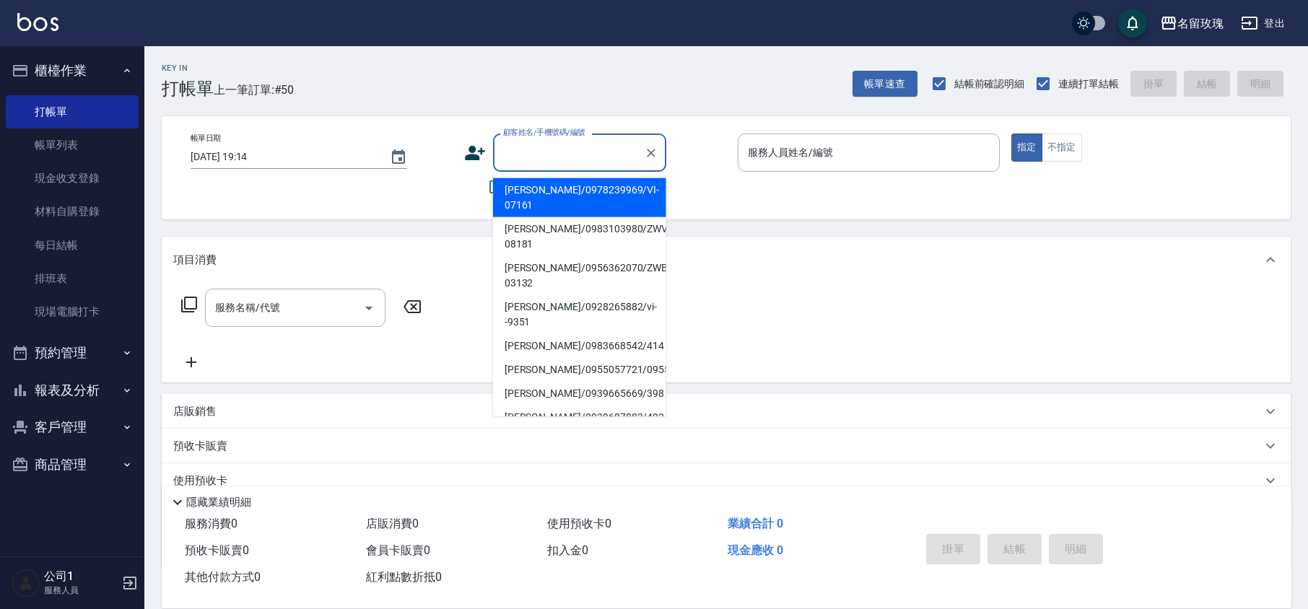
click at [562, 146] on input "顧客姓名/手機號碼/編號" at bounding box center [569, 152] width 139 height 25
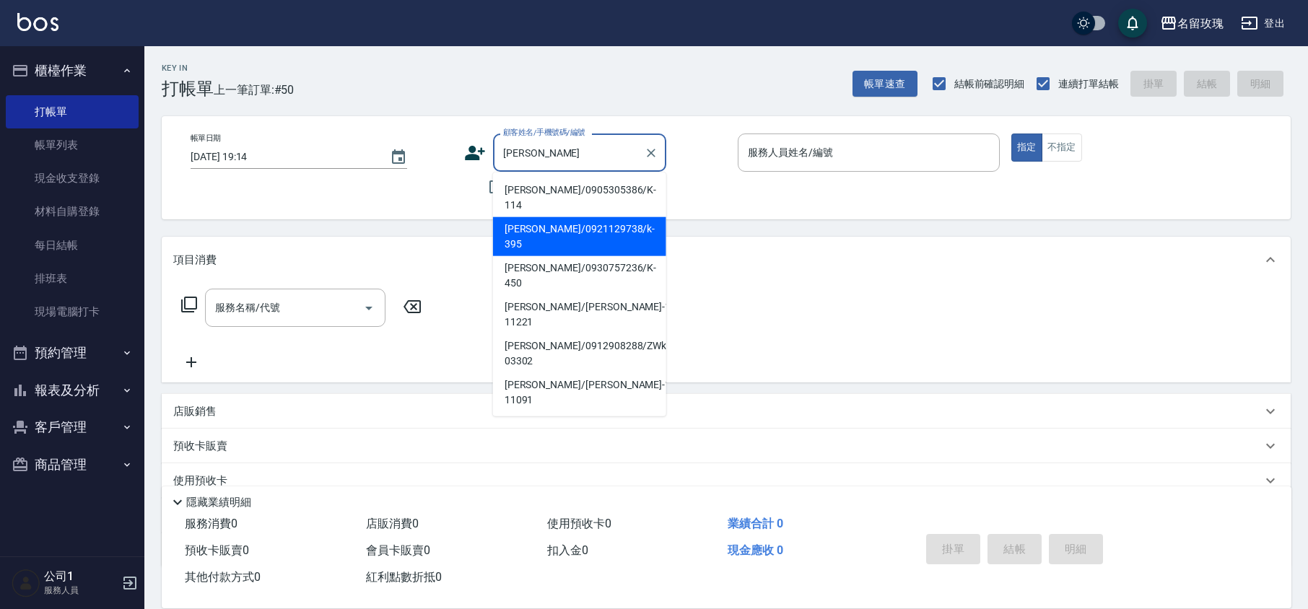
click at [566, 217] on li "[PERSON_NAME]/0921129738/k-395" at bounding box center [579, 236] width 173 height 39
type input "[PERSON_NAME]/0921129738/k-395"
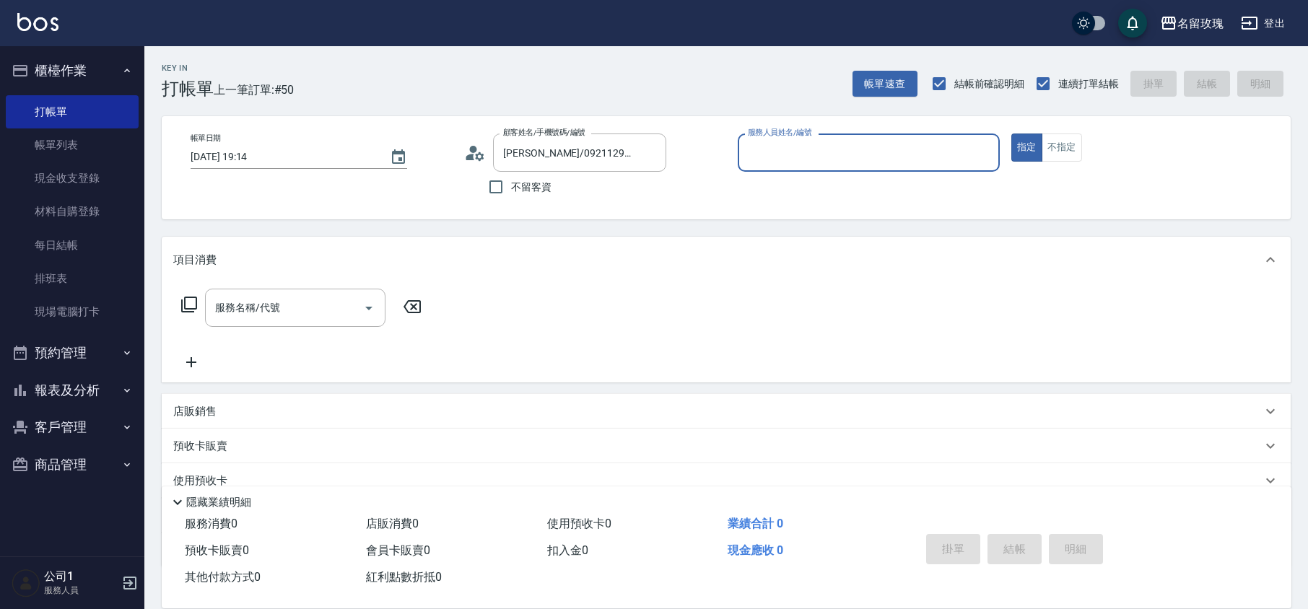
type input "[PERSON_NAME]-5"
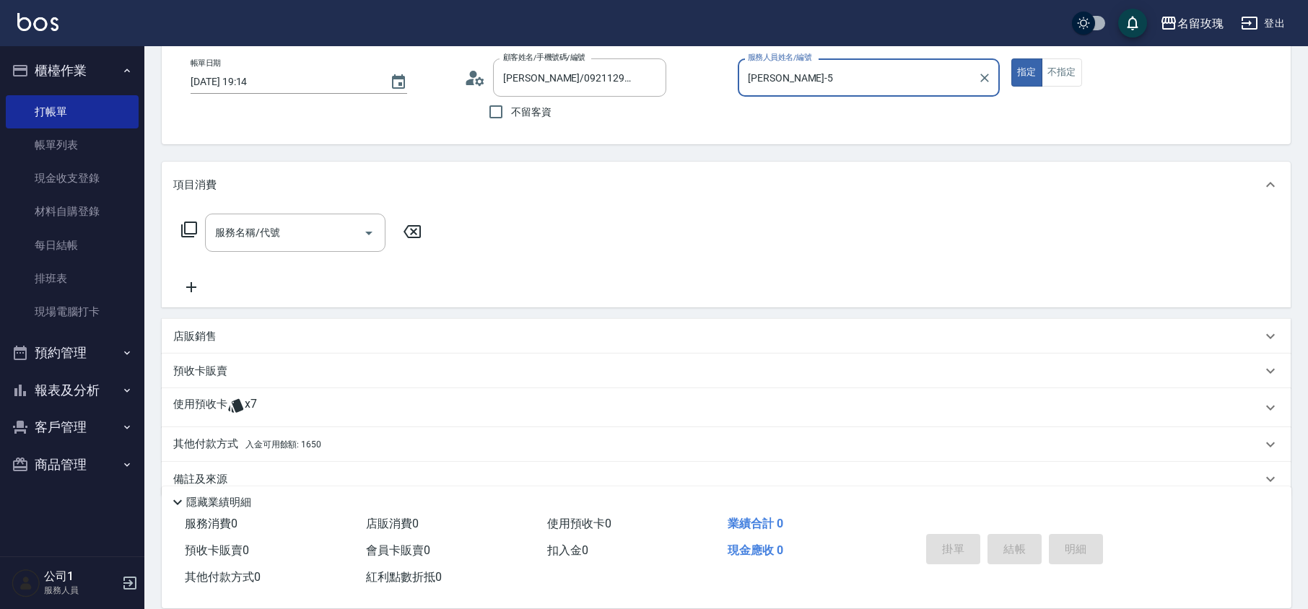
scroll to position [96, 0]
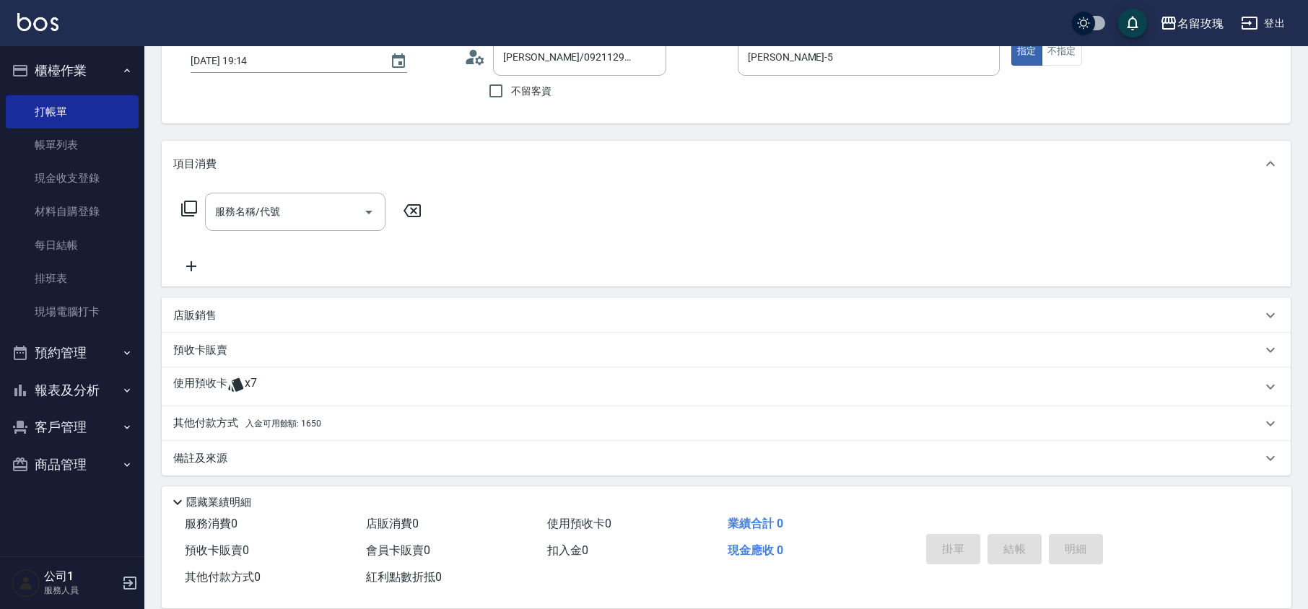
click at [253, 386] on span "x7" at bounding box center [251, 387] width 12 height 22
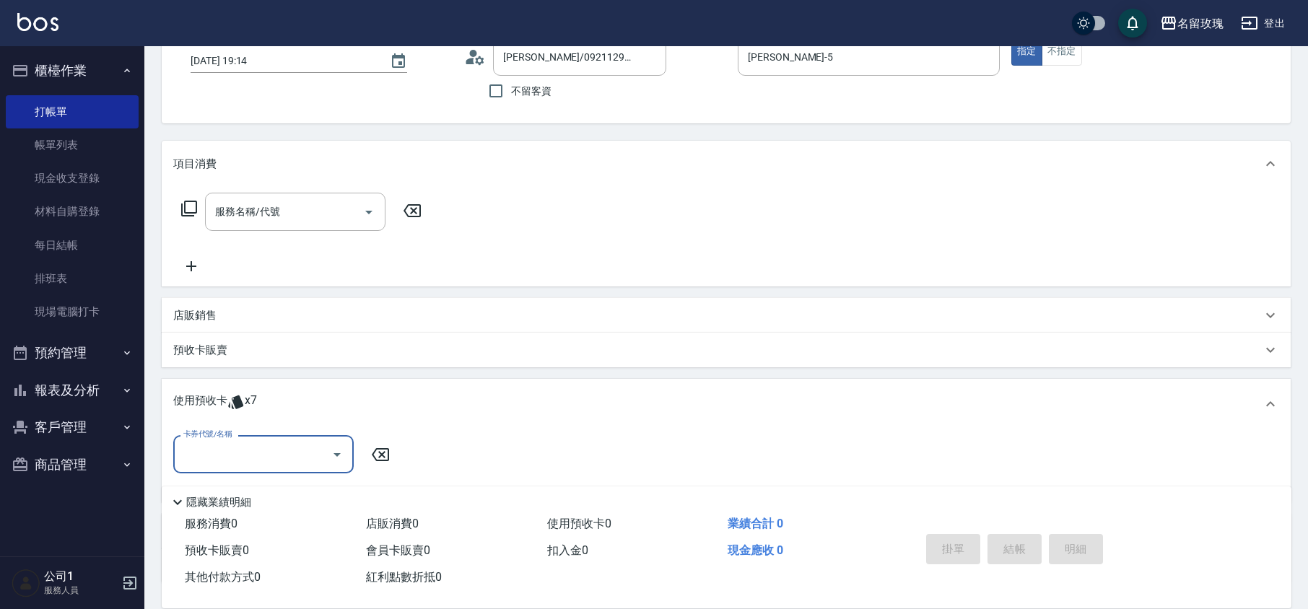
scroll to position [0, 0]
click at [327, 459] on button "Open" at bounding box center [337, 454] width 23 height 23
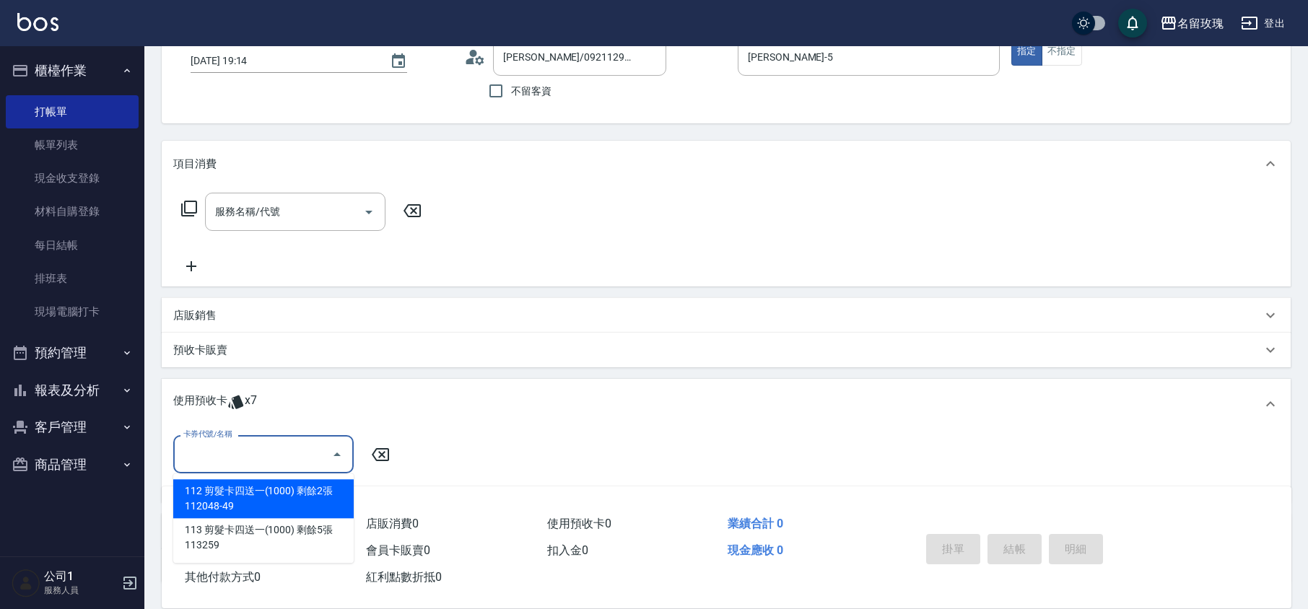
click at [282, 495] on div "112 剪髮卡四送一(1000) 剩餘2張 112048-49" at bounding box center [263, 498] width 180 height 39
type input "112 剪髮卡四送一[PHONE_NUMBER]"
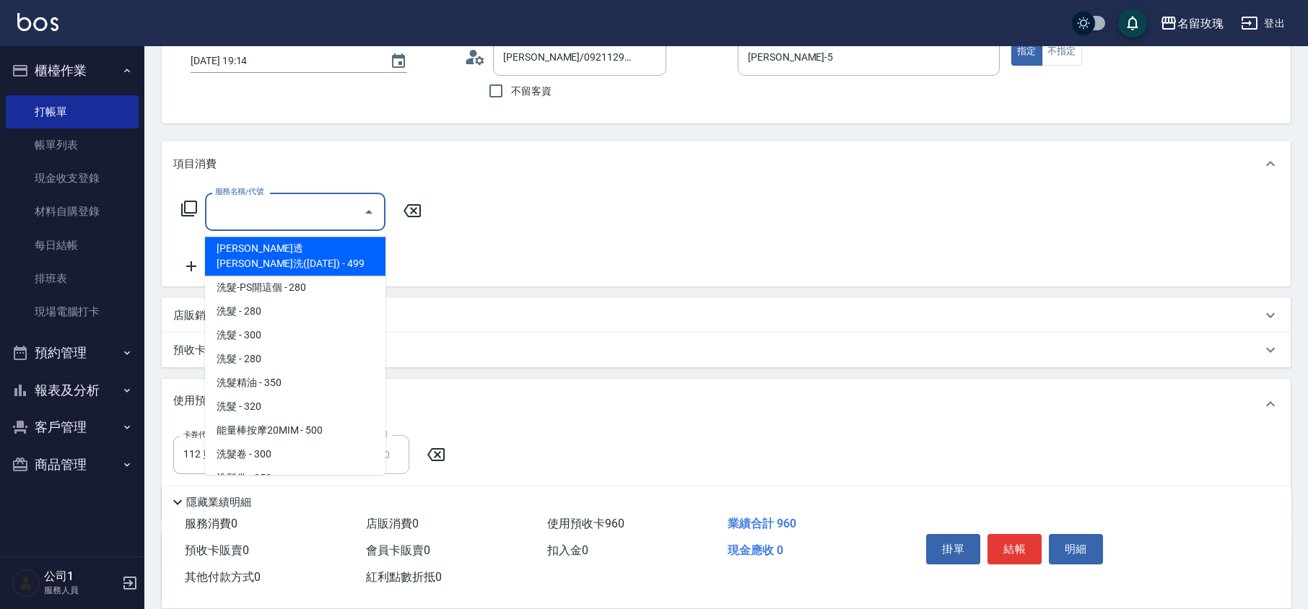
click at [275, 209] on input "服務名稱/代號" at bounding box center [285, 211] width 146 height 25
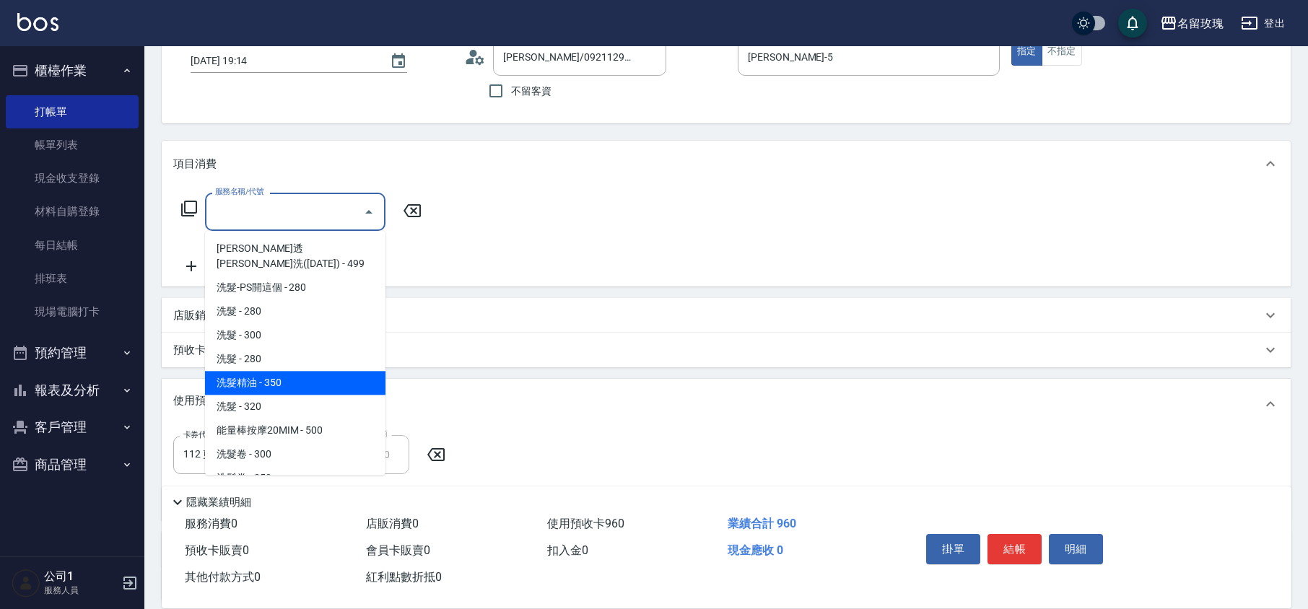
click at [289, 371] on span "洗髮精油 - 350" at bounding box center [295, 383] width 180 height 24
type input "洗髮精油(206)"
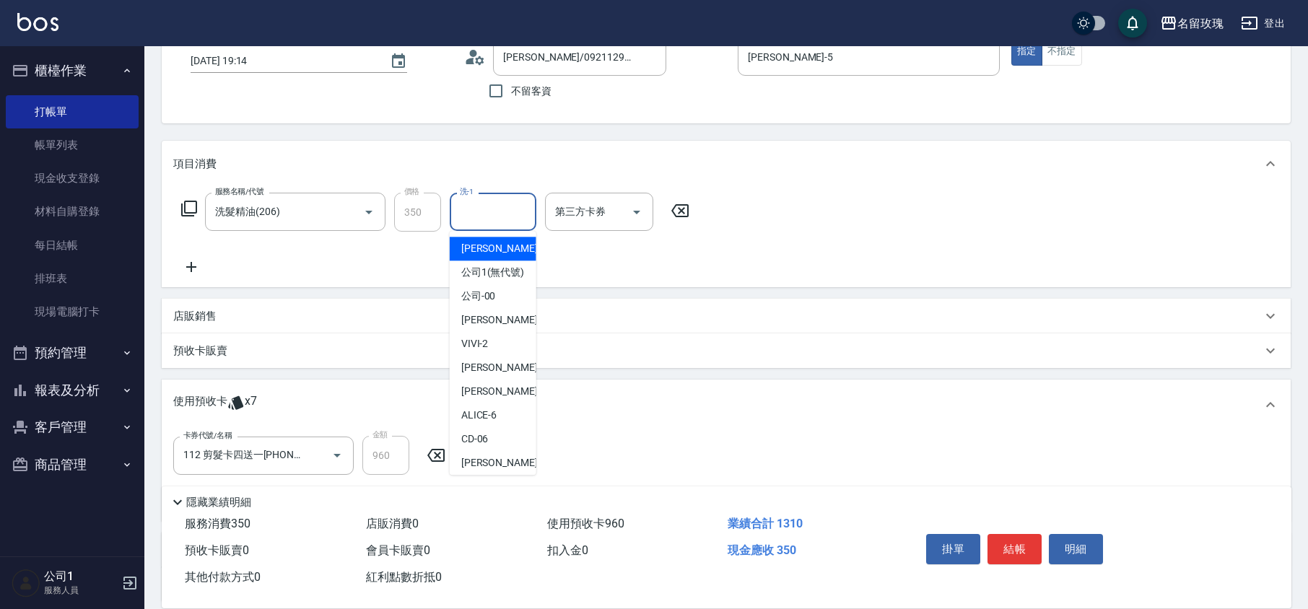
click at [469, 219] on input "洗-1" at bounding box center [493, 211] width 74 height 25
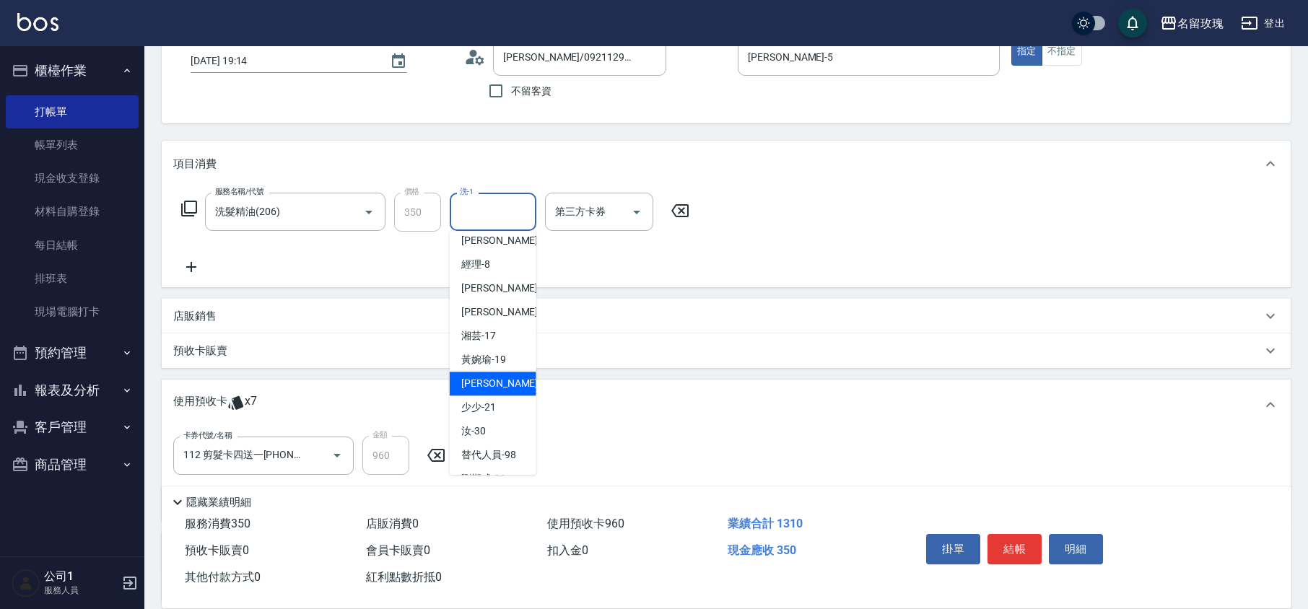
scroll to position [284, 0]
click at [487, 377] on div "汝 -30" at bounding box center [493, 386] width 87 height 24
type input "汝-30"
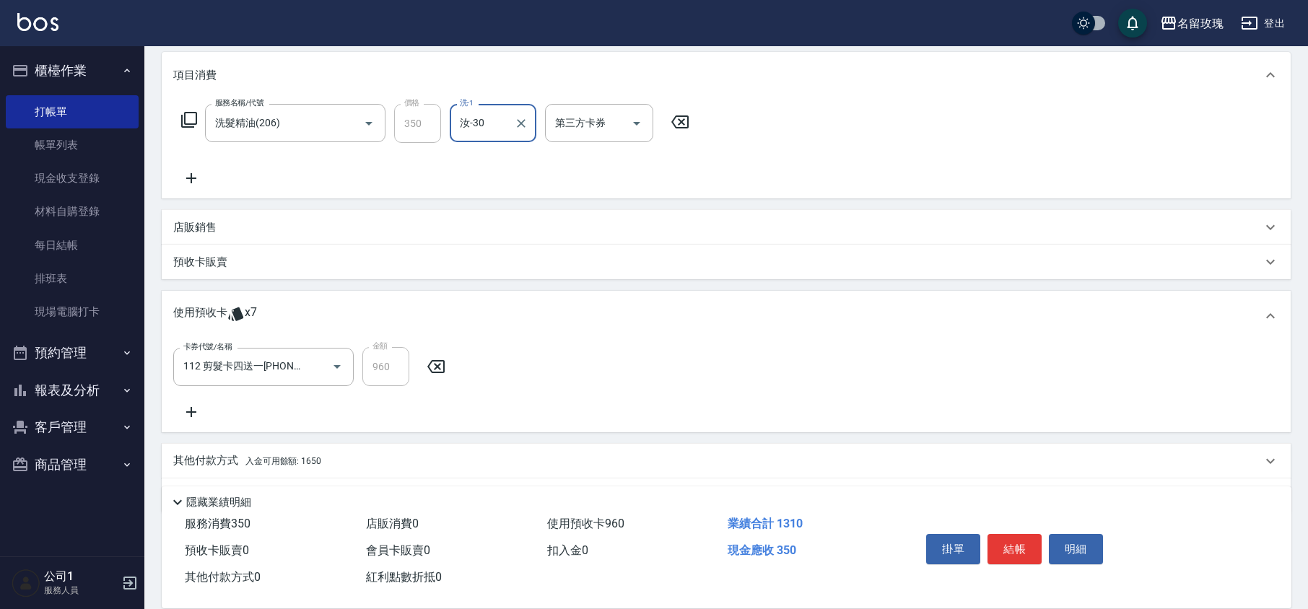
scroll to position [225, 0]
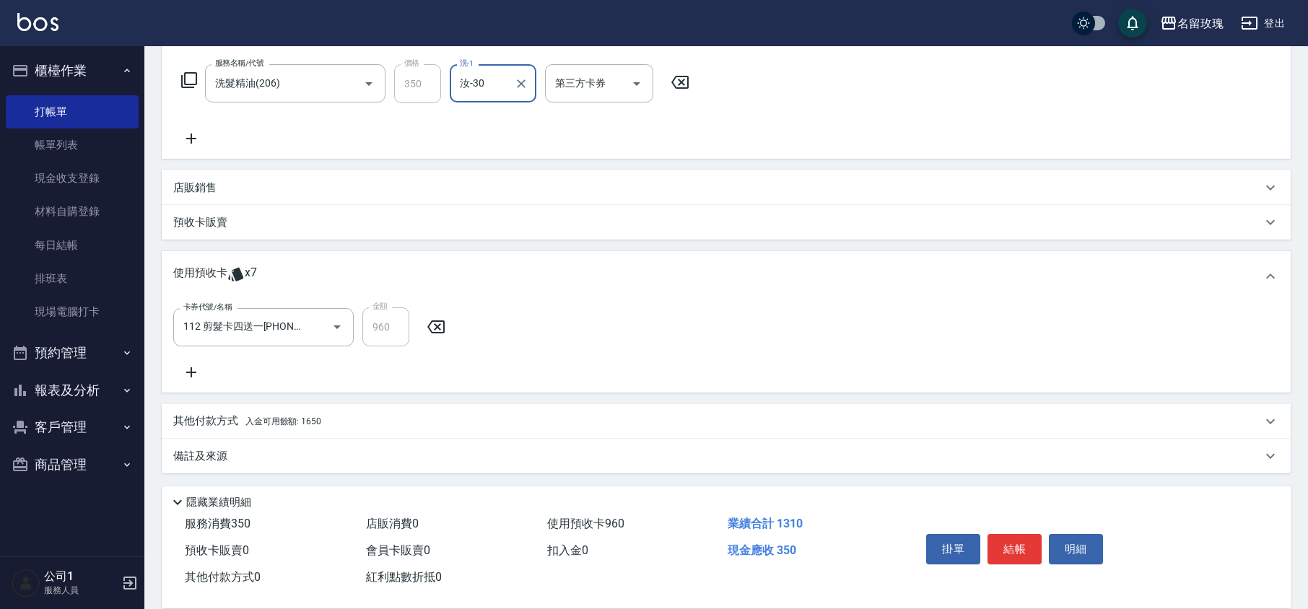
click at [217, 422] on p "其他付款方式 入金可用餘額: 1650" at bounding box center [247, 422] width 148 height 16
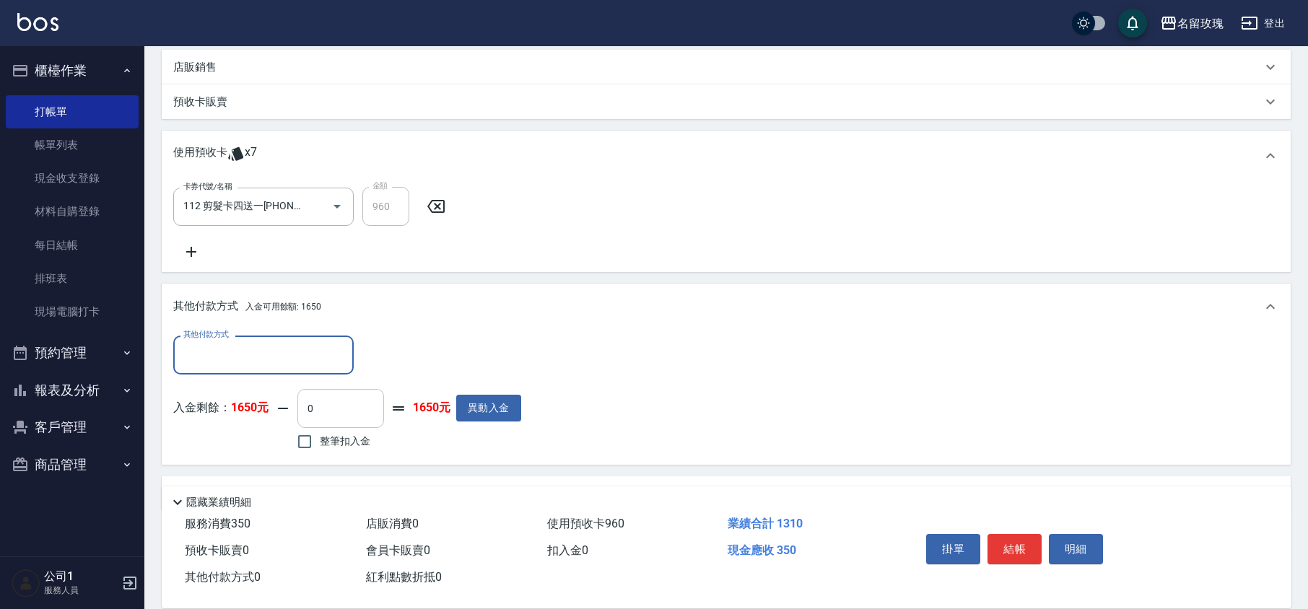
scroll to position [349, 0]
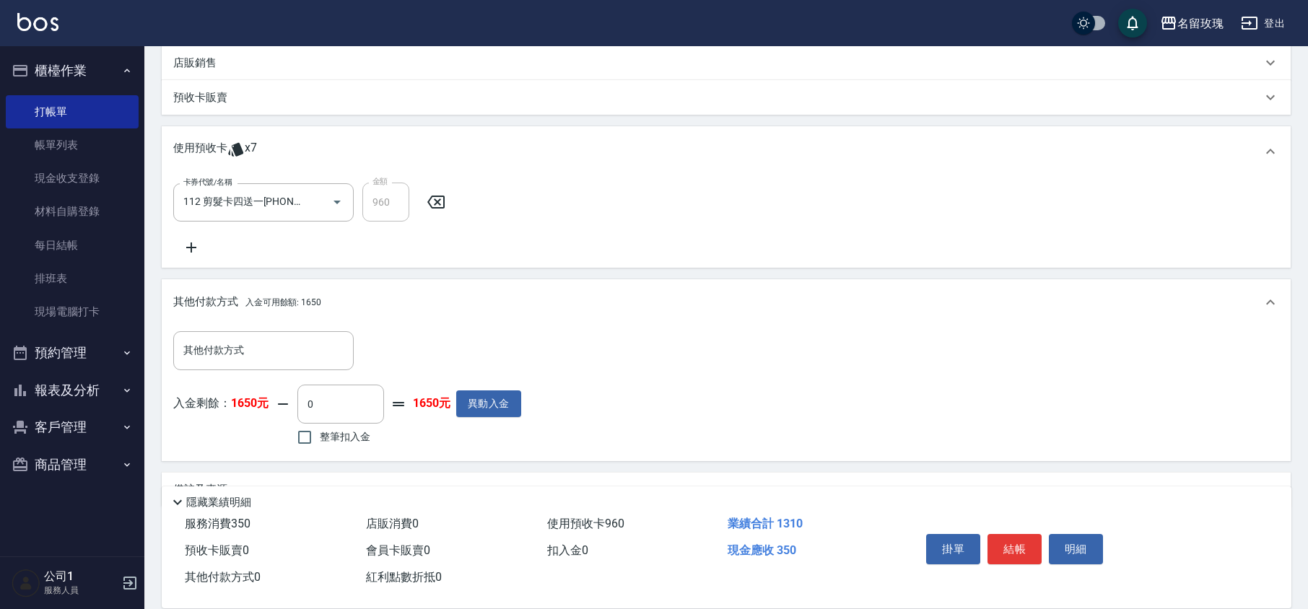
click at [327, 440] on span "整筆扣入金" at bounding box center [345, 437] width 51 height 15
click at [320, 440] on input "整筆扣入金" at bounding box center [304, 437] width 30 height 30
checkbox input "true"
type input "350"
click at [445, 439] on div "入金剩餘： 1650元 350 ​ 整筆扣入金 1300元 異動入金" at bounding box center [347, 417] width 348 height 65
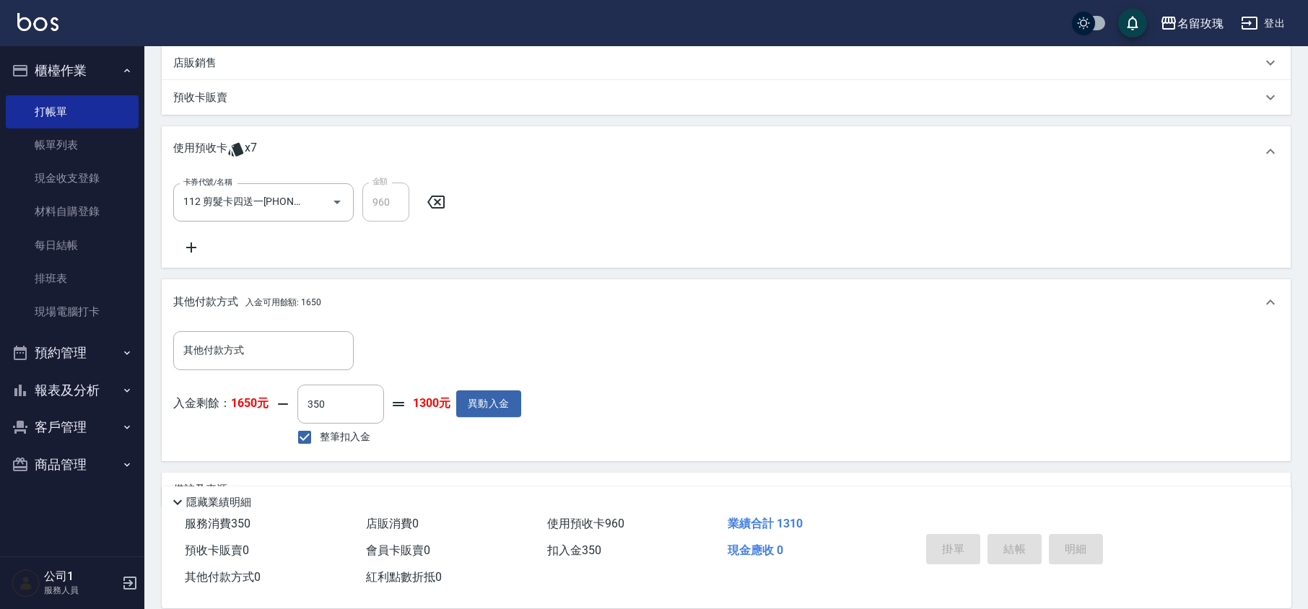
type input "[DATE] 19:15"
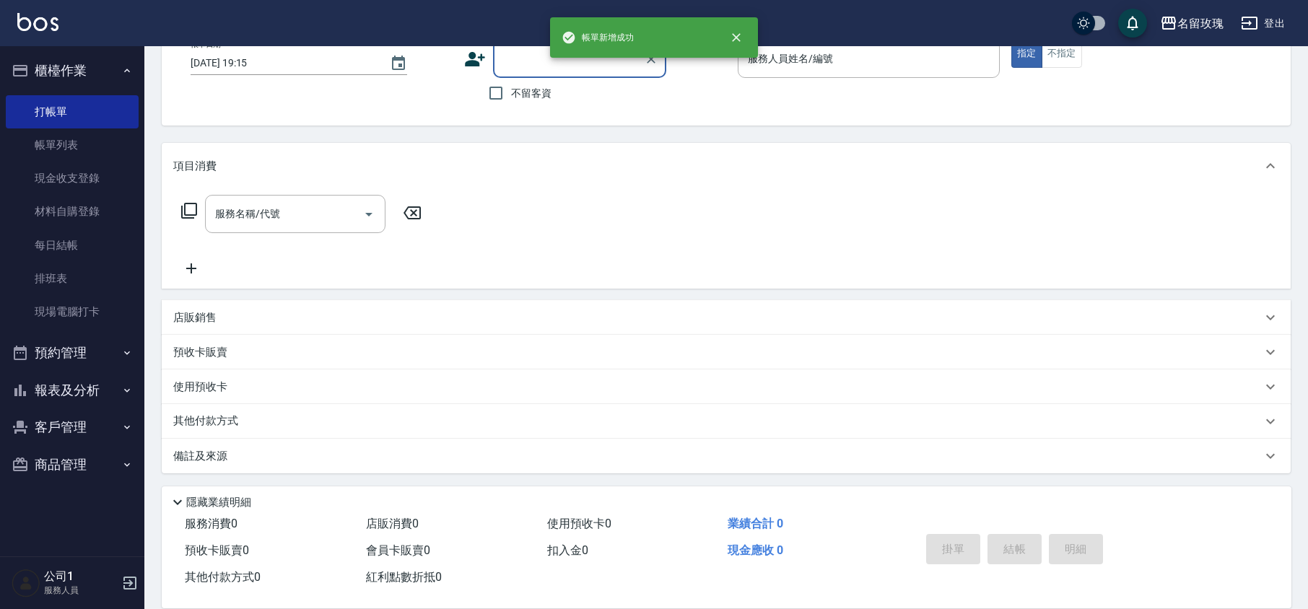
scroll to position [0, 0]
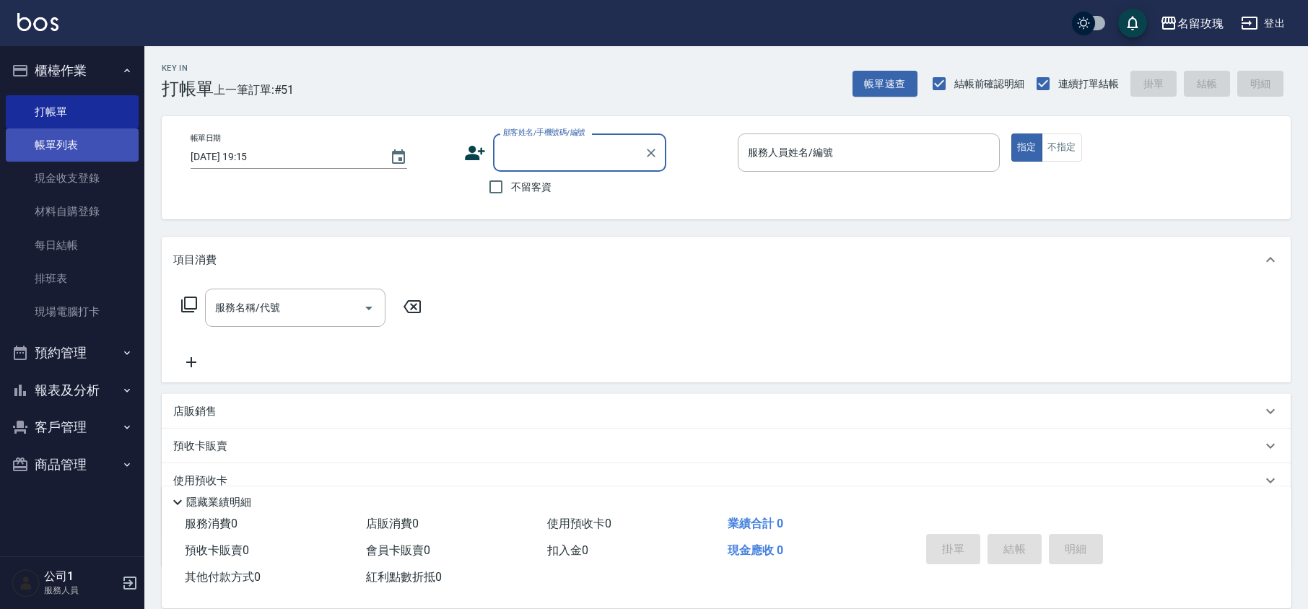
click at [47, 142] on link "帳單列表" at bounding box center [72, 145] width 133 height 33
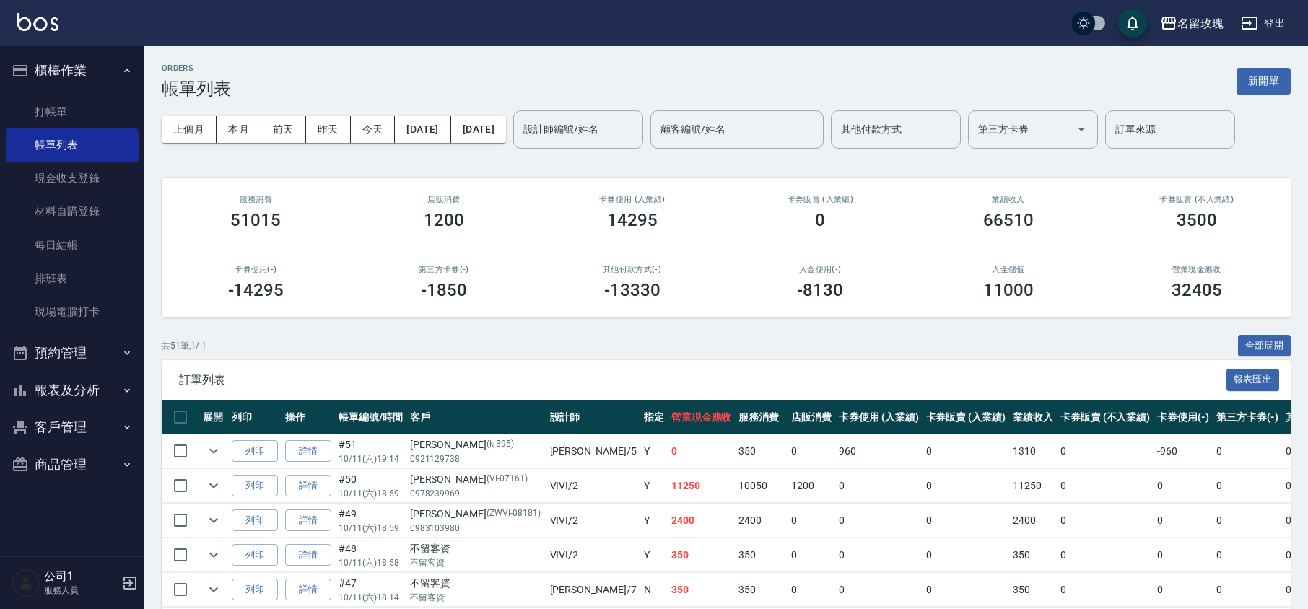
click at [584, 131] on input "設計師編號/姓名" at bounding box center [578, 129] width 117 height 25
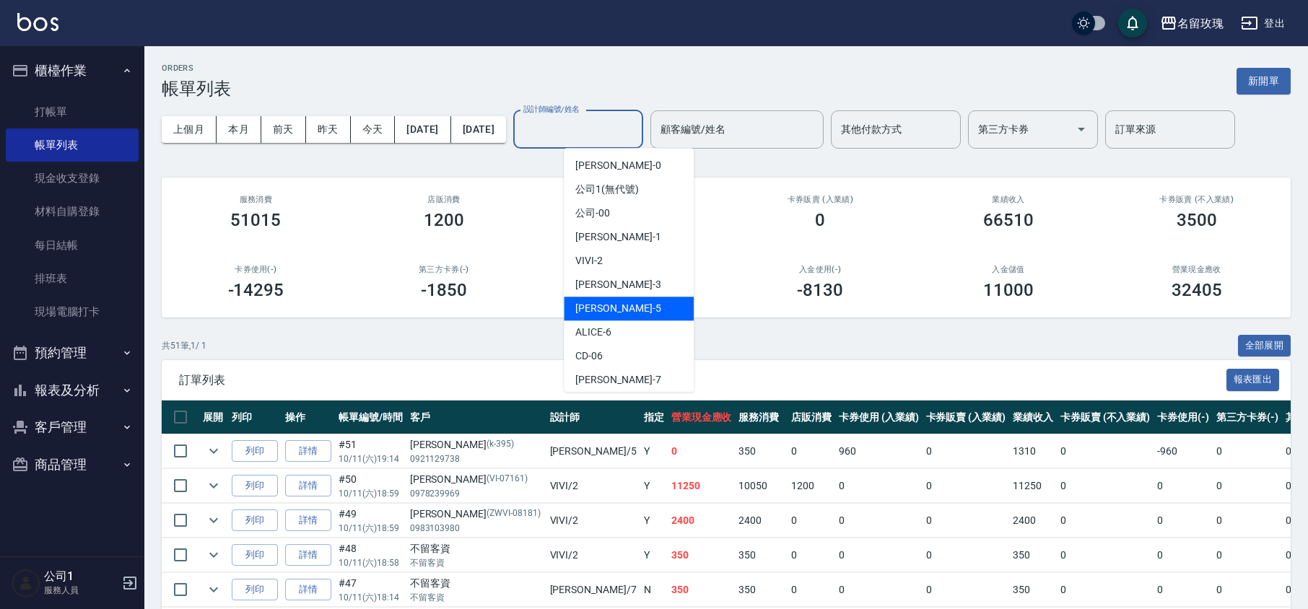
click at [604, 308] on span "KELLY -5" at bounding box center [617, 308] width 85 height 15
type input "[PERSON_NAME]-5"
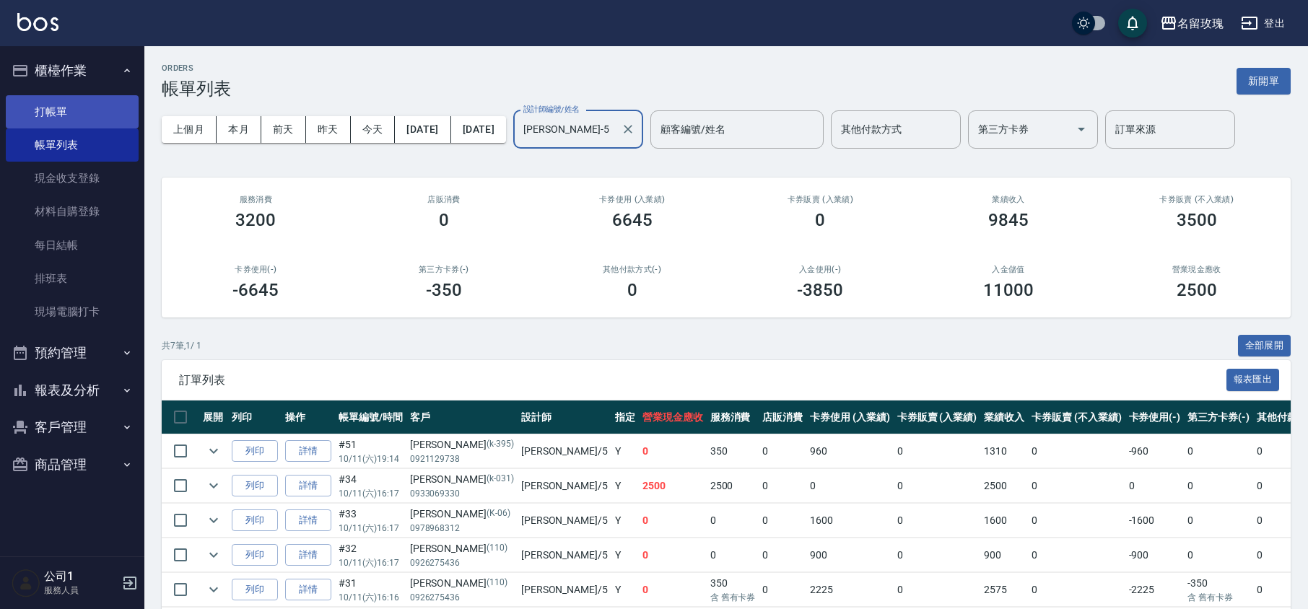
click at [72, 105] on link "打帳單" at bounding box center [72, 111] width 133 height 33
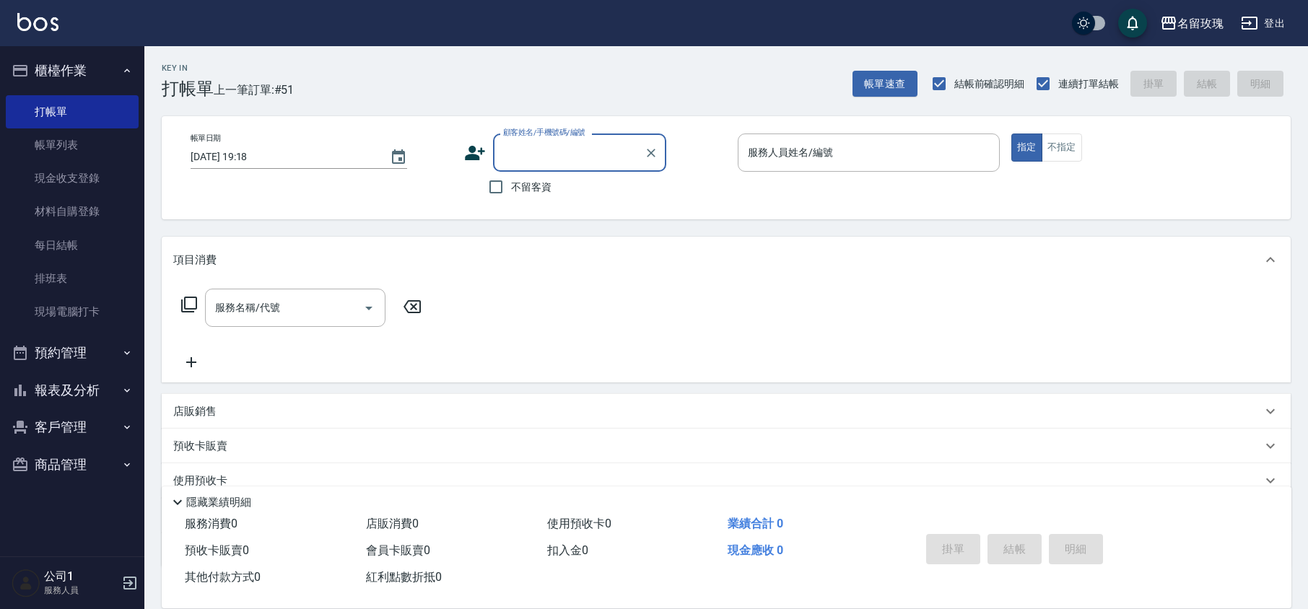
click at [59, 62] on button "櫃檯作業" at bounding box center [72, 71] width 133 height 38
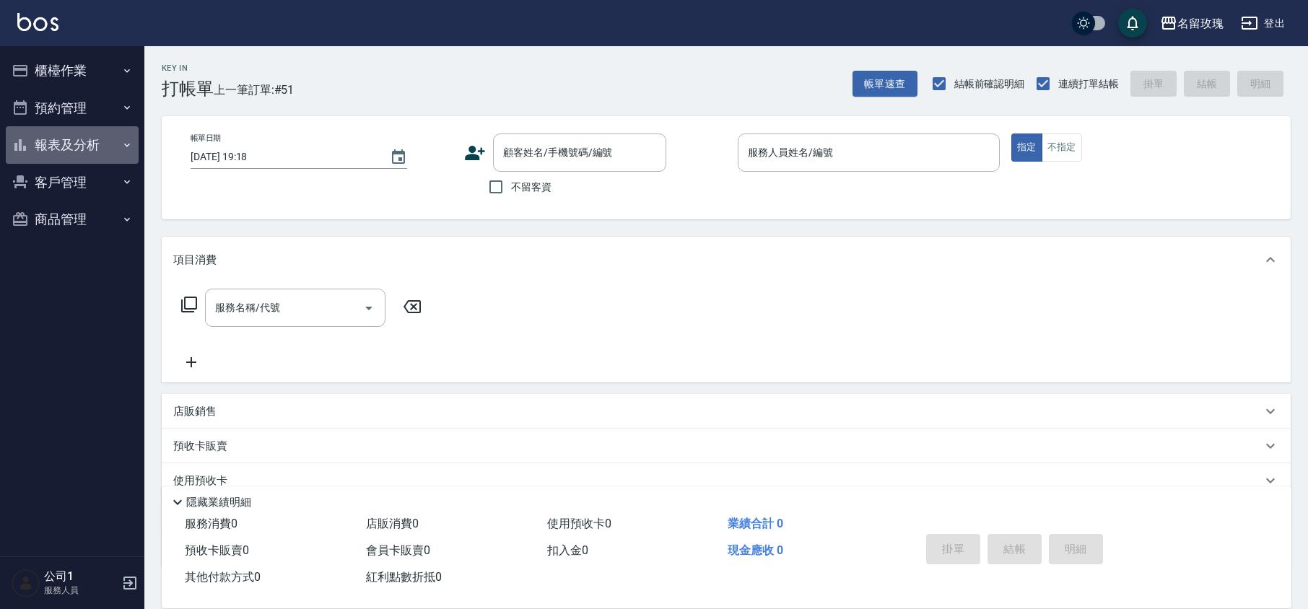
drag, startPoint x: 50, startPoint y: 134, endPoint x: 67, endPoint y: 192, distance: 60.3
click at [51, 134] on button "報表及分析" at bounding box center [72, 145] width 133 height 38
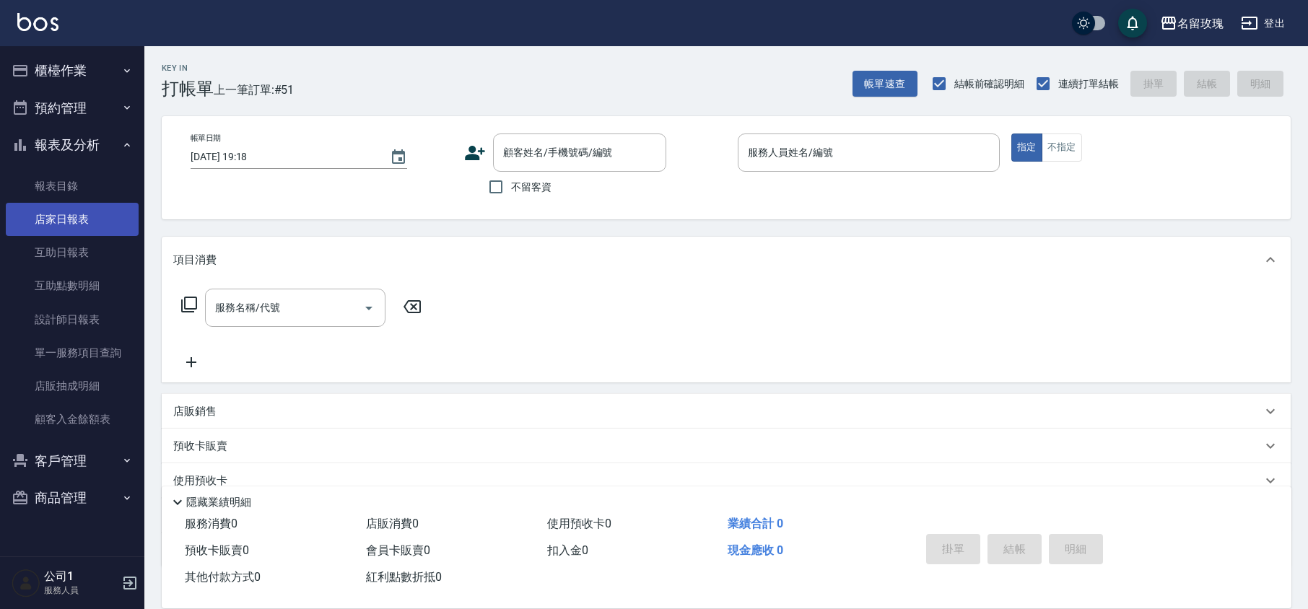
drag, startPoint x: 92, startPoint y: 258, endPoint x: 134, endPoint y: 217, distance: 58.7
click at [92, 258] on link "互助日報表" at bounding box center [72, 252] width 133 height 33
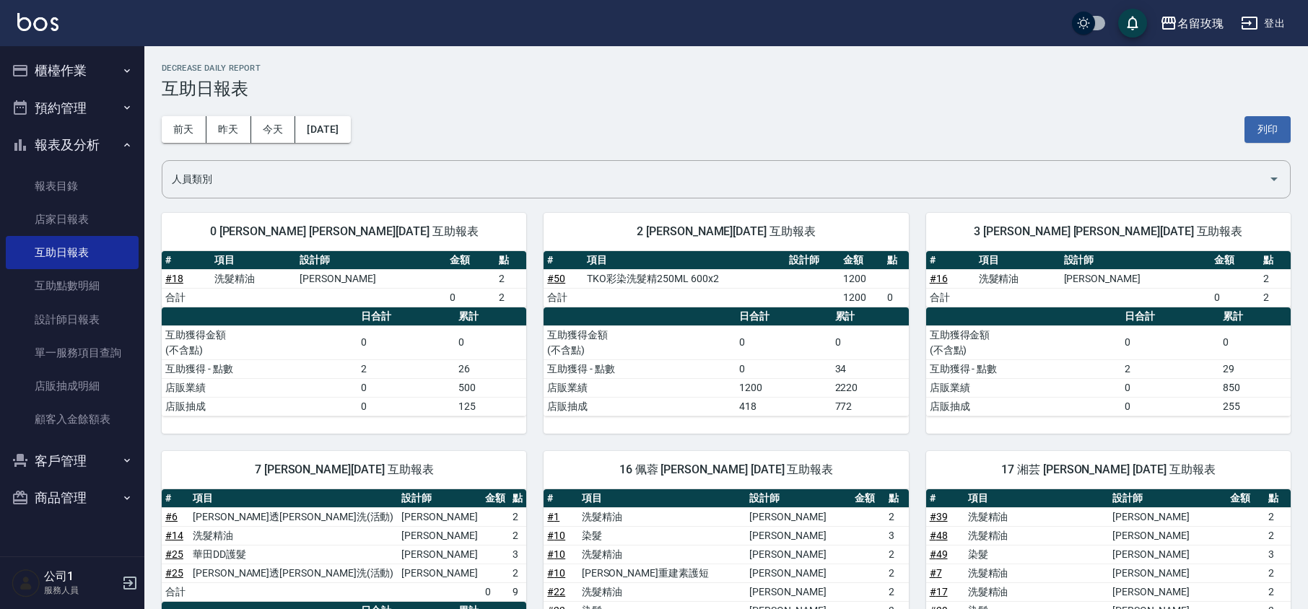
click at [501, 150] on div "[DATE] [DATE] [DATE] [DATE] 列印" at bounding box center [726, 129] width 1129 height 61
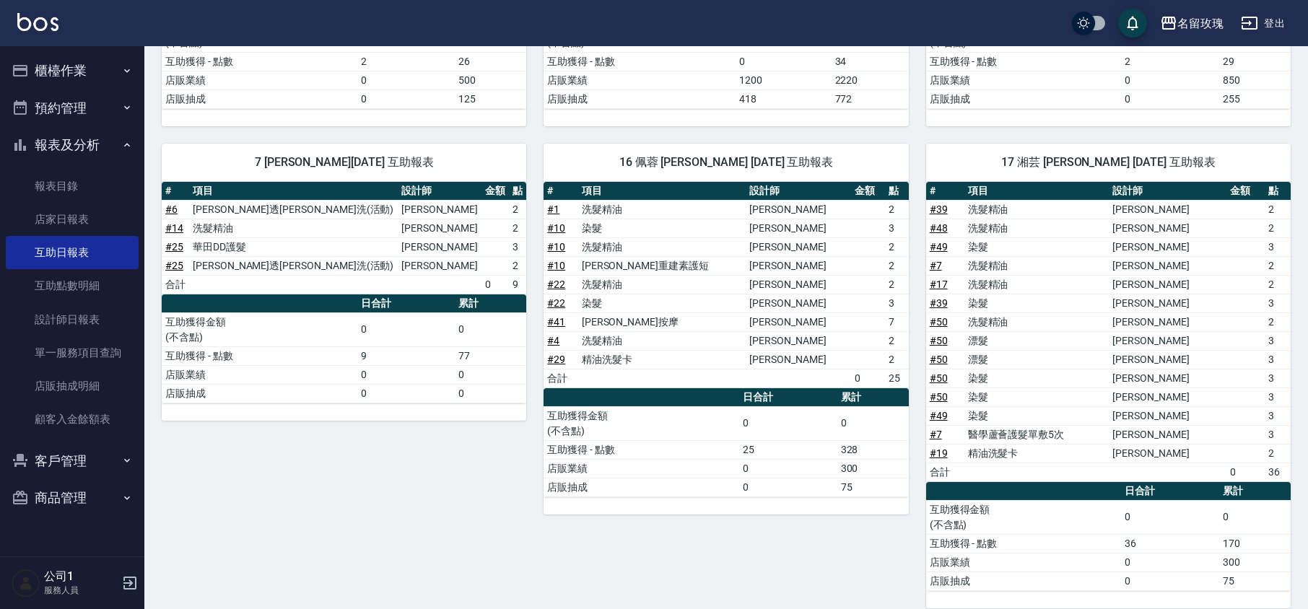
scroll to position [280, 0]
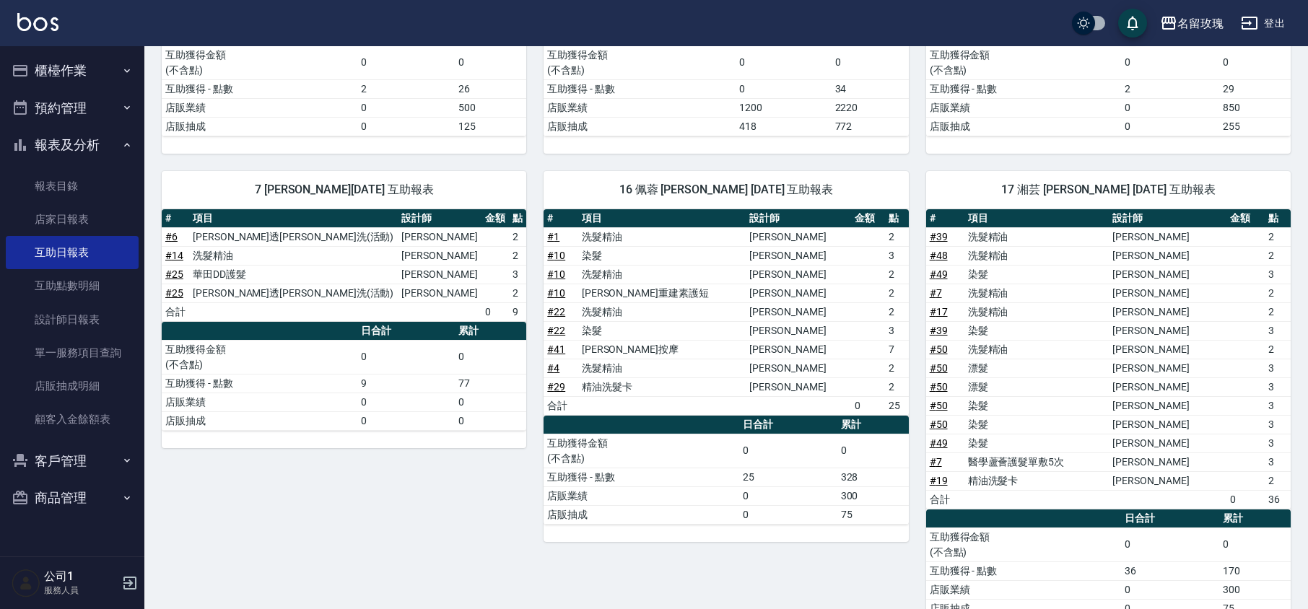
click at [59, 148] on button "報表及分析" at bounding box center [72, 145] width 133 height 38
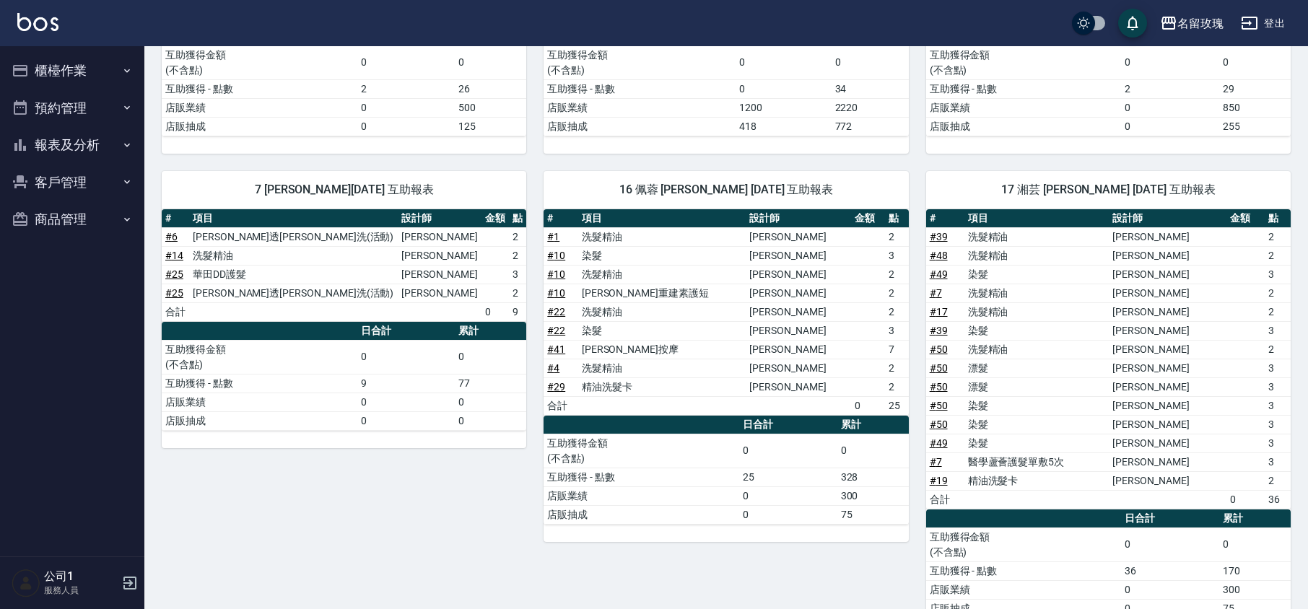
click at [110, 61] on button "櫃檯作業" at bounding box center [72, 71] width 133 height 38
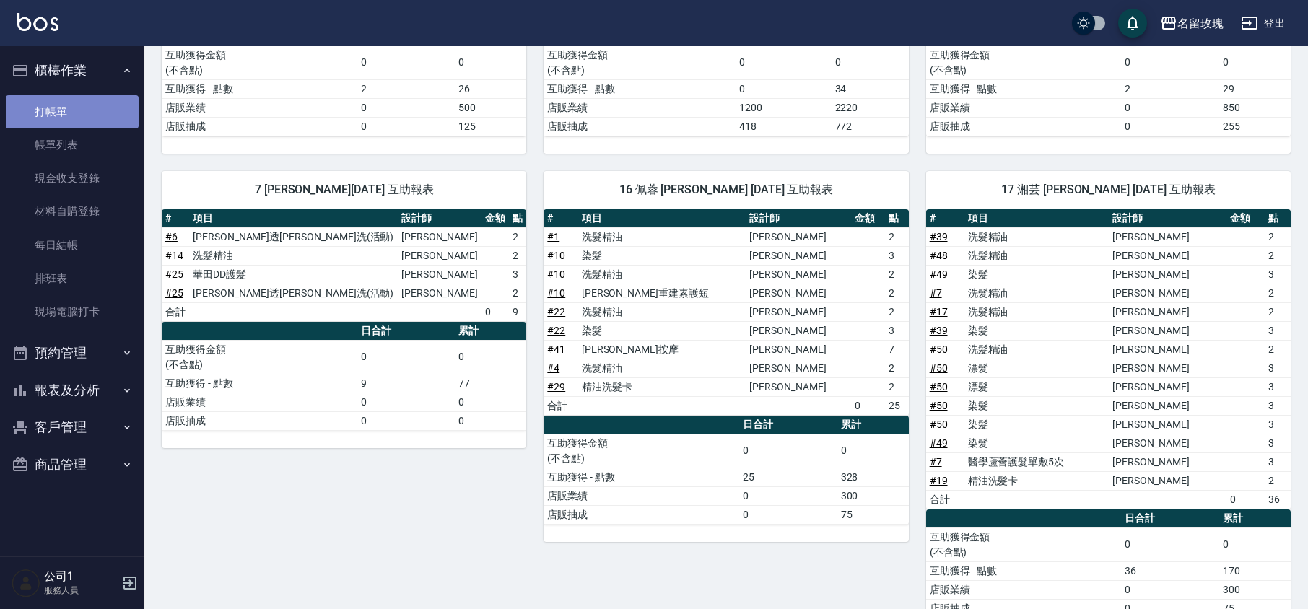
click at [96, 99] on link "打帳單" at bounding box center [72, 111] width 133 height 33
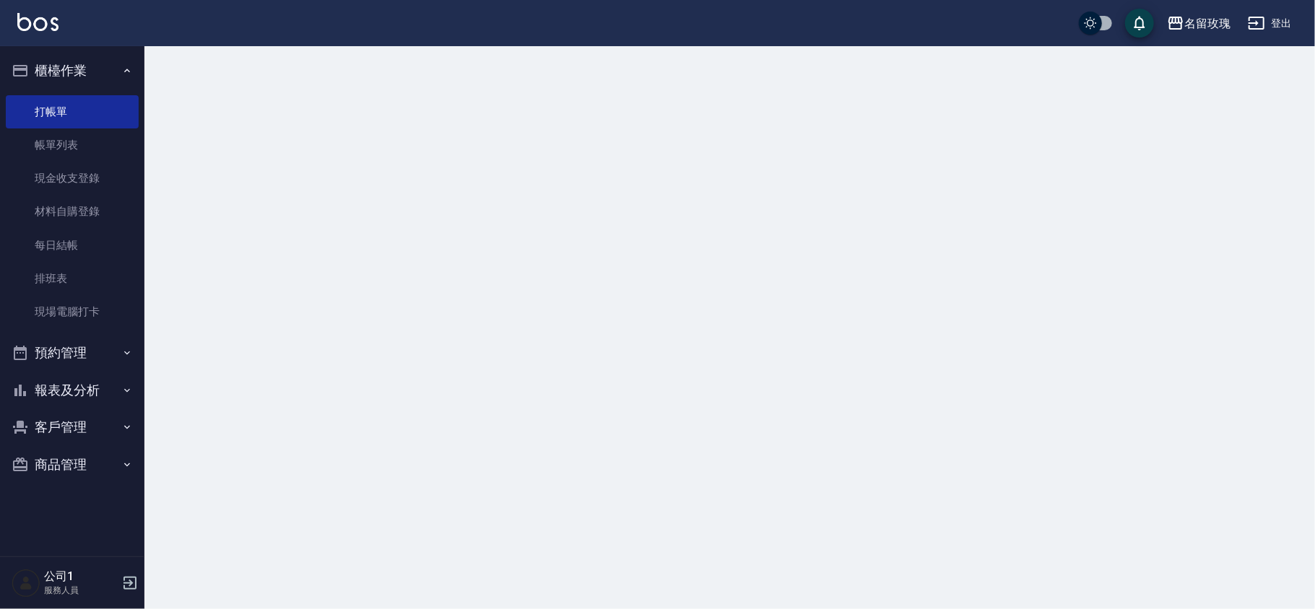
click at [98, 71] on button "櫃檯作業" at bounding box center [72, 71] width 133 height 38
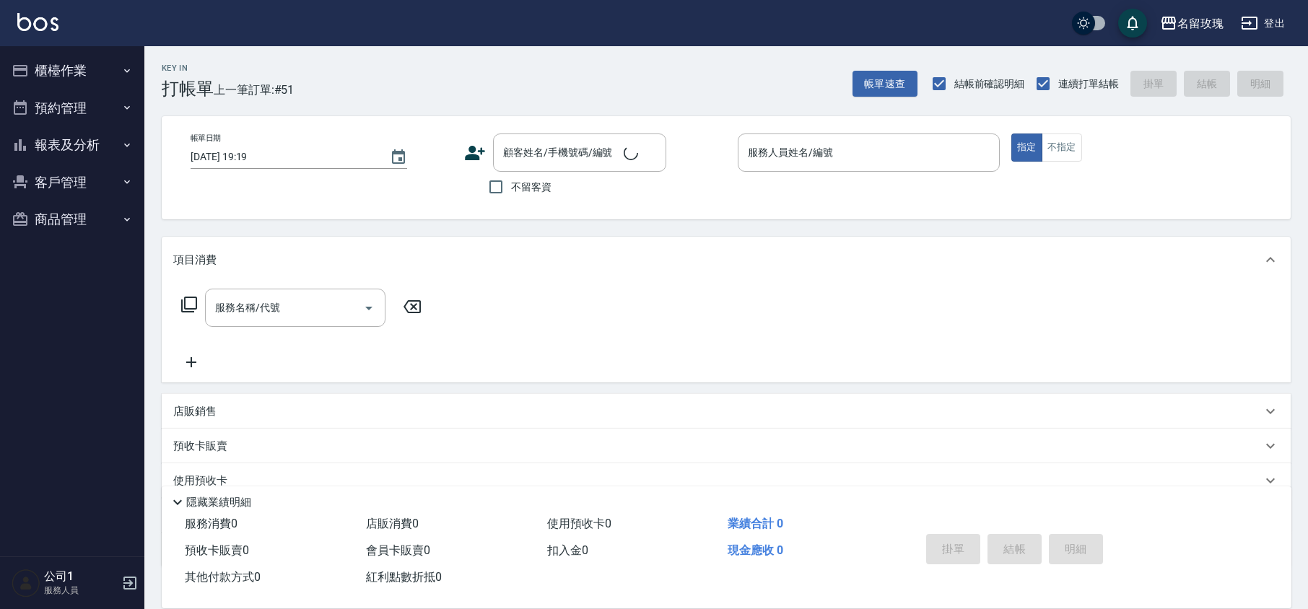
click at [373, 74] on div "Key In 打帳單 上一筆訂單:#51 帳單速查 結帳前確認明細 連續打單結帳 掛單 結帳 明細" at bounding box center [717, 72] width 1146 height 53
click at [96, 68] on button "櫃檯作業" at bounding box center [72, 71] width 133 height 38
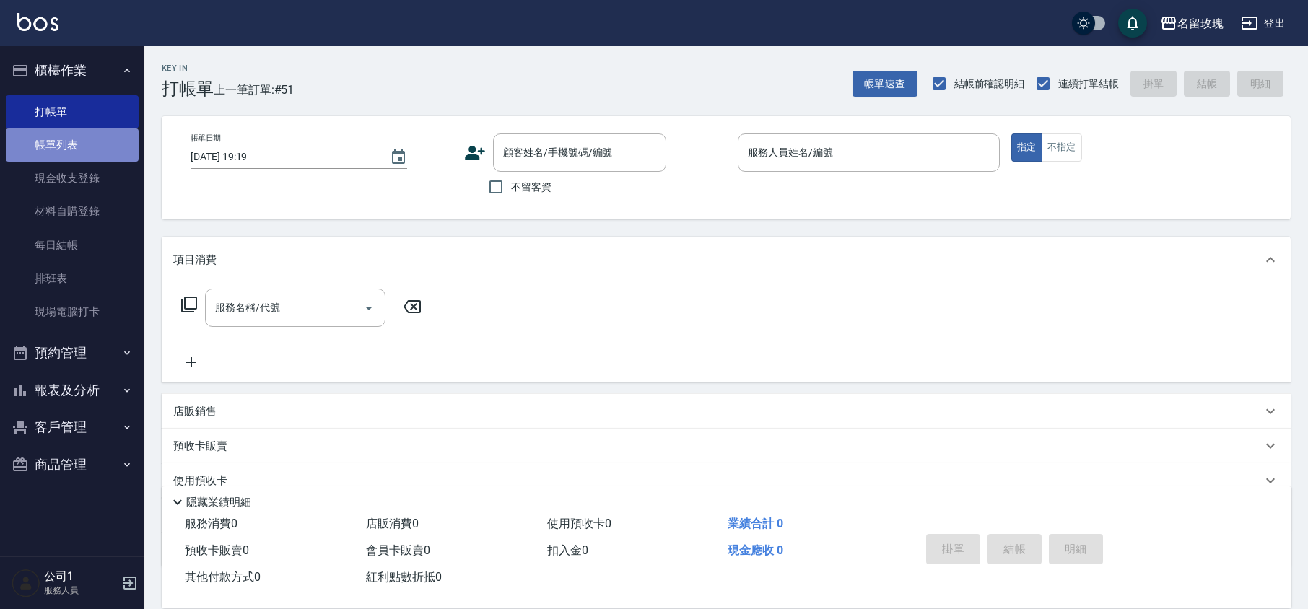
click at [93, 140] on link "帳單列表" at bounding box center [72, 145] width 133 height 33
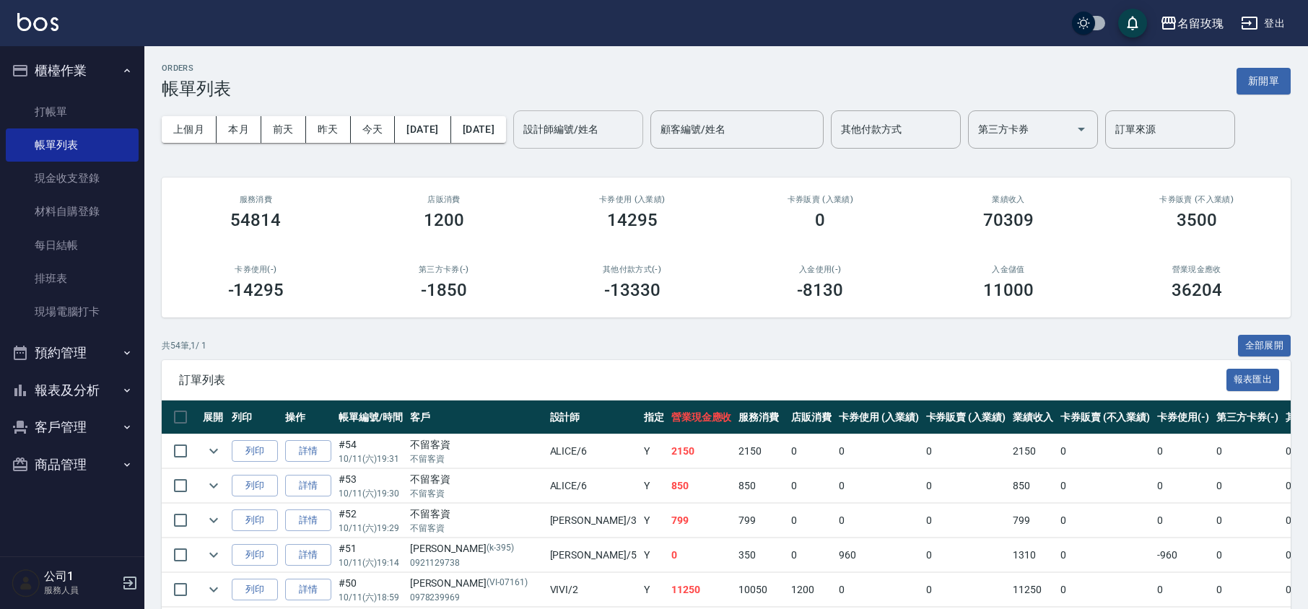
click at [632, 127] on input "設計師編號/姓名" at bounding box center [578, 129] width 117 height 25
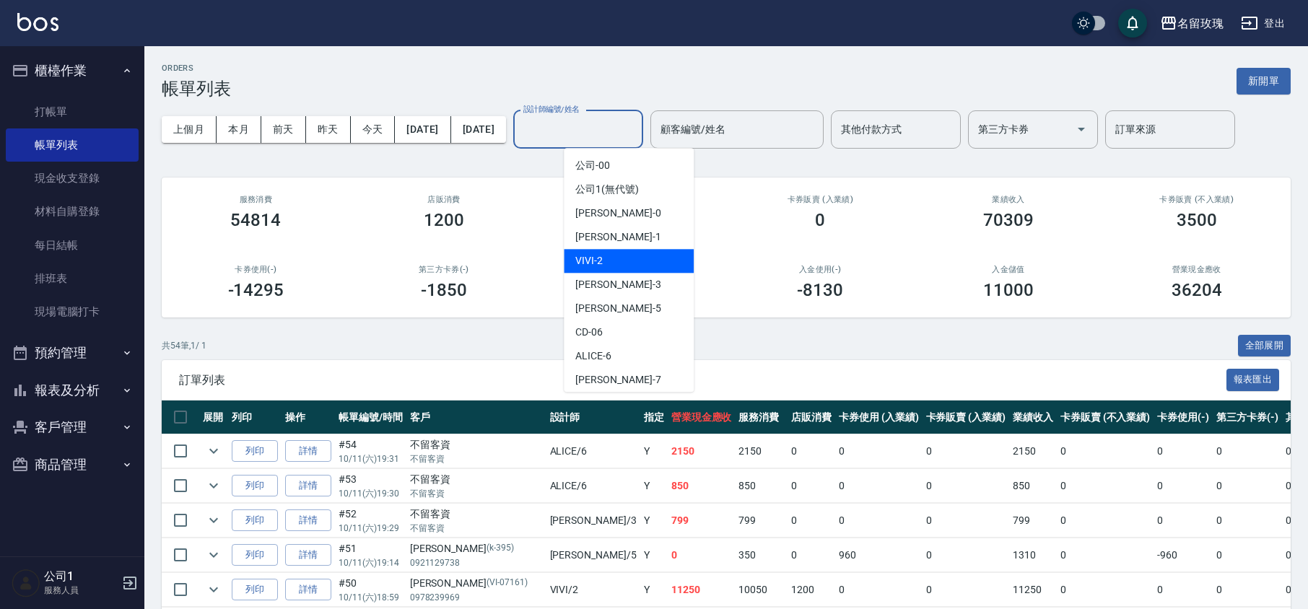
click at [619, 270] on div "VIVI -2" at bounding box center [629, 261] width 130 height 24
type input "VIVI-2"
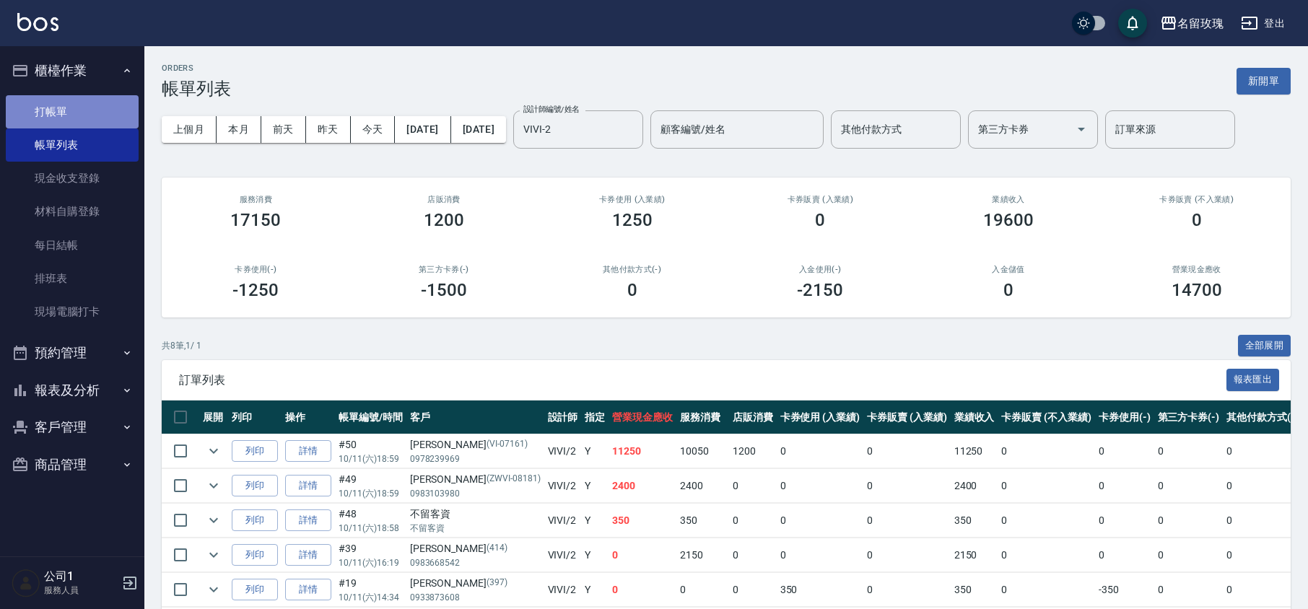
click at [74, 116] on link "打帳單" at bounding box center [72, 111] width 133 height 33
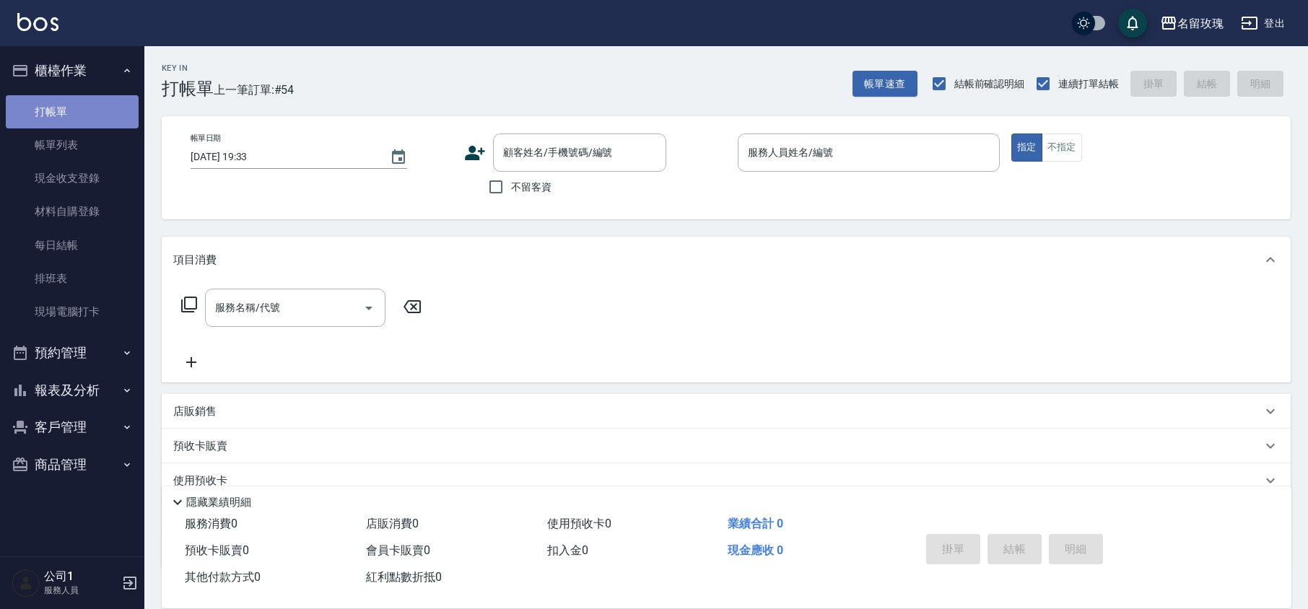
click at [56, 126] on link "打帳單" at bounding box center [72, 111] width 133 height 33
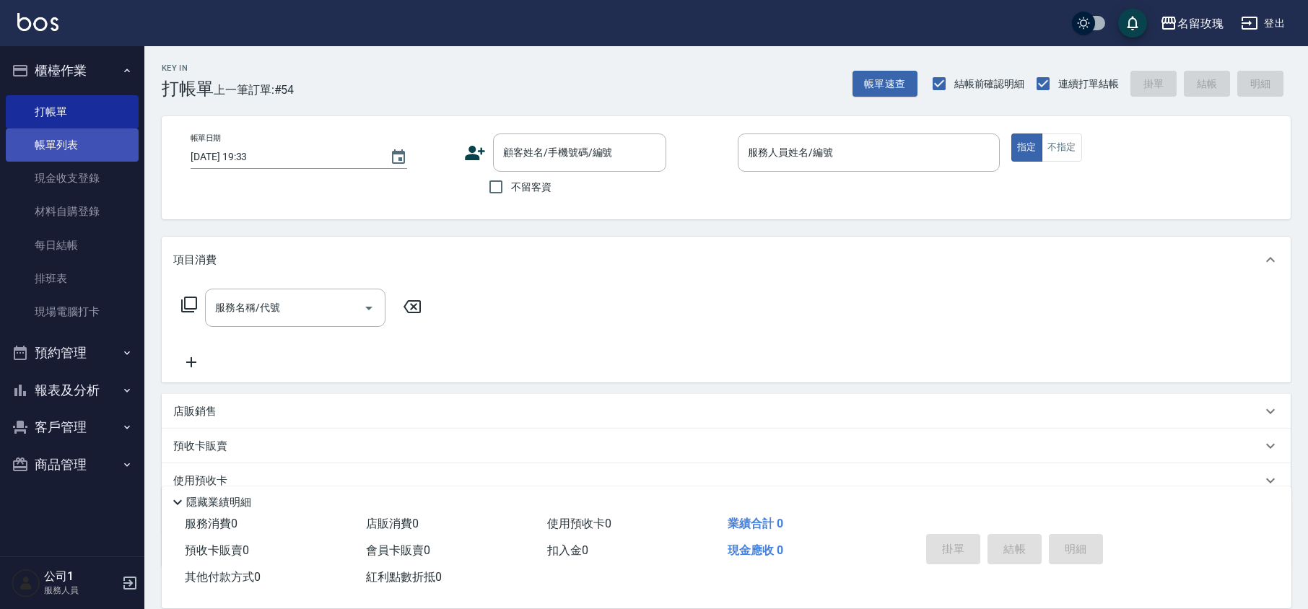
click at [61, 148] on link "帳單列表" at bounding box center [72, 145] width 133 height 33
click at [84, 149] on link "帳單列表" at bounding box center [72, 145] width 133 height 33
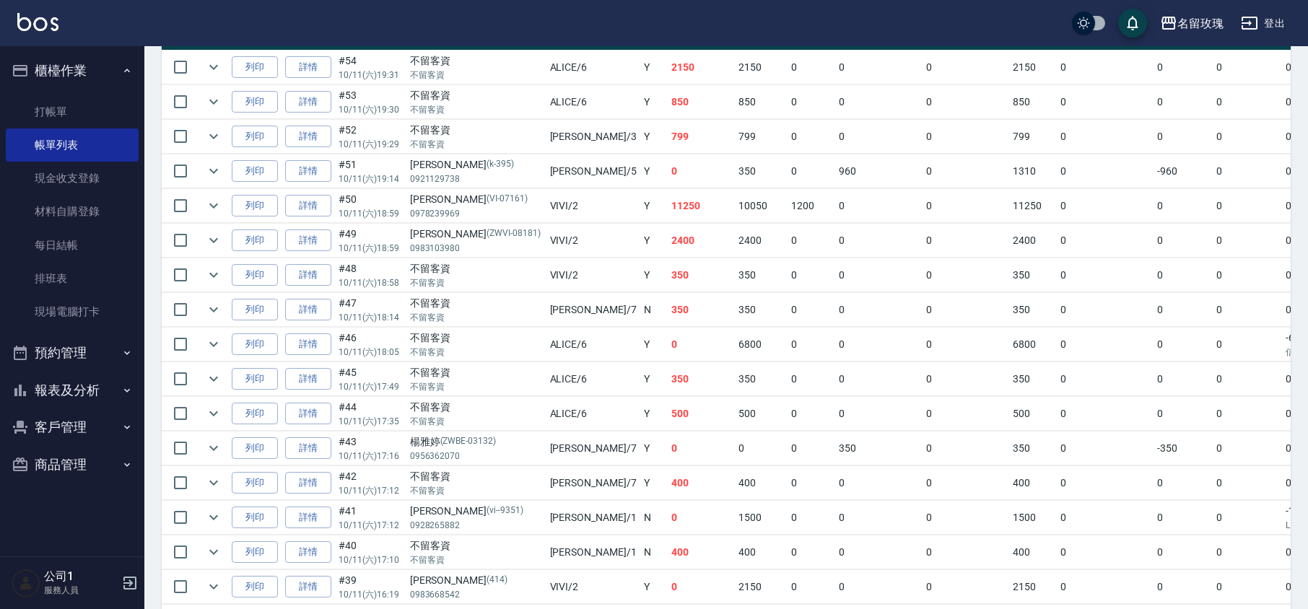
scroll to position [385, 0]
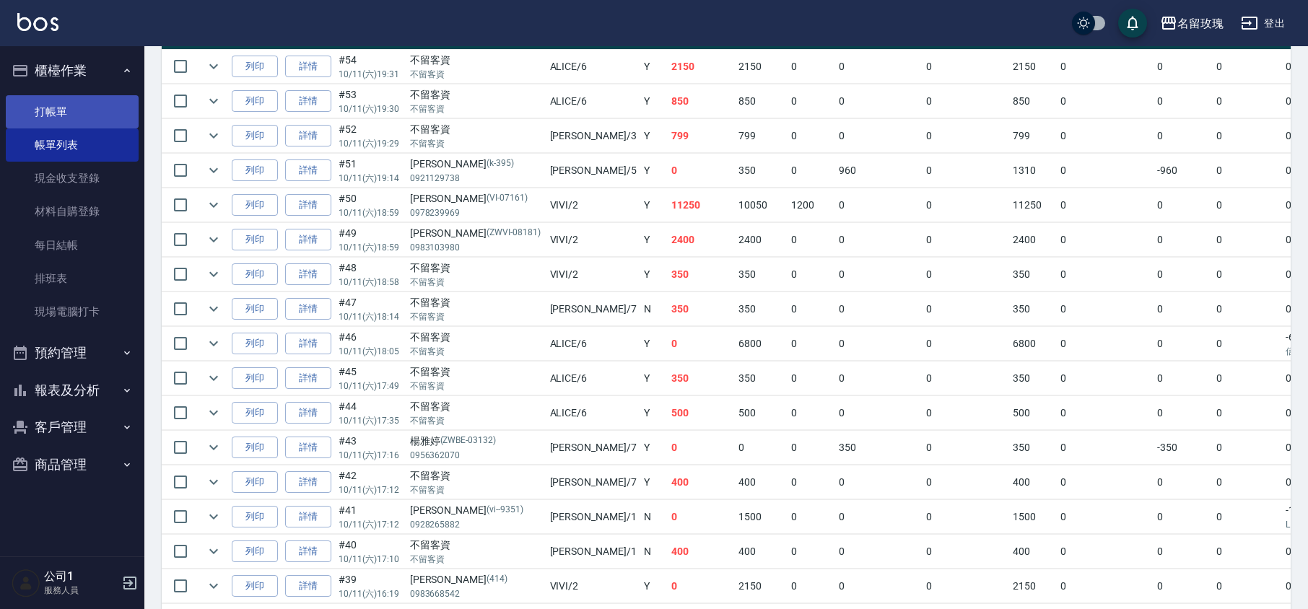
click at [76, 101] on link "打帳單" at bounding box center [72, 111] width 133 height 33
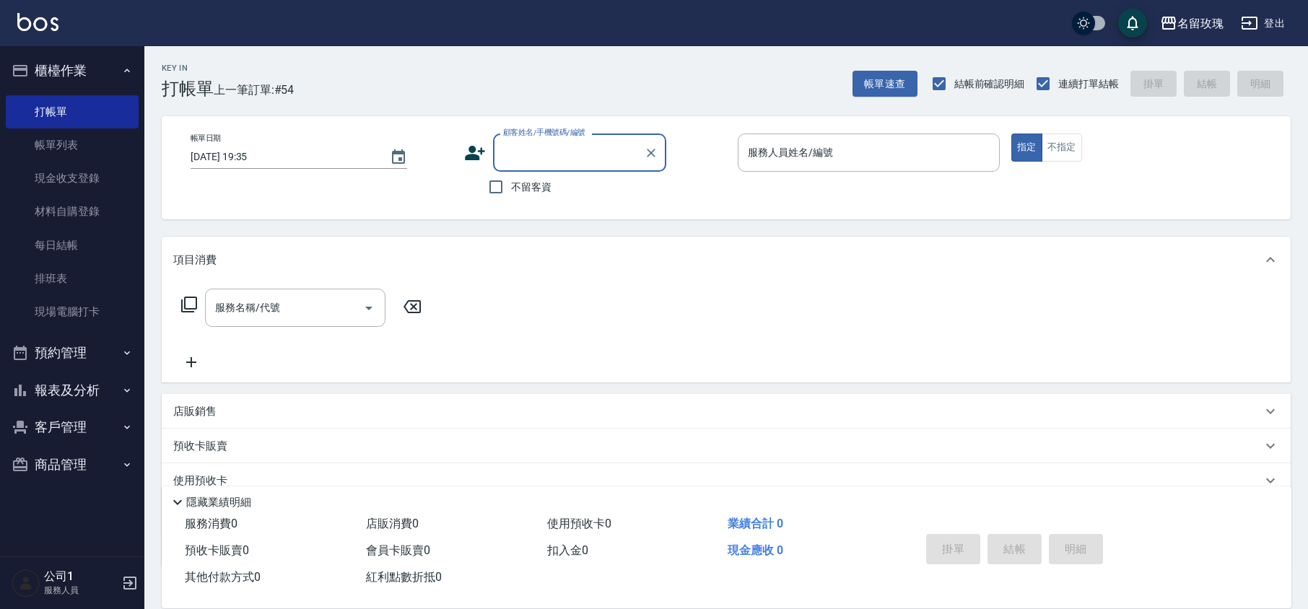
click at [38, 64] on button "櫃檯作業" at bounding box center [72, 71] width 133 height 38
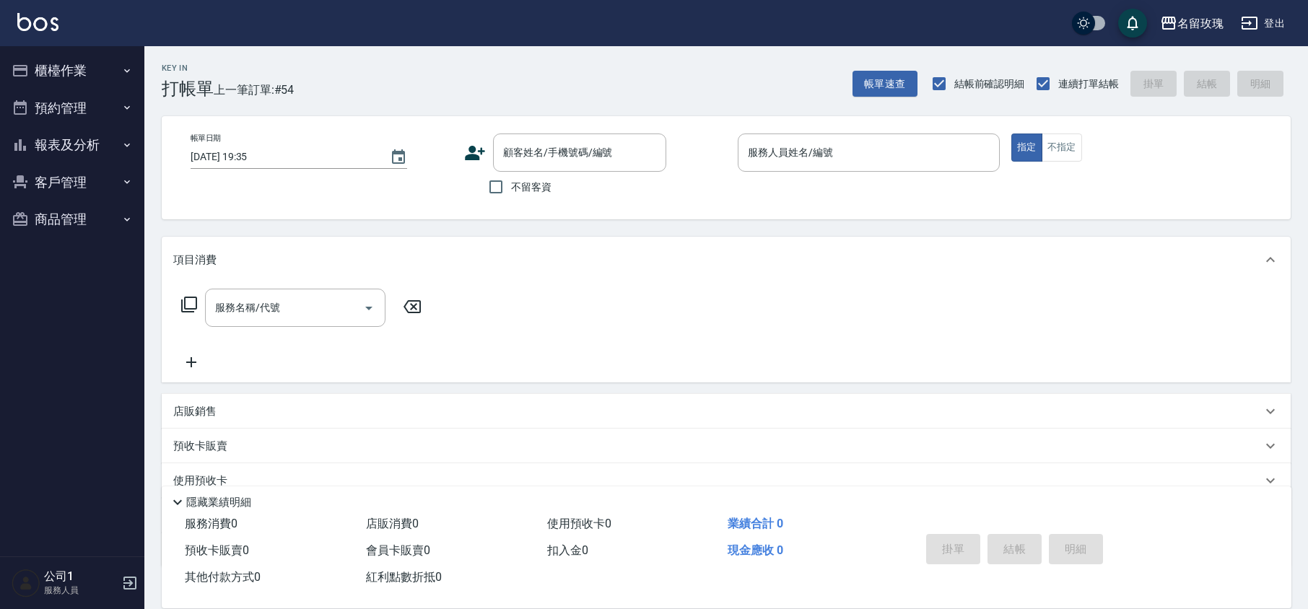
click at [457, 44] on div "名留玫瑰 登出" at bounding box center [654, 23] width 1308 height 46
click at [956, 153] on input "服務人員姓名/編號" at bounding box center [868, 152] width 249 height 25
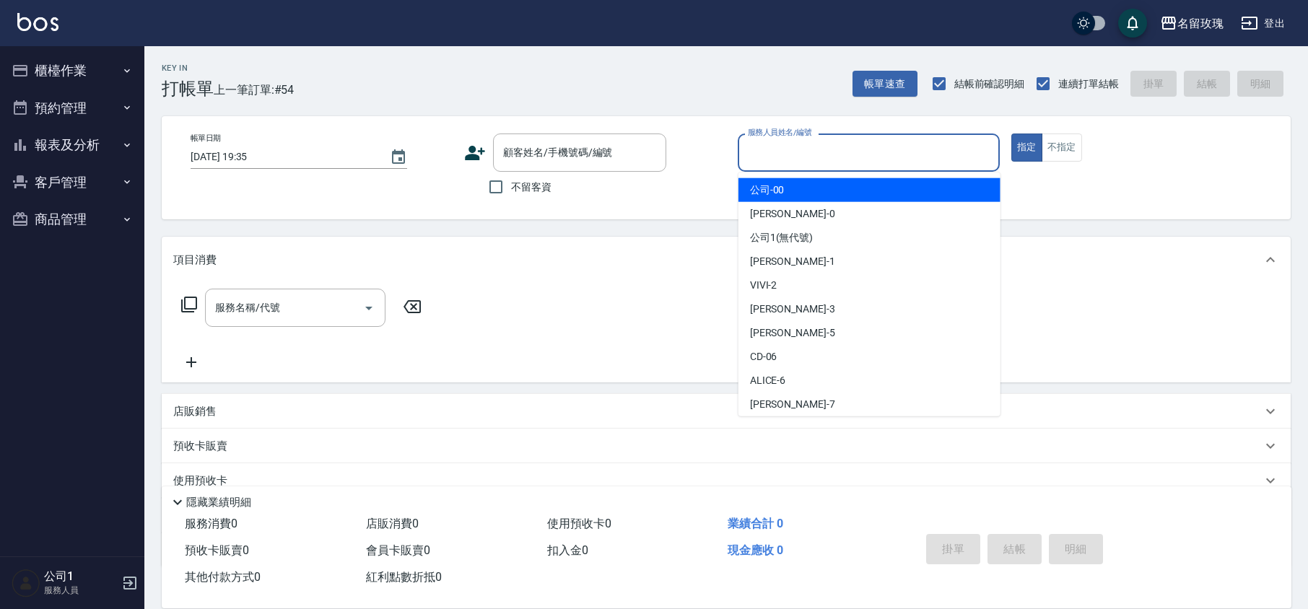
type input "ㄉ"
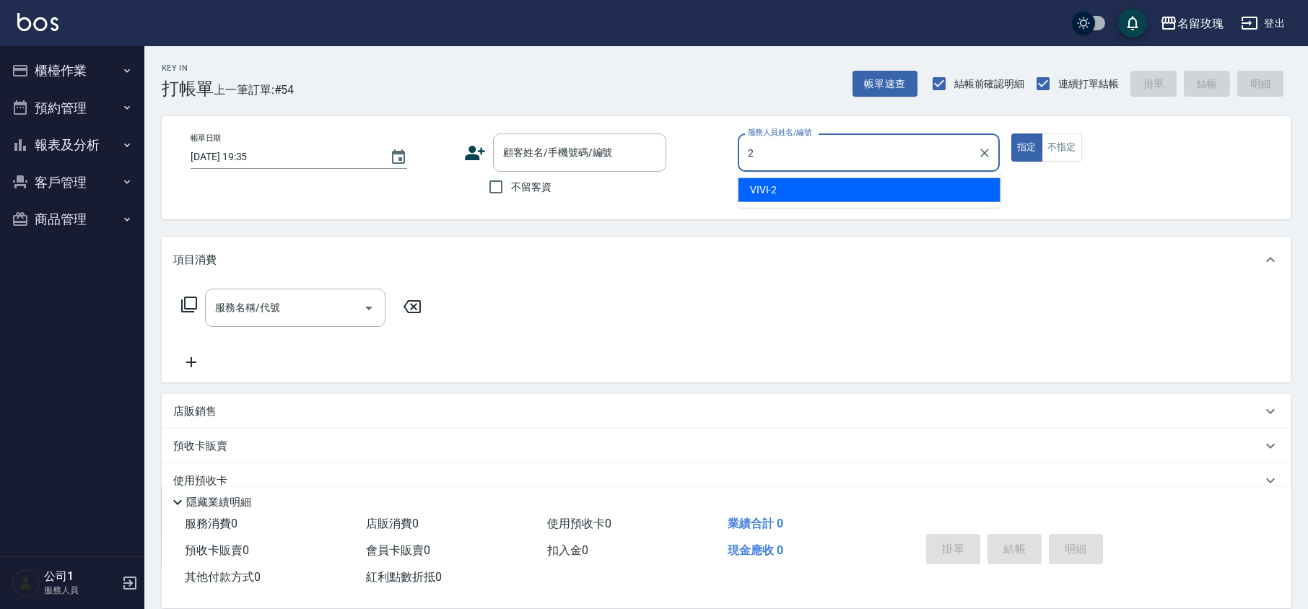
type input "VIVI-2"
type button "true"
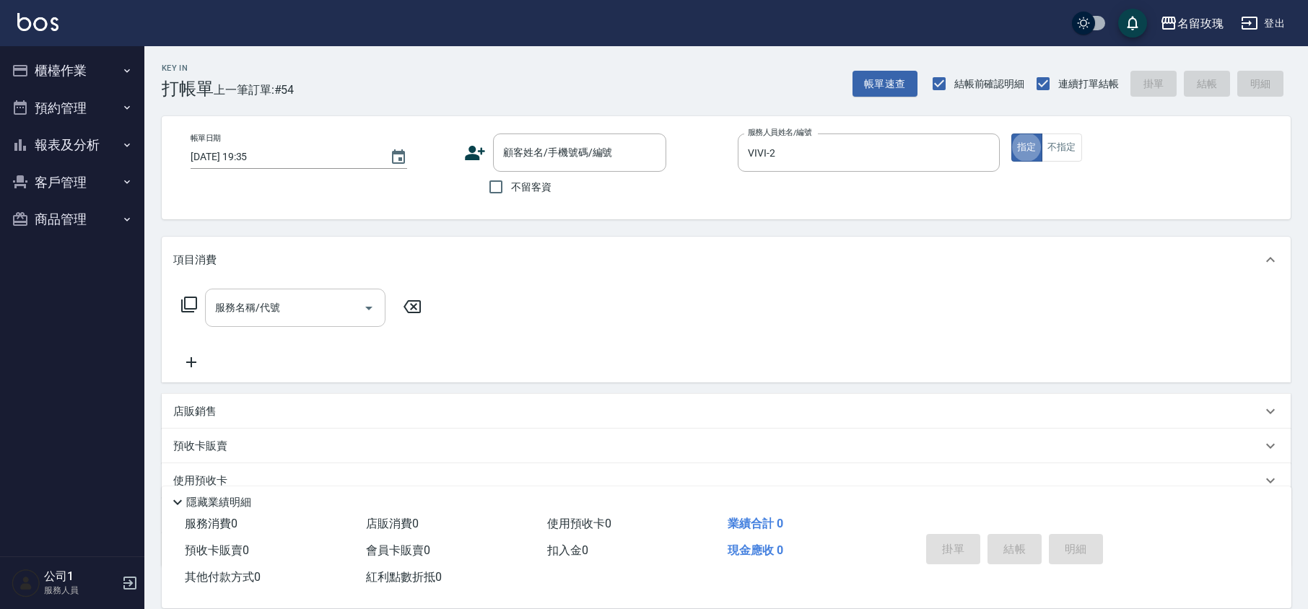
click at [272, 315] on input "服務名稱/代號" at bounding box center [285, 307] width 146 height 25
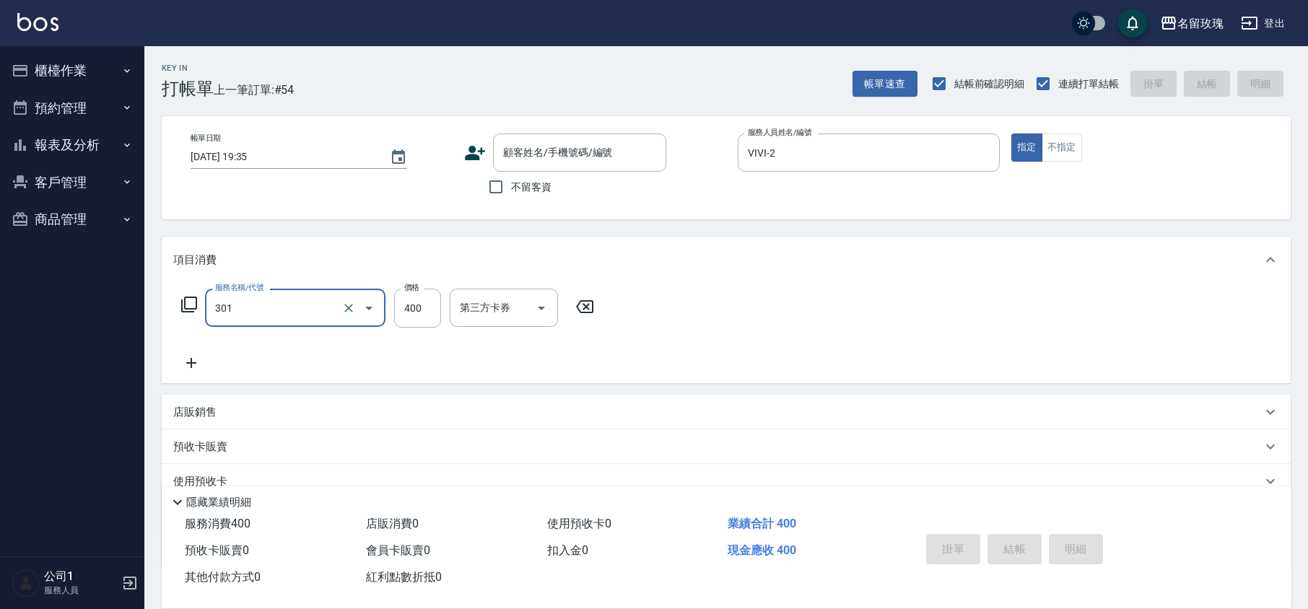
type input "剪髮(301)"
type input "560"
drag, startPoint x: 504, startPoint y: 175, endPoint x: 509, endPoint y: 180, distance: 7.7
click at [504, 176] on input "不留客資" at bounding box center [496, 187] width 30 height 30
checkbox input "true"
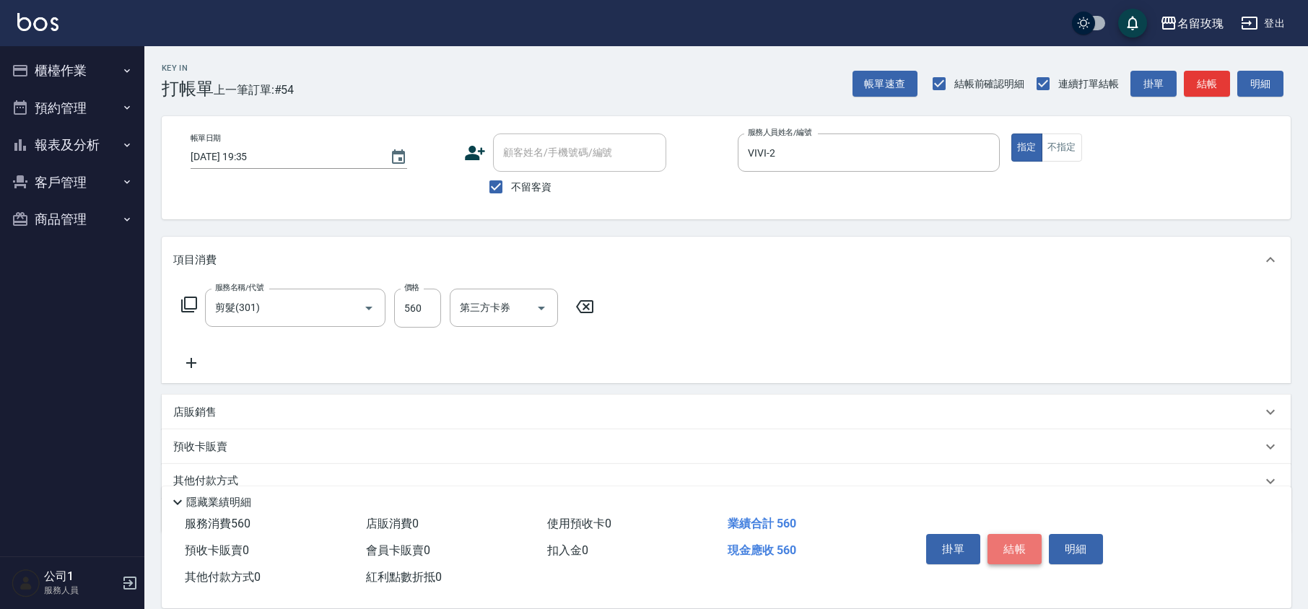
drag, startPoint x: 1000, startPoint y: 552, endPoint x: 1014, endPoint y: 515, distance: 39.5
click at [999, 552] on button "結帳" at bounding box center [1015, 549] width 54 height 30
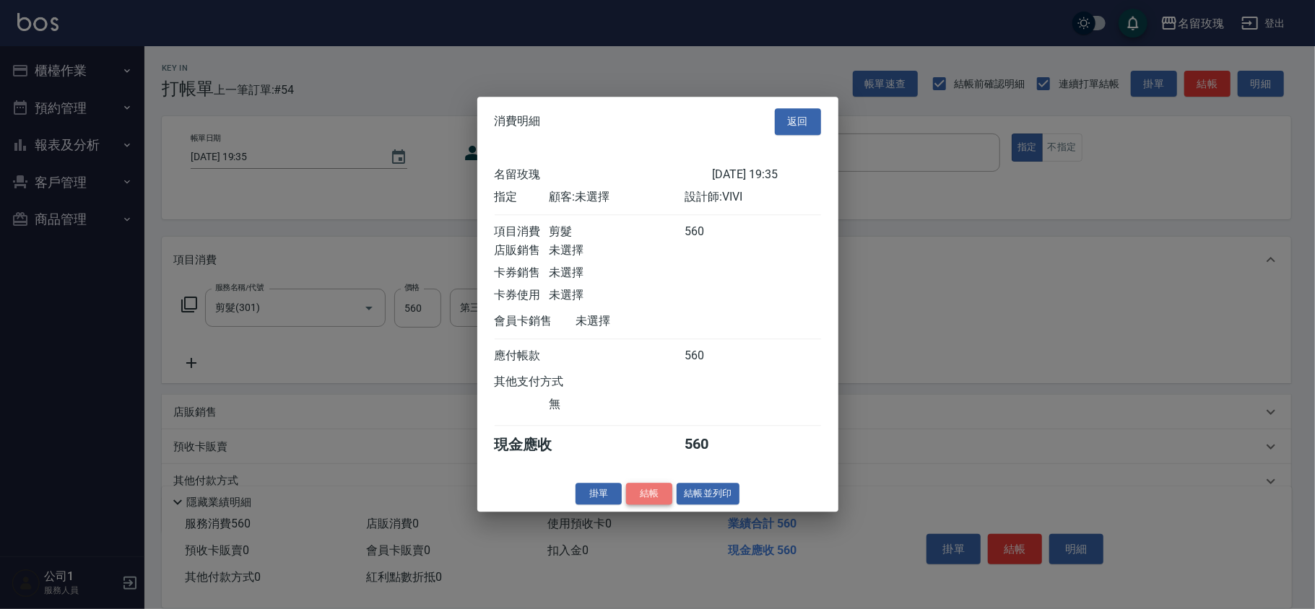
click at [647, 501] on button "結帳" at bounding box center [649, 494] width 46 height 22
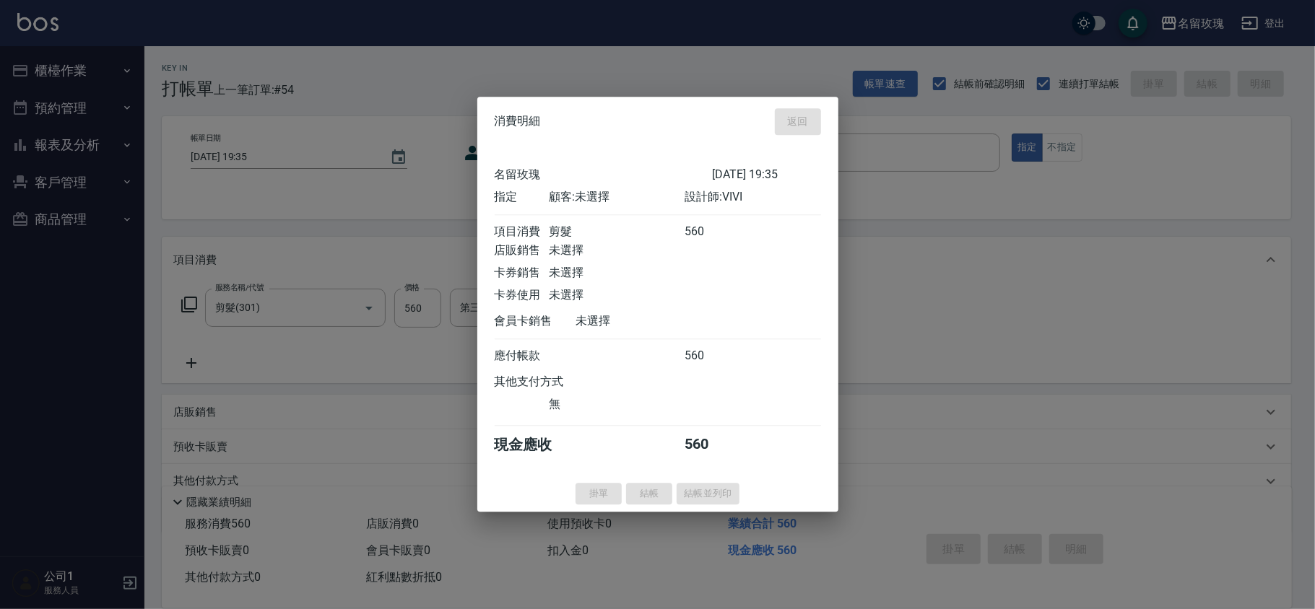
type input "[DATE] 19:41"
